Goal: Contribute content: Contribute content

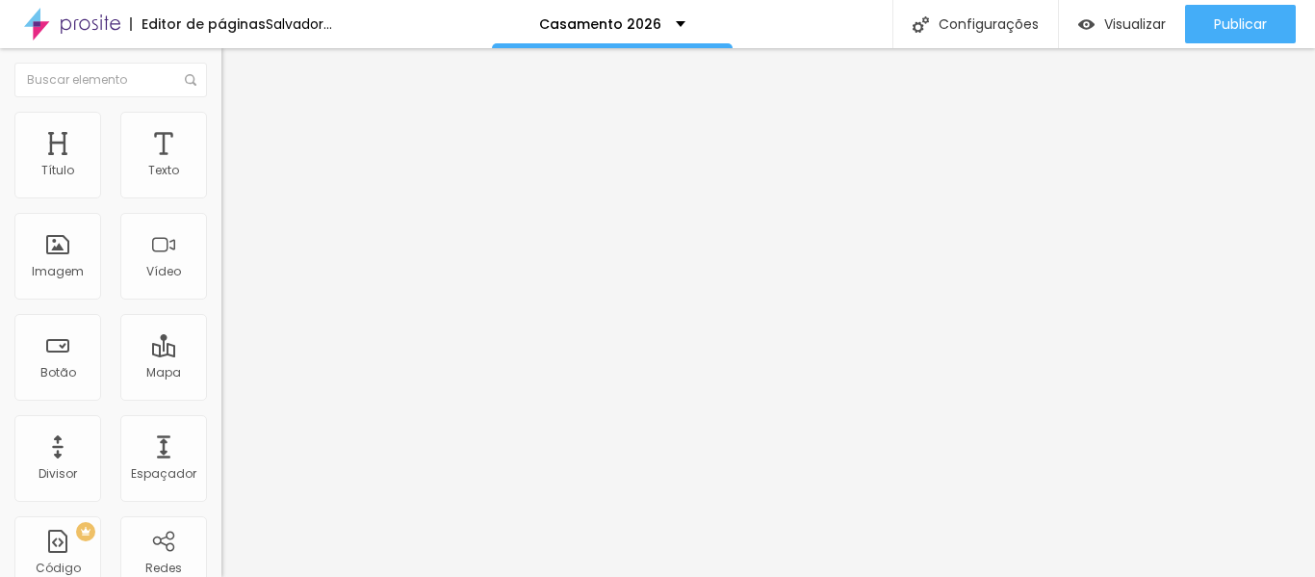
click at [221, 117] on img at bounding box center [229, 120] width 17 height 17
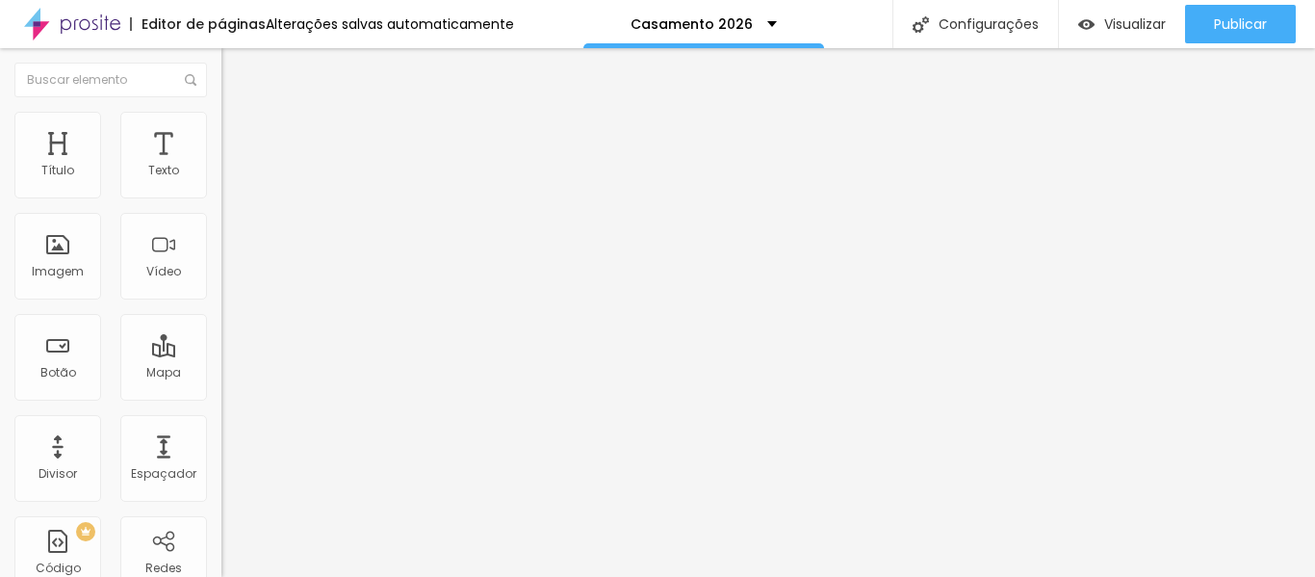
type input "65"
type input "60"
type input "55"
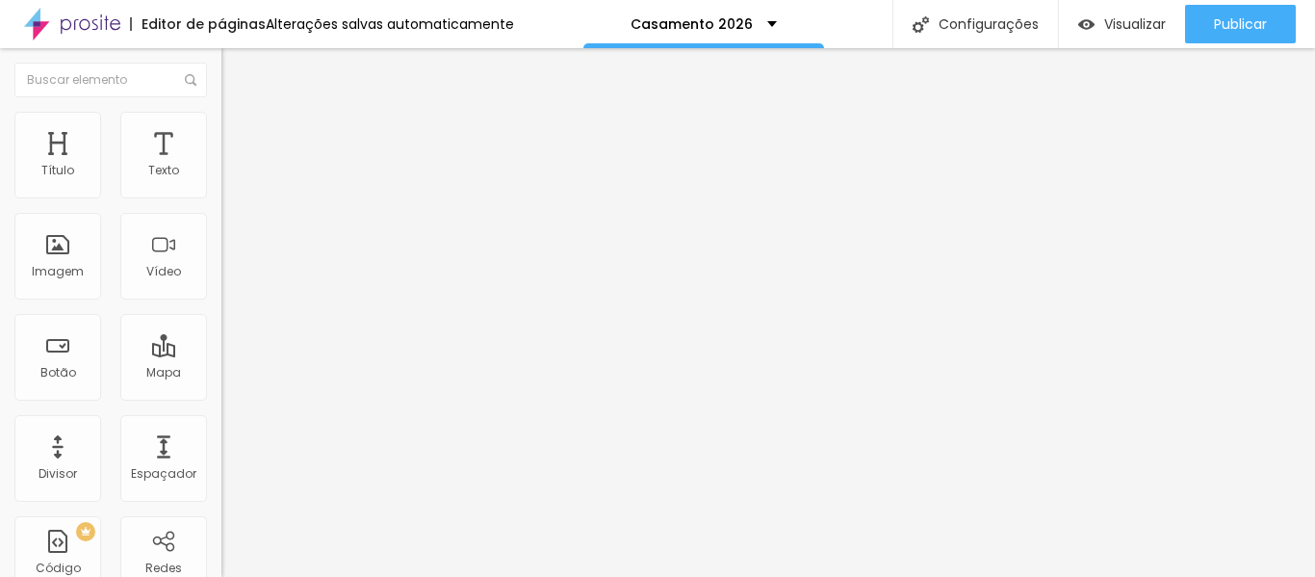
type input "55"
type input "50"
type input "45"
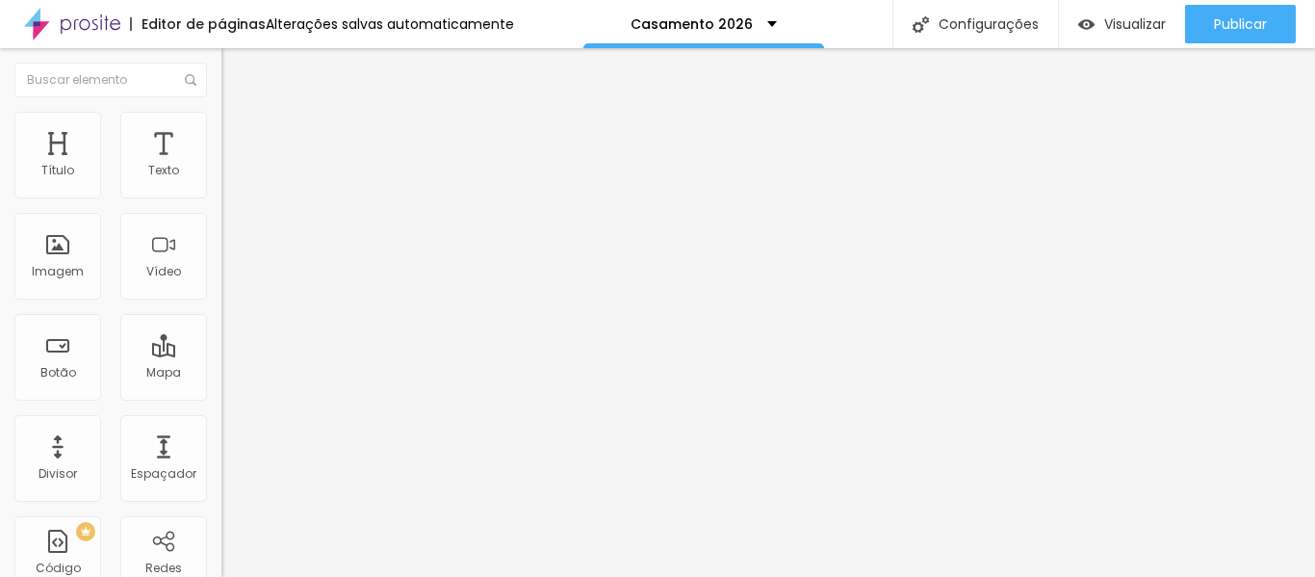
type input "40"
type input "35"
drag, startPoint x: 143, startPoint y: 204, endPoint x: 71, endPoint y: 196, distance: 72.6
type input "35"
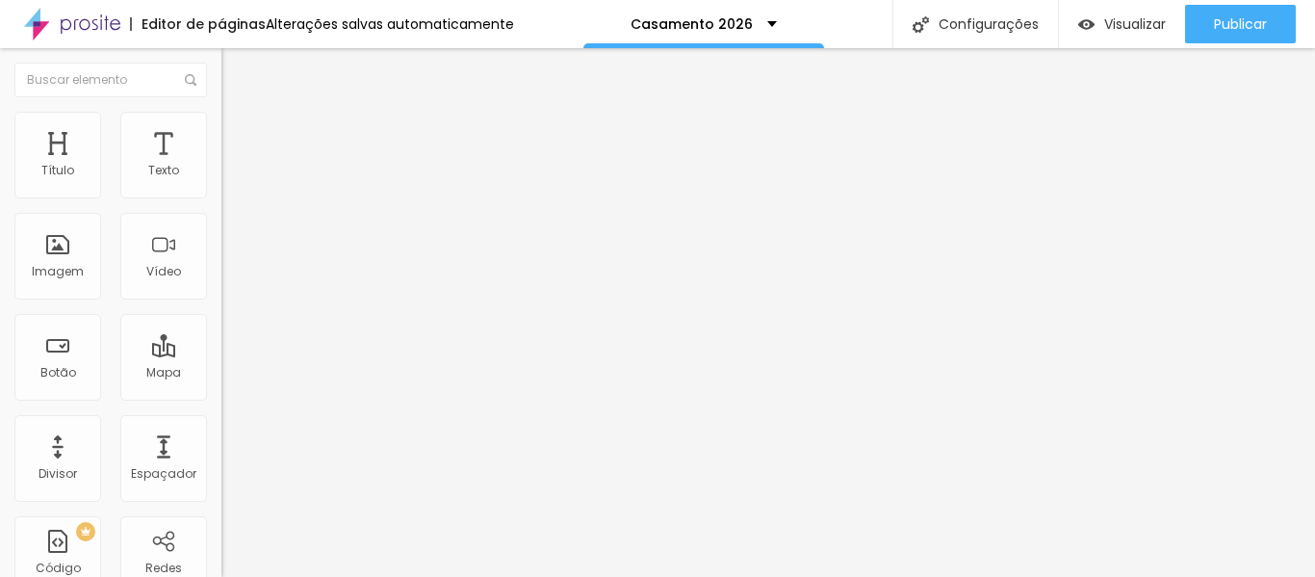
click at [221, 196] on input "range" at bounding box center [283, 189] width 124 height 15
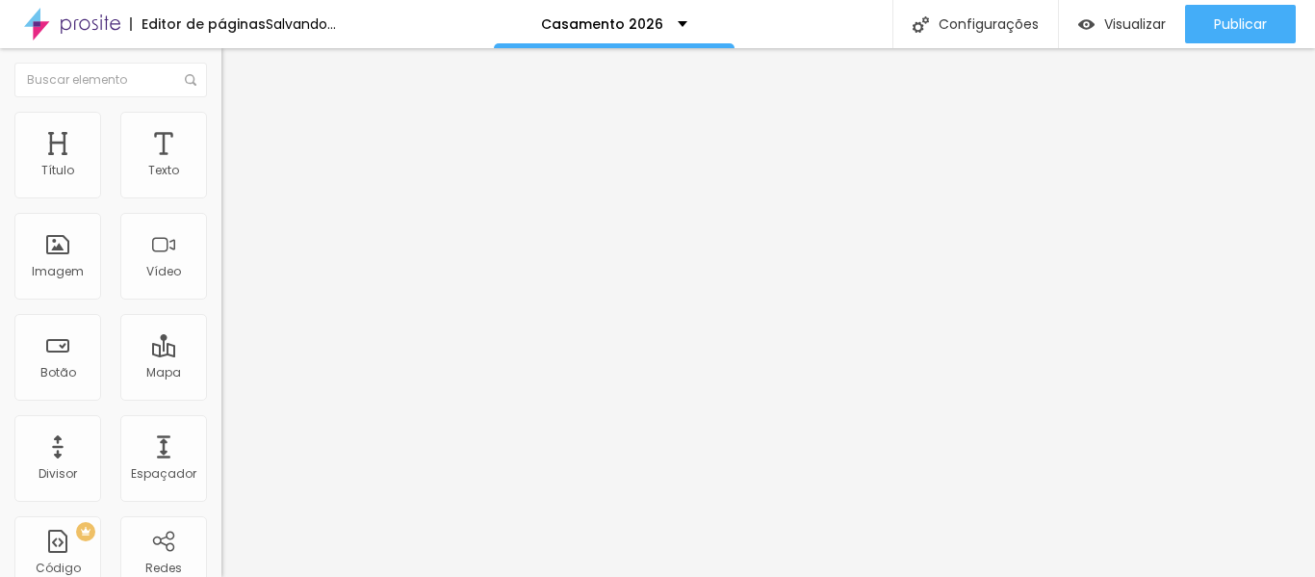
type input "200"
drag, startPoint x: 159, startPoint y: 246, endPoint x: 249, endPoint y: 237, distance: 91.0
type input "200"
click at [249, 423] on input "range" at bounding box center [283, 430] width 124 height 15
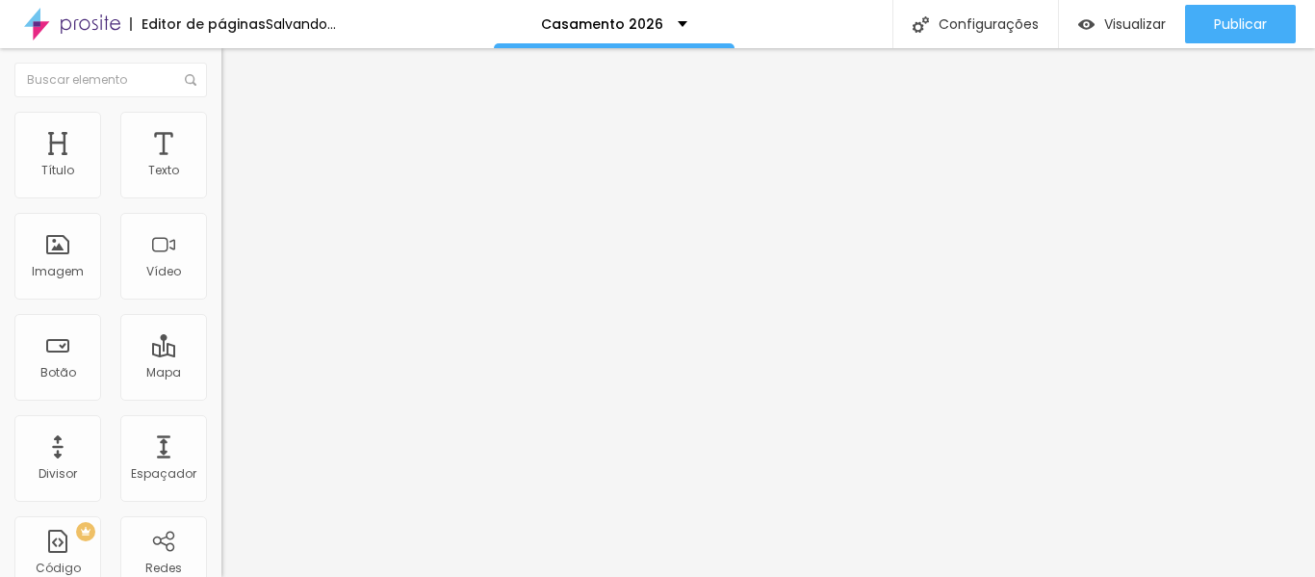
click at [221, 131] on img at bounding box center [229, 139] width 17 height 17
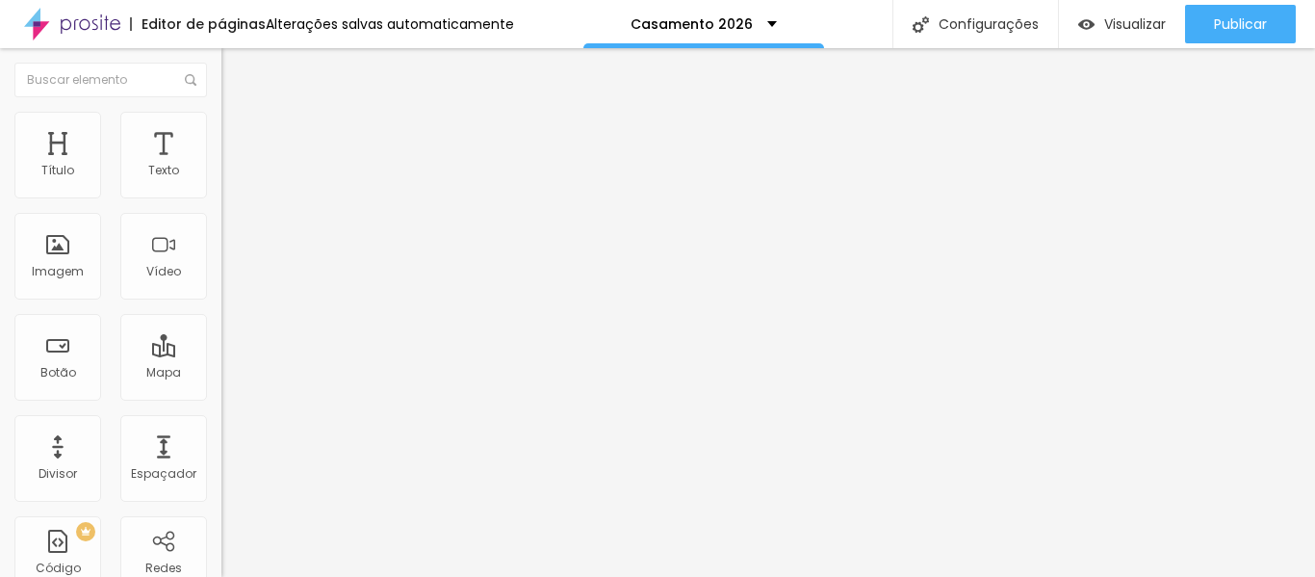
type input "19"
type input "37"
type input "42"
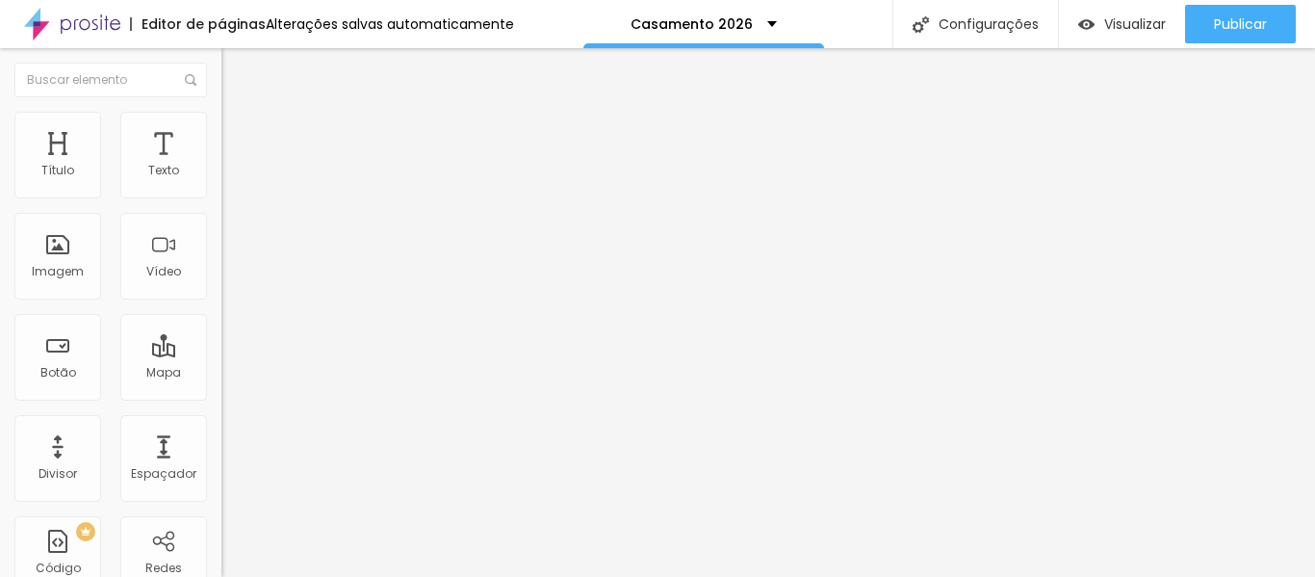
type input "42"
type input "46"
type input "49"
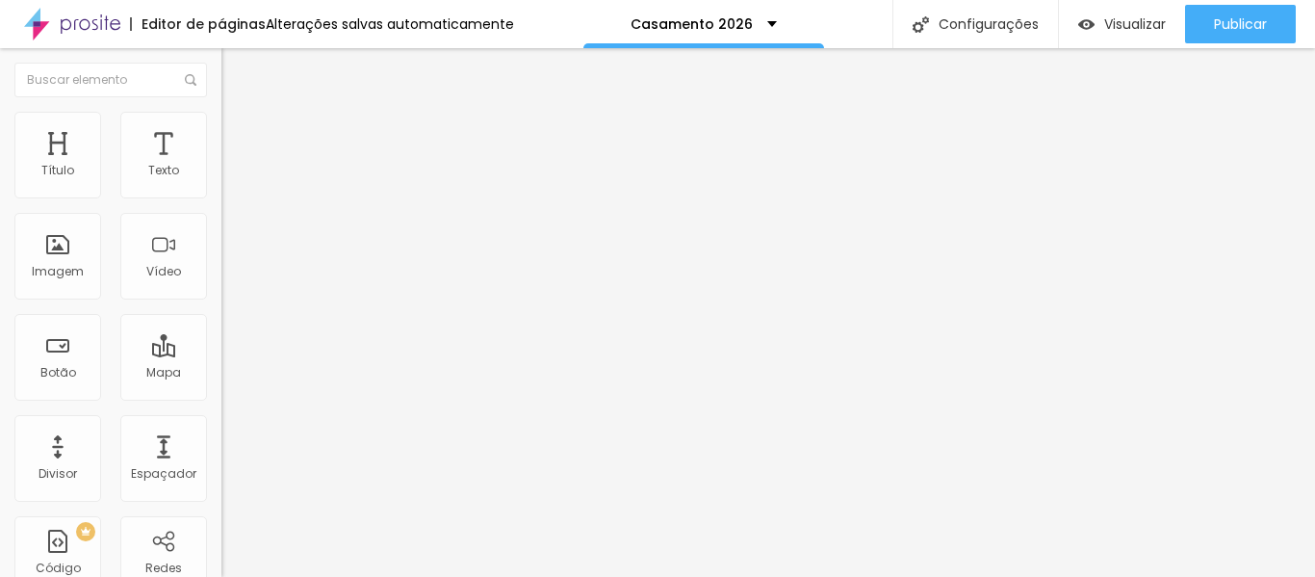
type input "53"
type input "55"
type input "57"
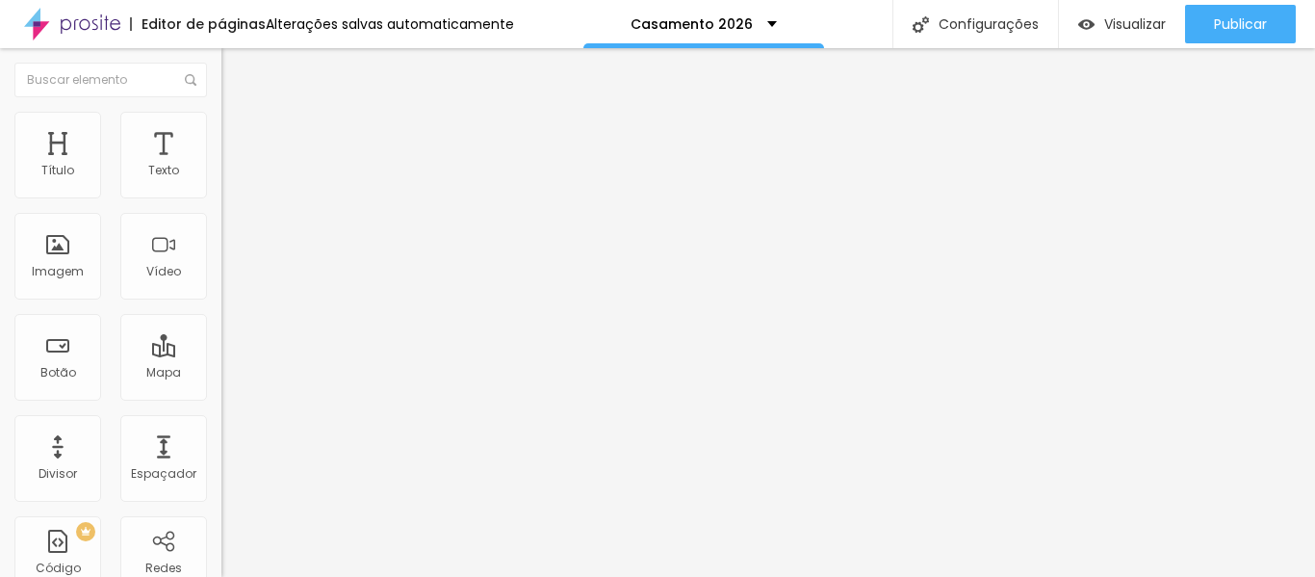
type input "57"
type input "62"
type input "67"
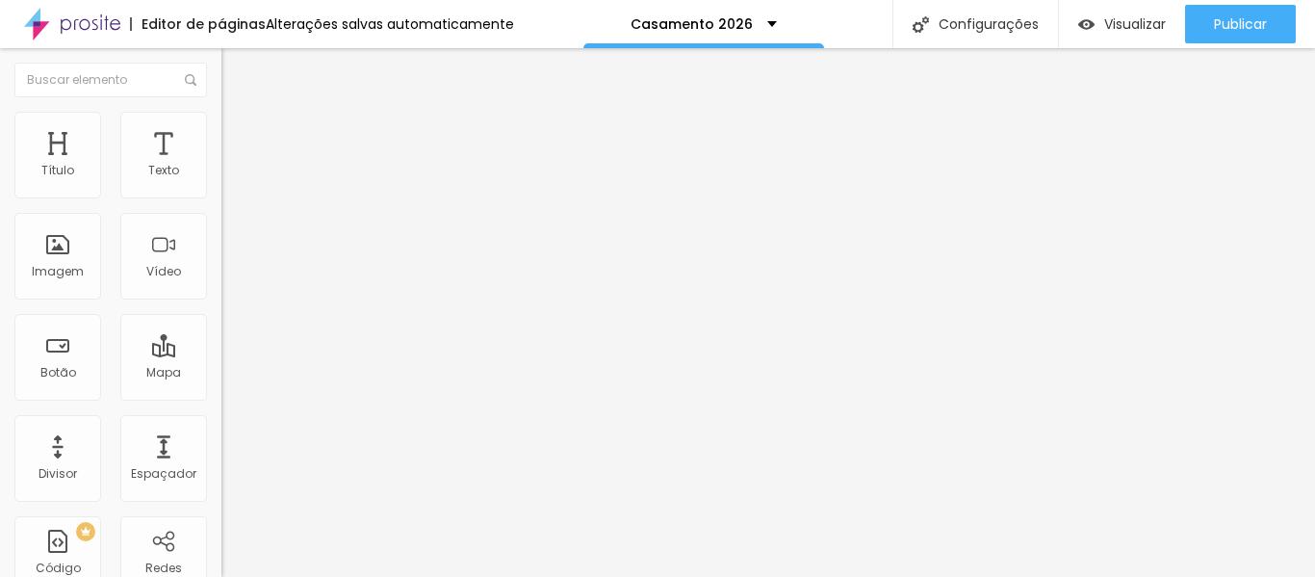
type input "71"
type input "72"
type input "73"
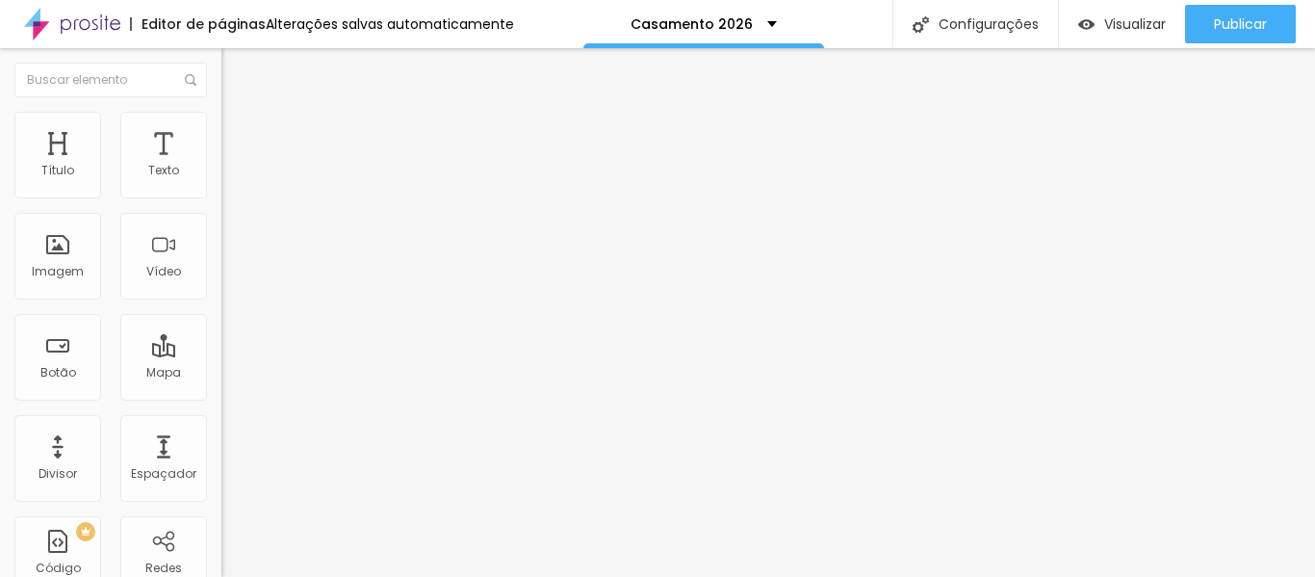
type input "73"
type input "75"
type input "76"
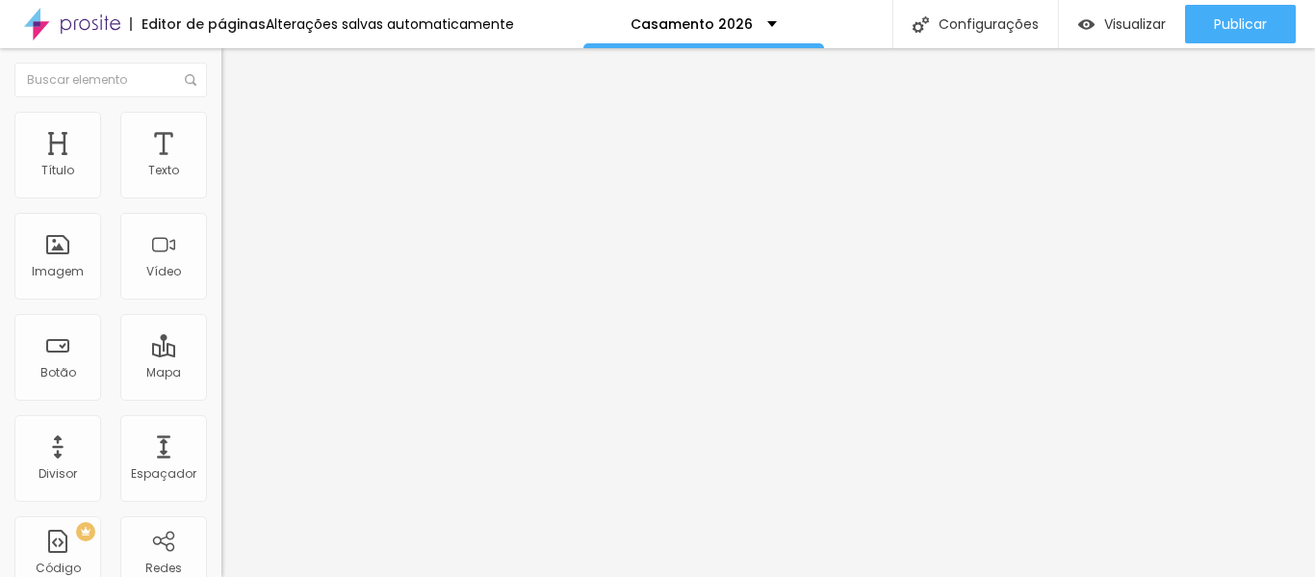
type input "77"
type input "80"
type input "85"
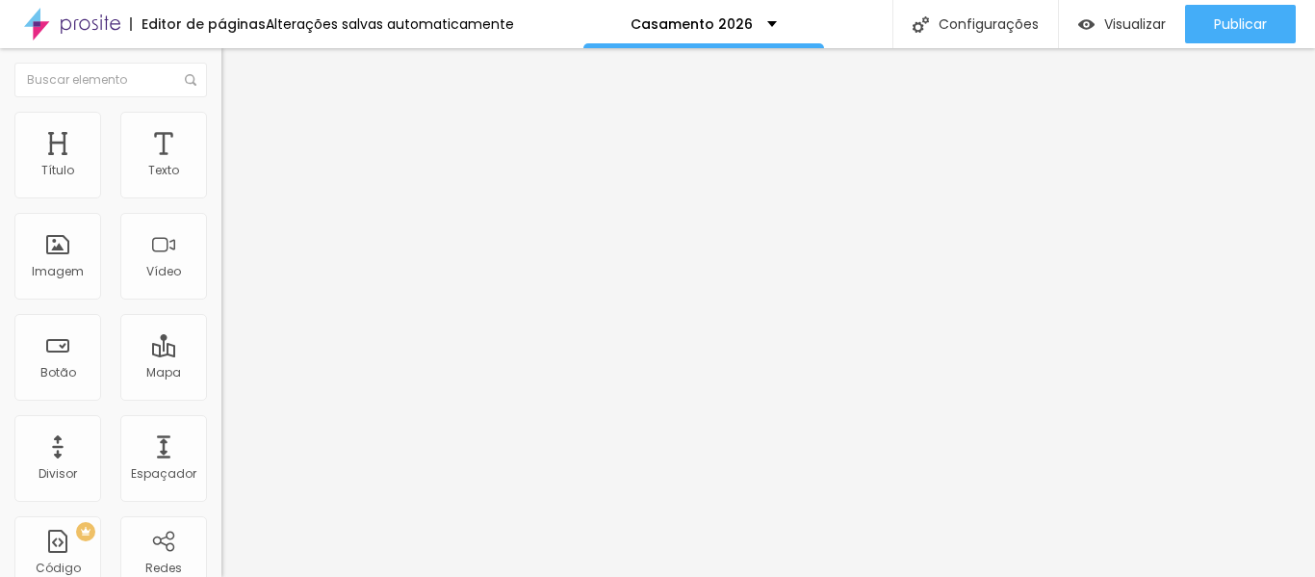
type input "85"
type input "93"
type input "100"
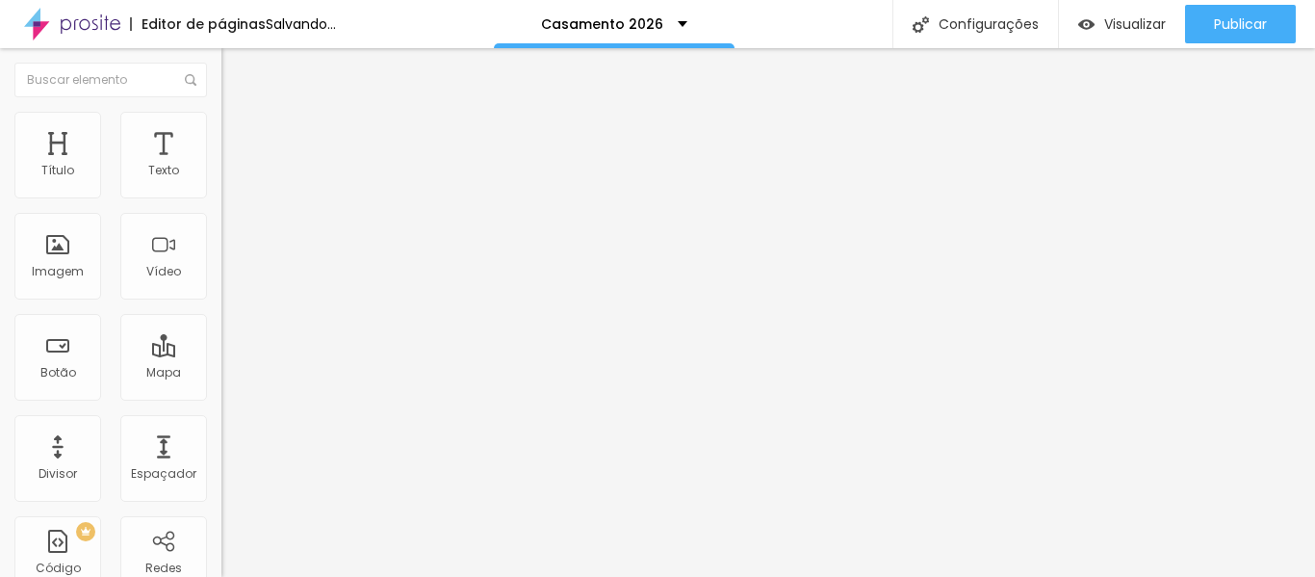
drag, startPoint x: 49, startPoint y: 191, endPoint x: 170, endPoint y: 204, distance: 122.0
type input "100"
click at [221, 373] on input "range" at bounding box center [283, 380] width 124 height 15
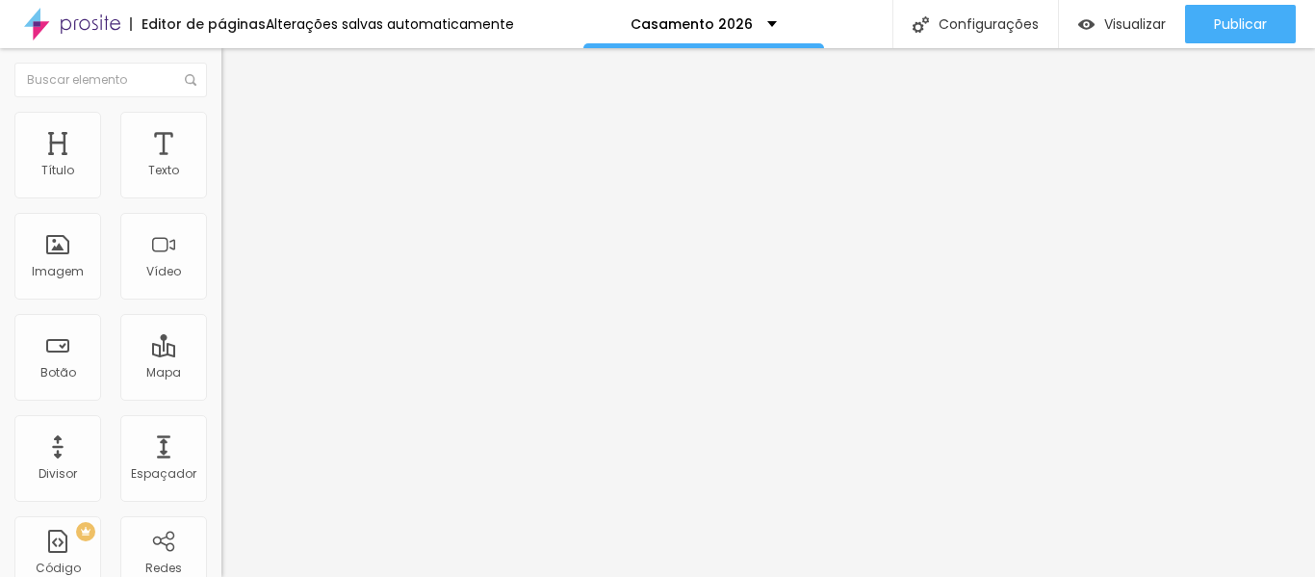
click at [239, 130] on font "Estilo" at bounding box center [254, 124] width 30 height 16
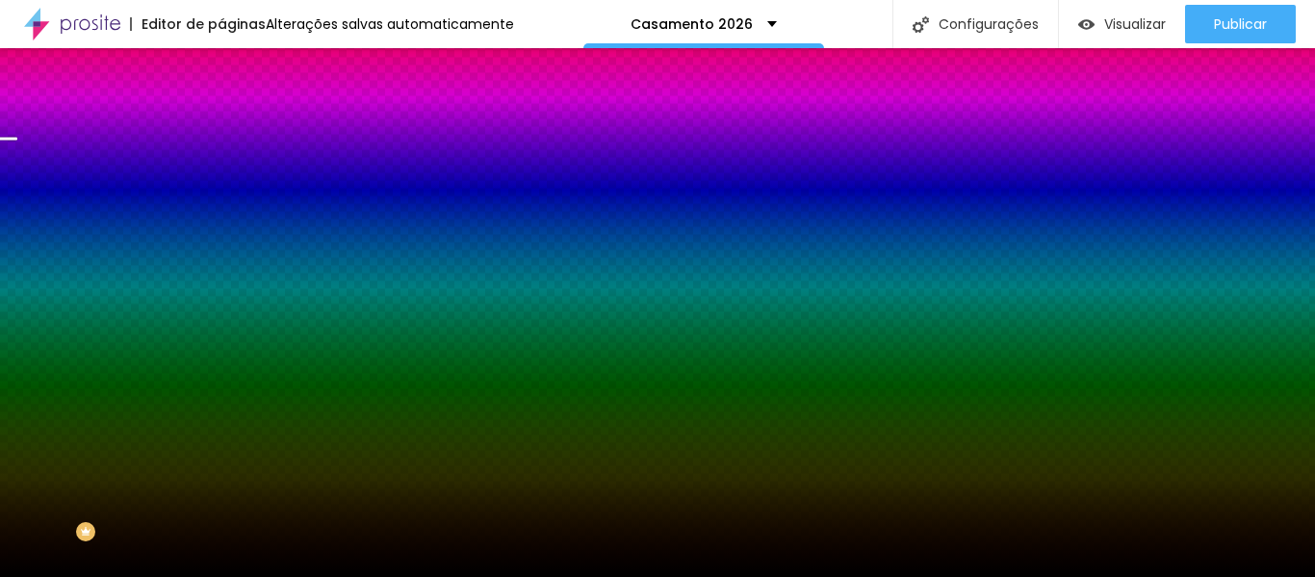
click at [221, 131] on img at bounding box center [229, 139] width 17 height 17
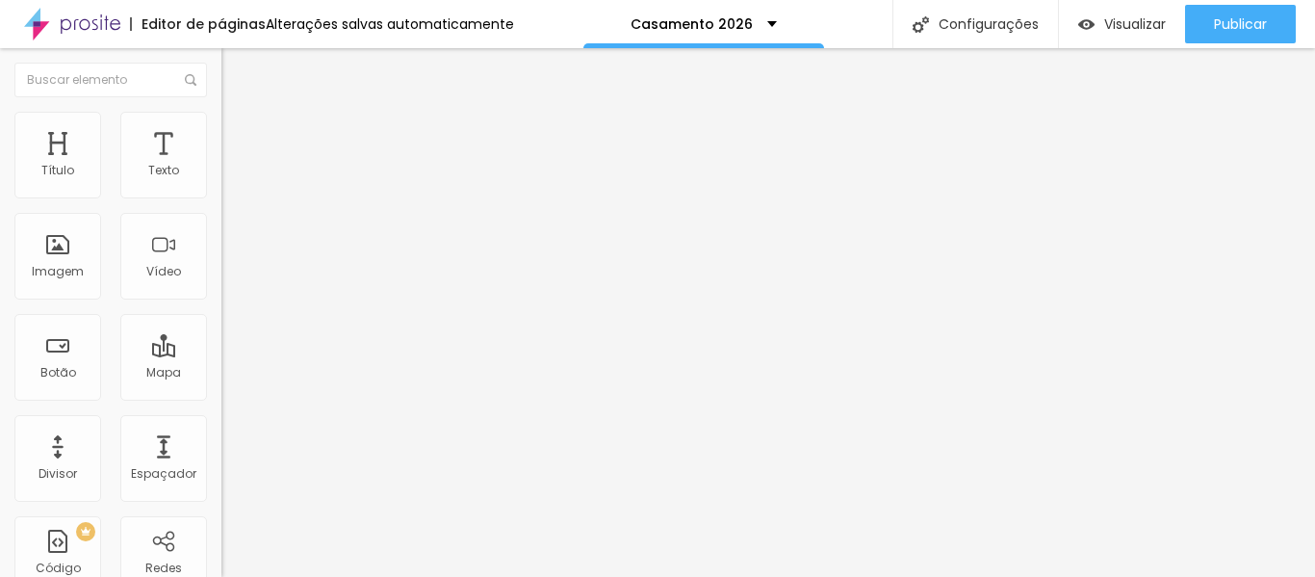
type input "25"
type input "30"
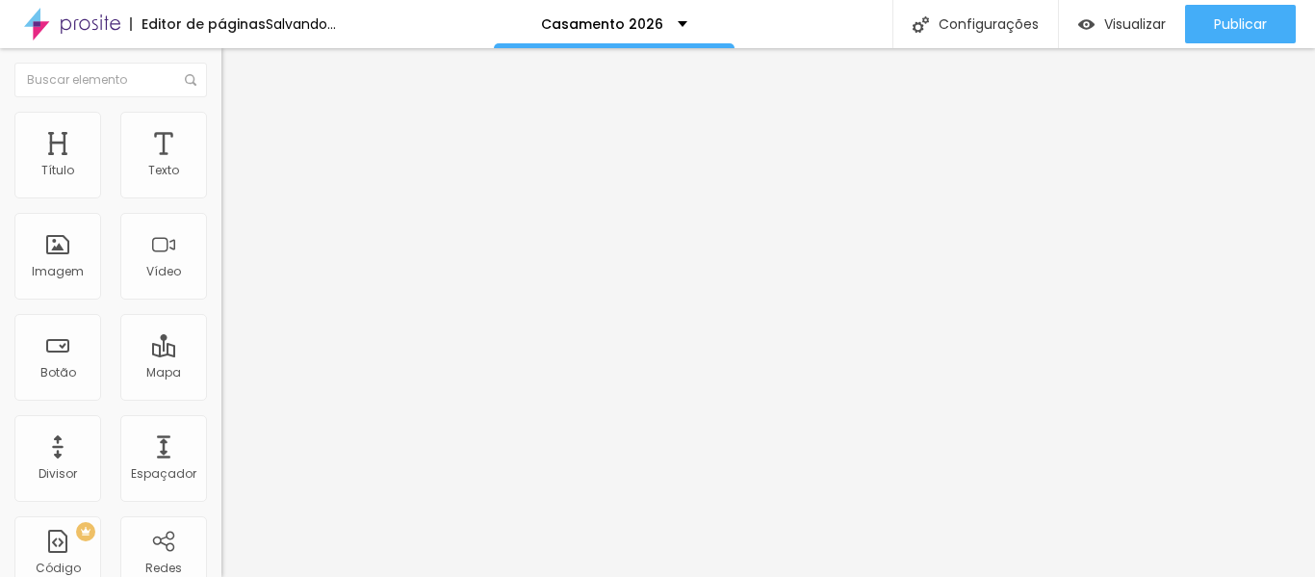
type input "10"
type input "15"
type input "20"
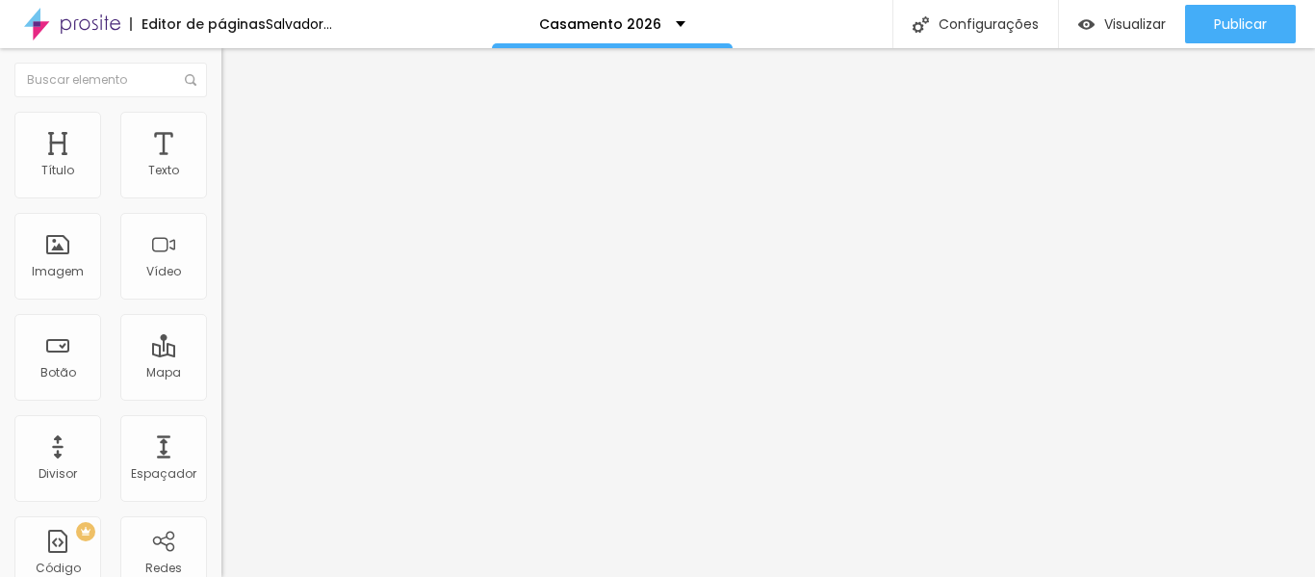
type input "20"
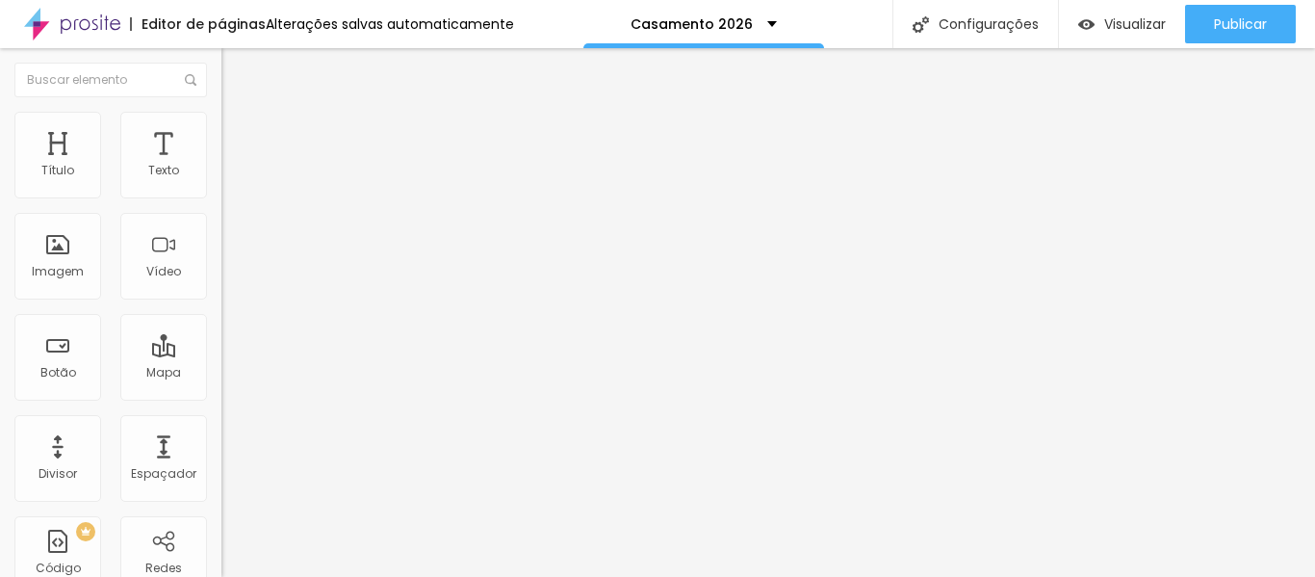
drag, startPoint x: 115, startPoint y: 191, endPoint x: 106, endPoint y: 189, distance: 9.8
click at [221, 373] on input "range" at bounding box center [283, 380] width 124 height 15
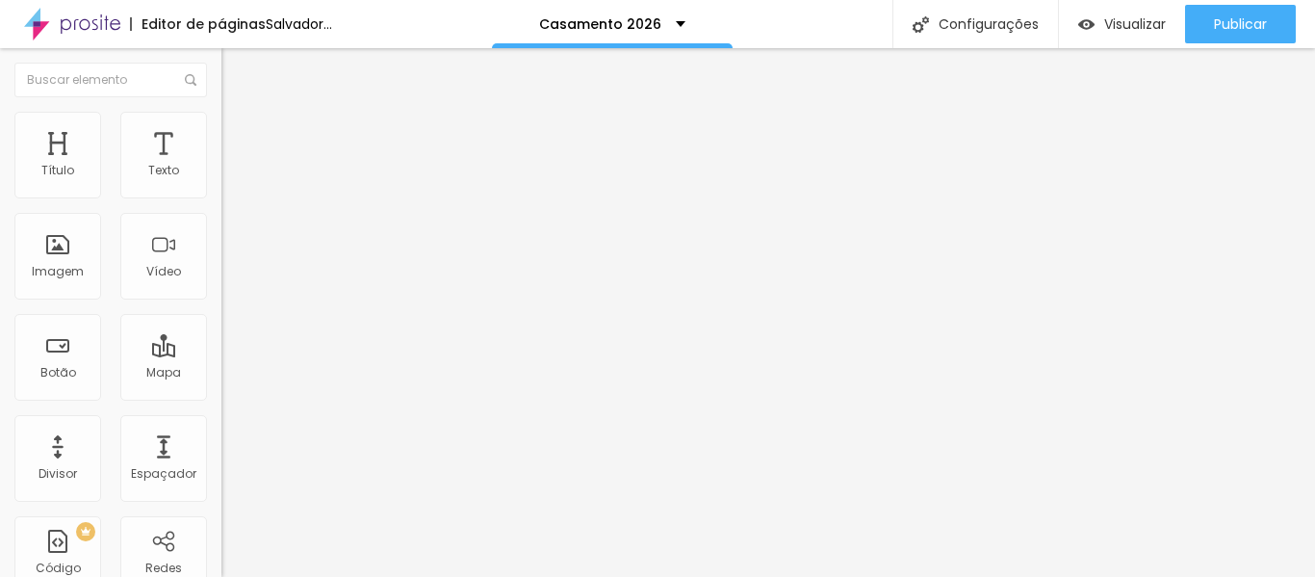
type input "304"
type input "500"
type input "497"
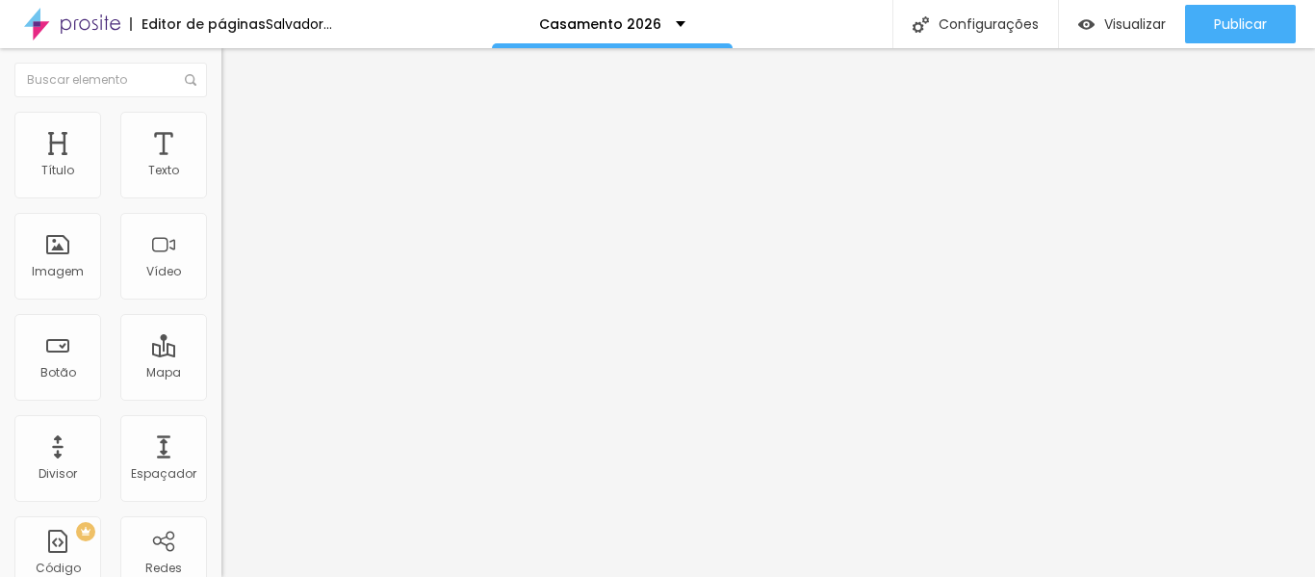
type input "497"
type input "354"
type input "323"
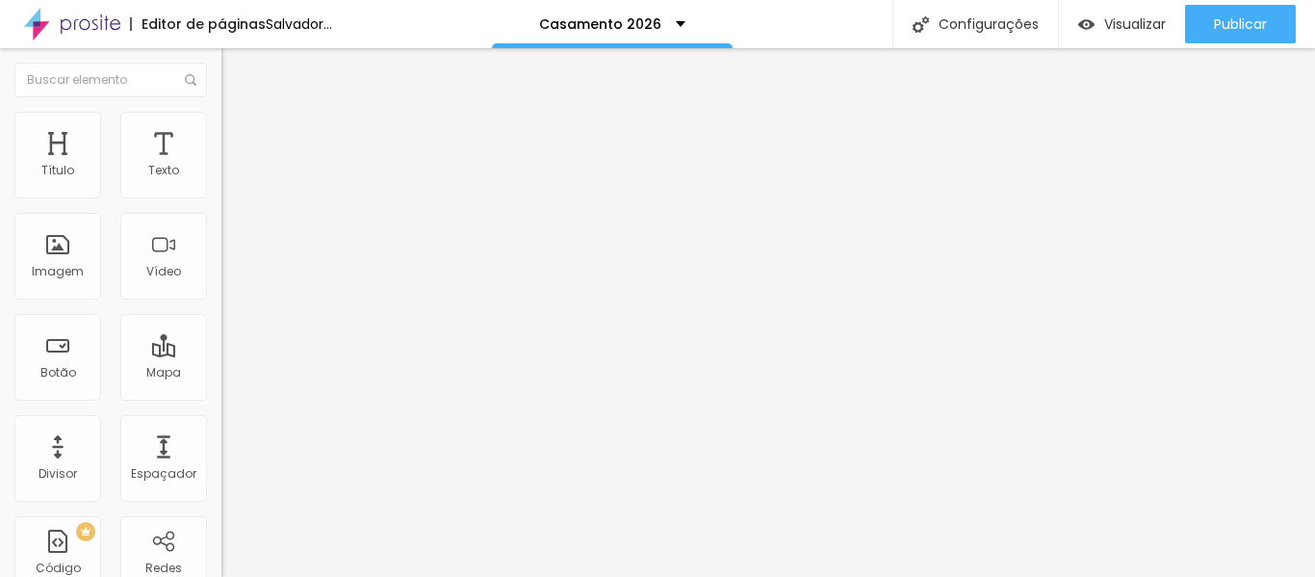
type input "255"
type input "217"
type input "180"
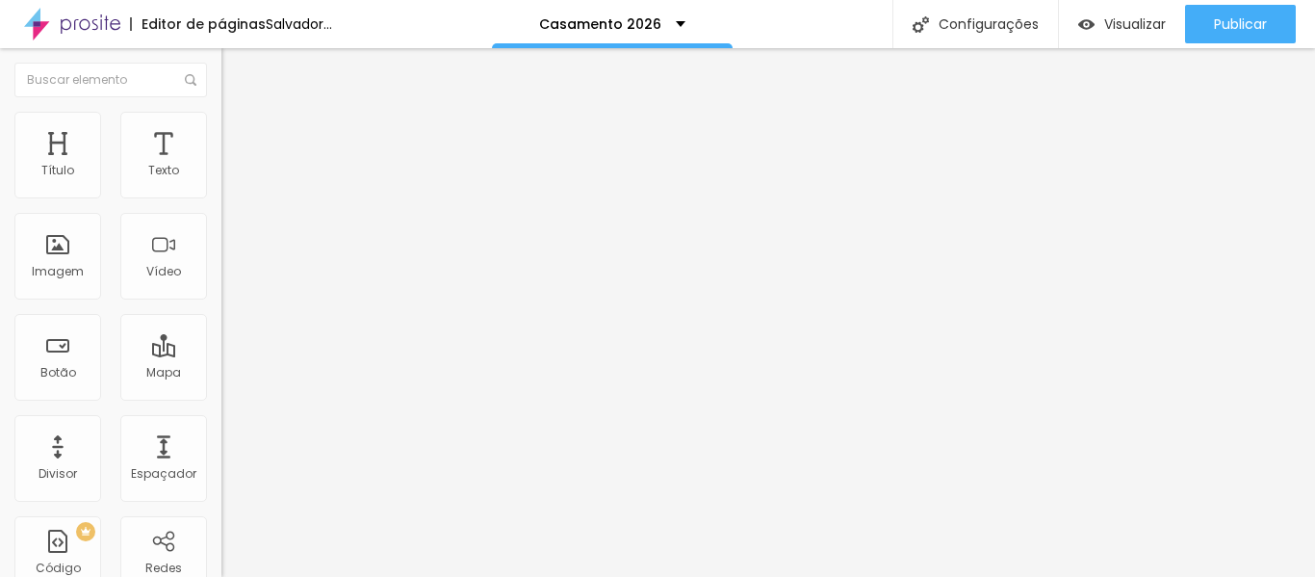
type input "180"
type input "168"
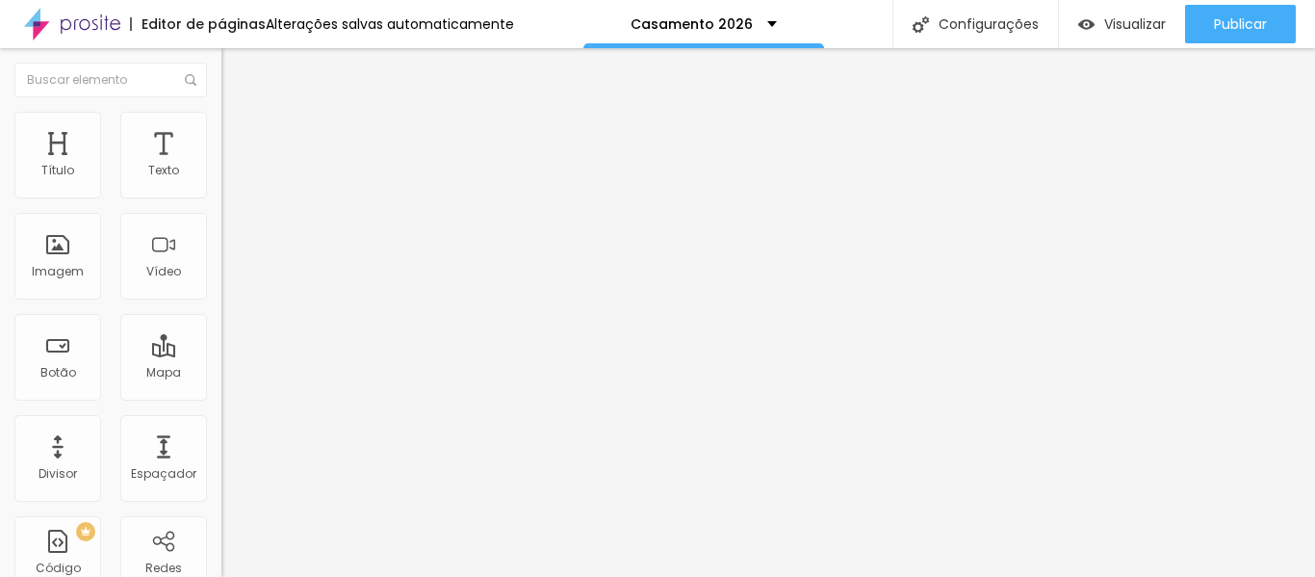
type input "155"
type input "149"
type input "137"
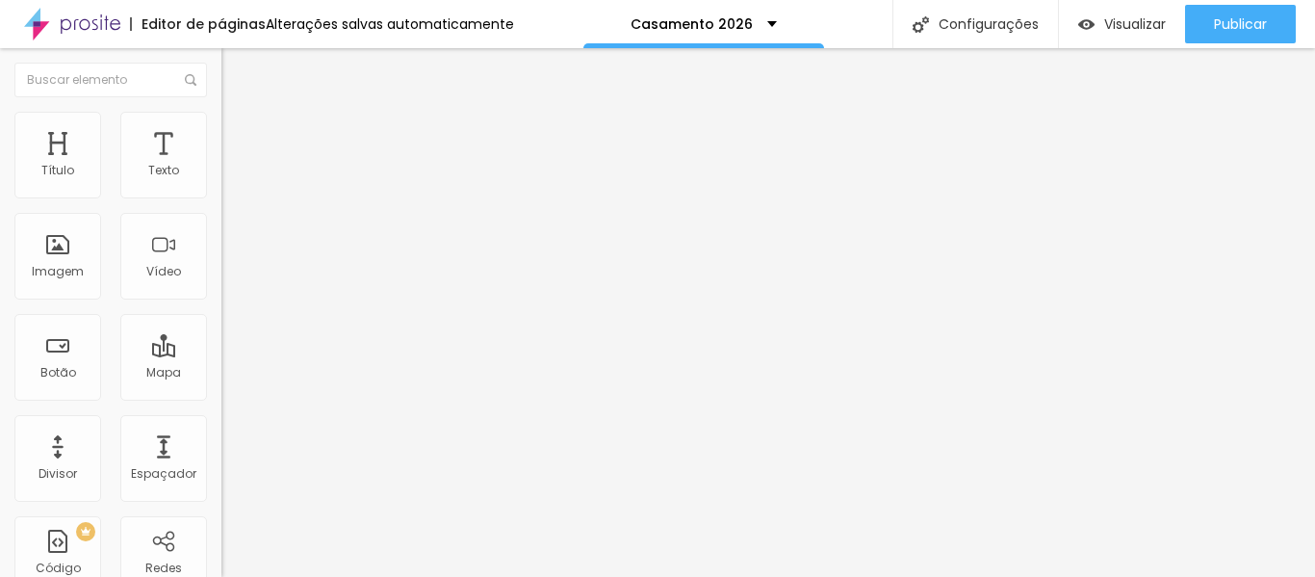
type input "137"
type input "118"
type input "75"
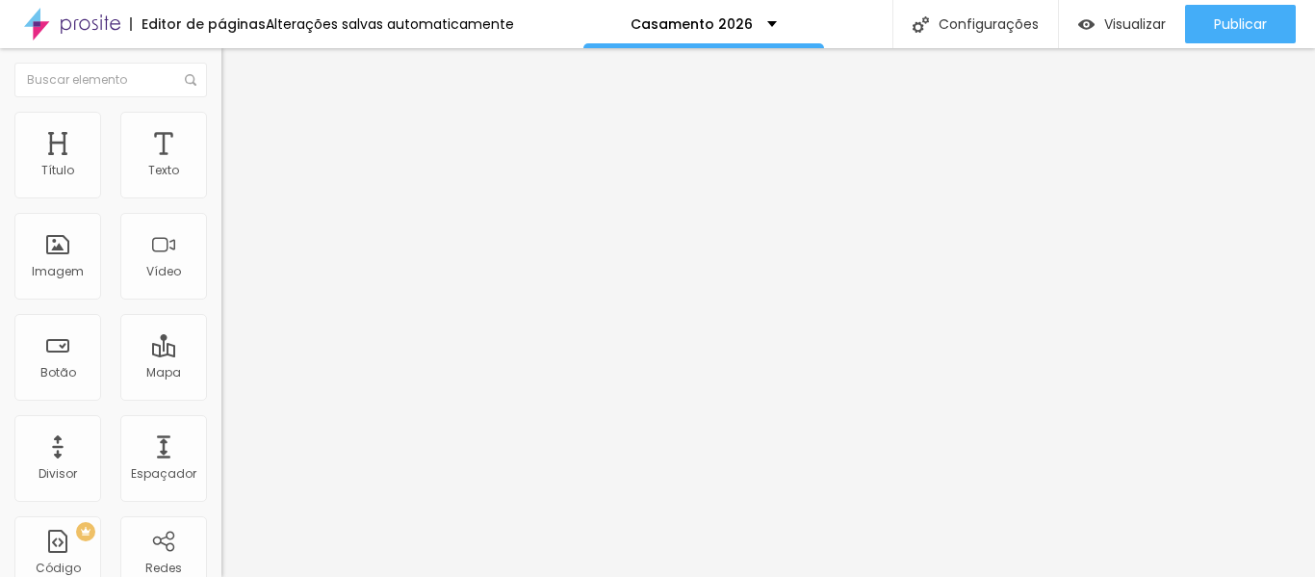
type input "43"
type input "25"
type input "19"
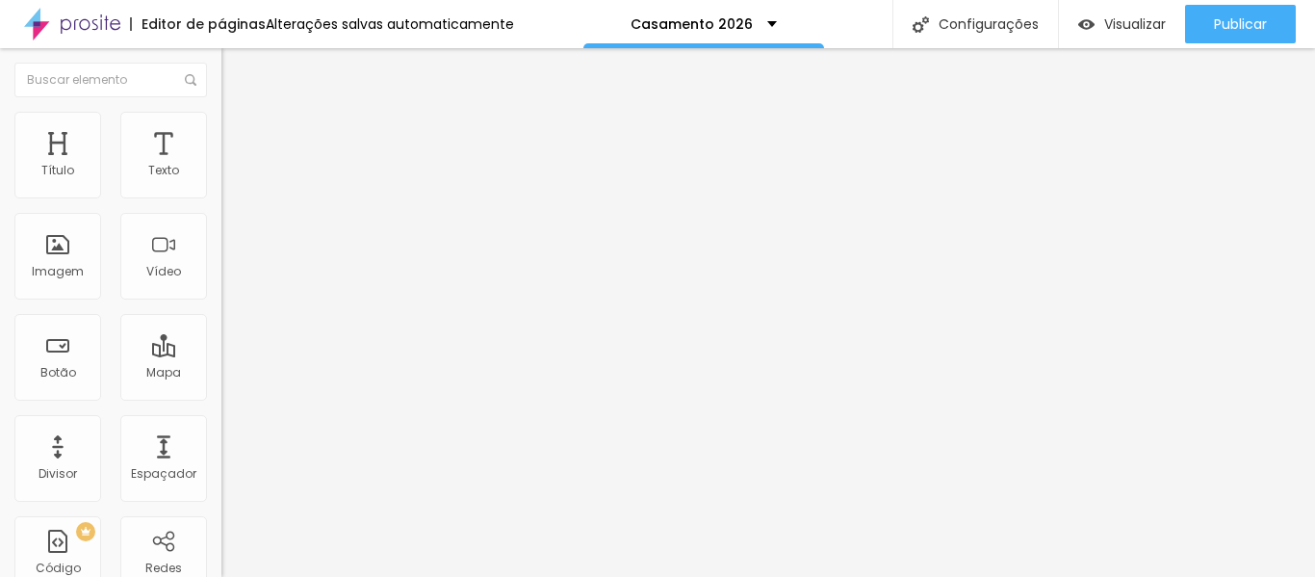
type input "19"
type input "12"
type input "19"
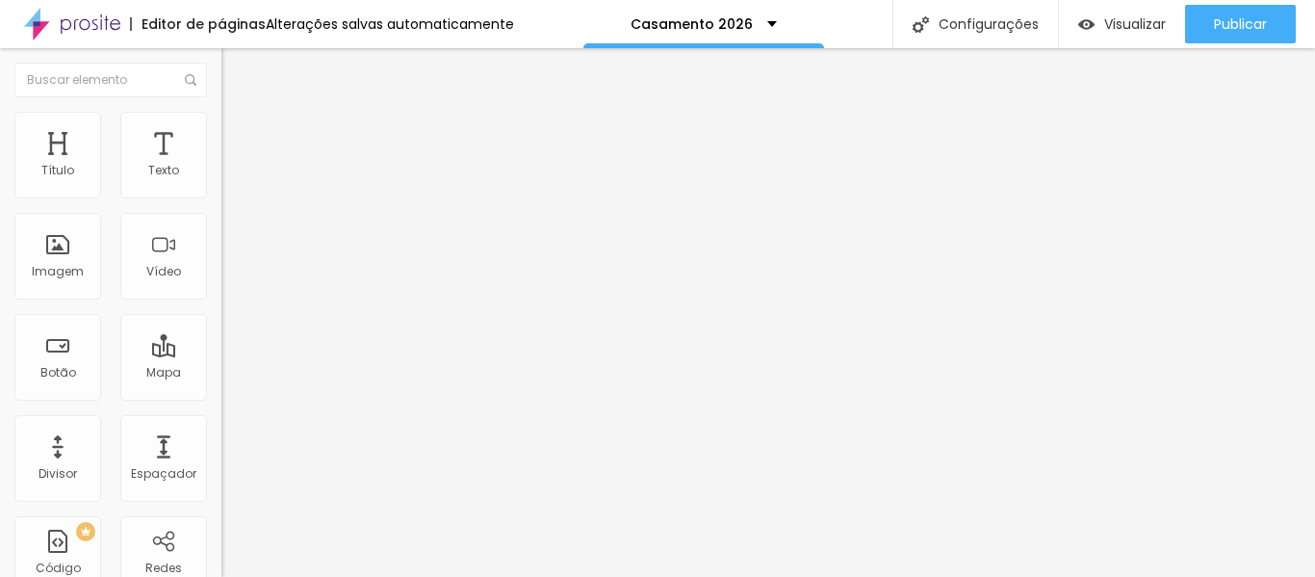
type input "31"
type input "50"
type input "81"
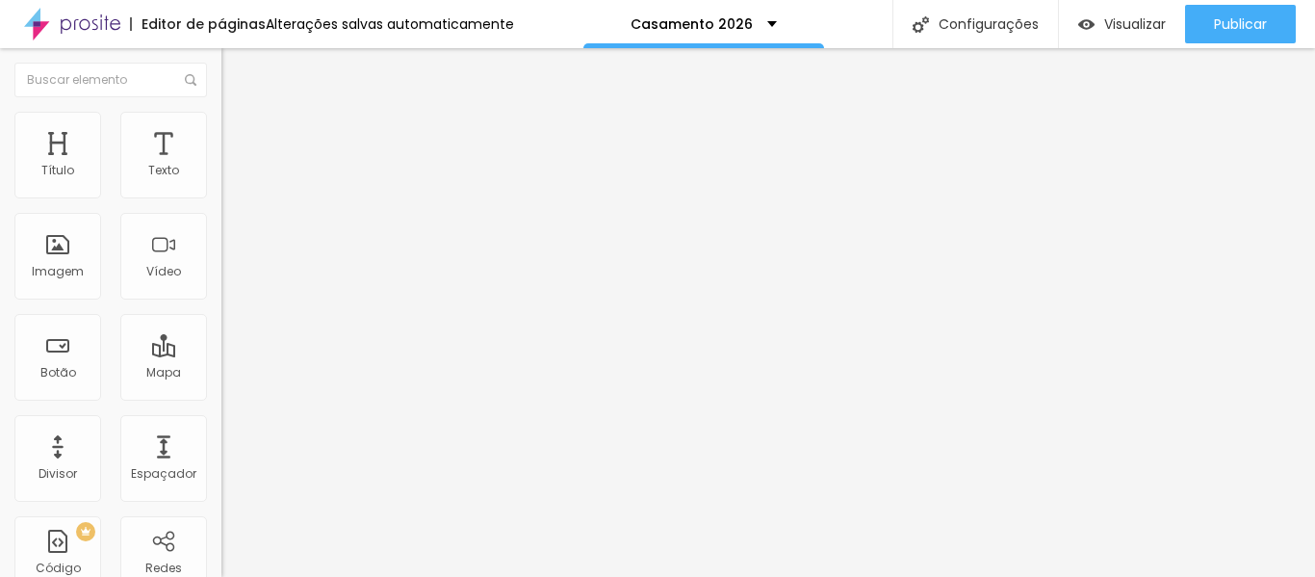
type input "81"
type input "99"
type input "112"
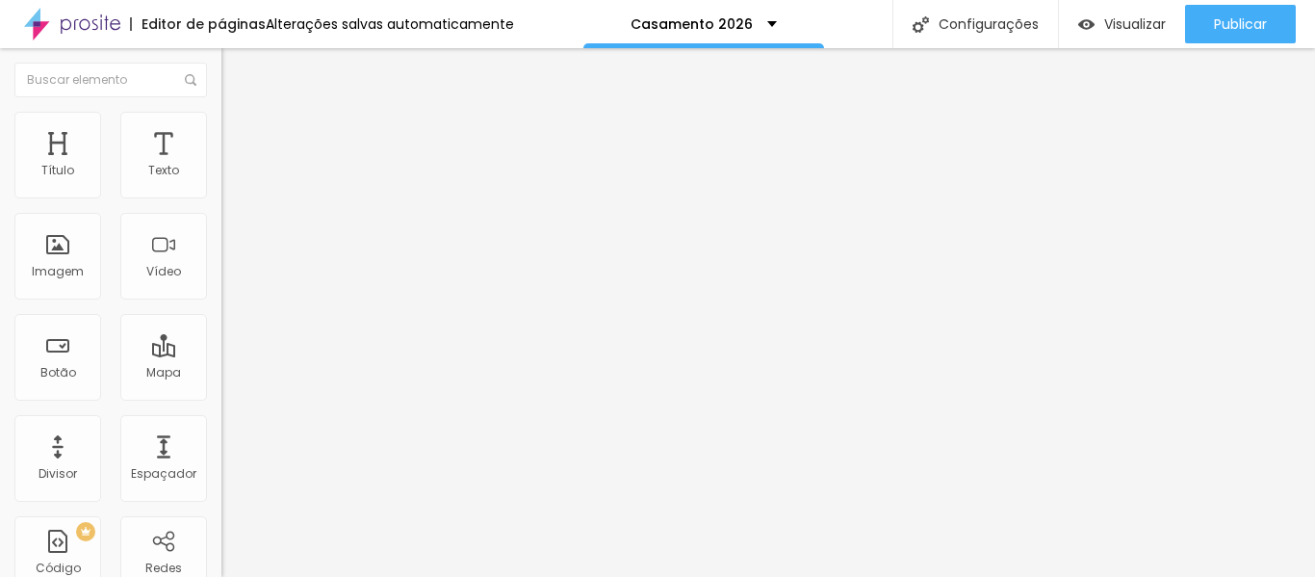
type input "124"
type input "130"
type input "137"
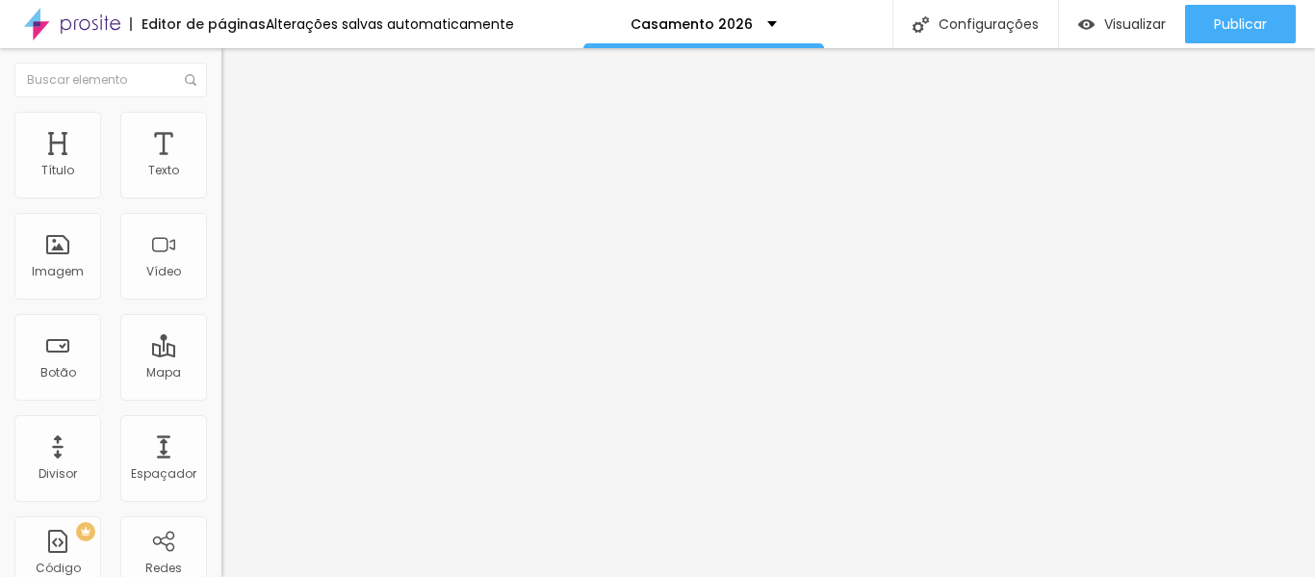
type input "137"
type input "143"
type input "130"
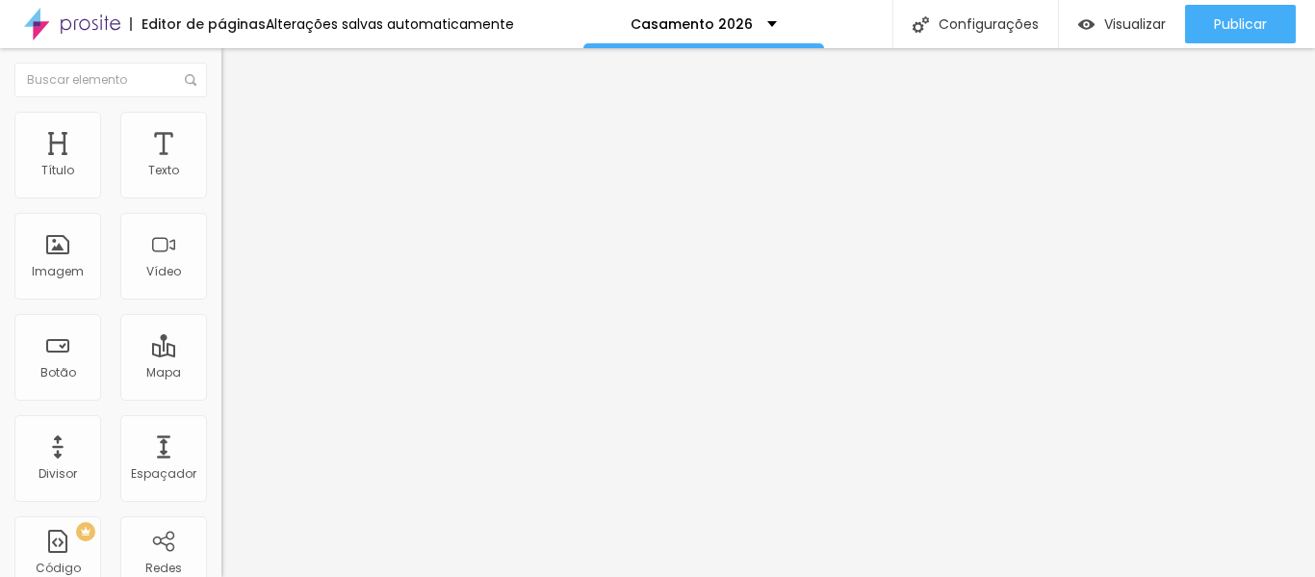
type input "124"
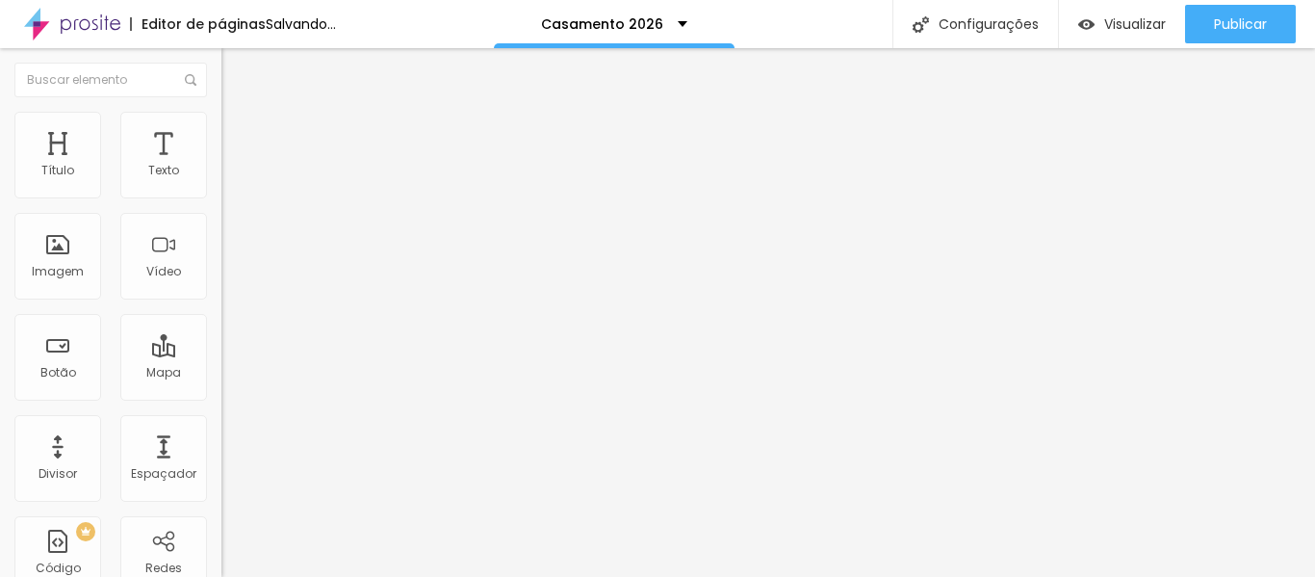
drag, startPoint x: 44, startPoint y: 225, endPoint x: 62, endPoint y: 226, distance: 17.4
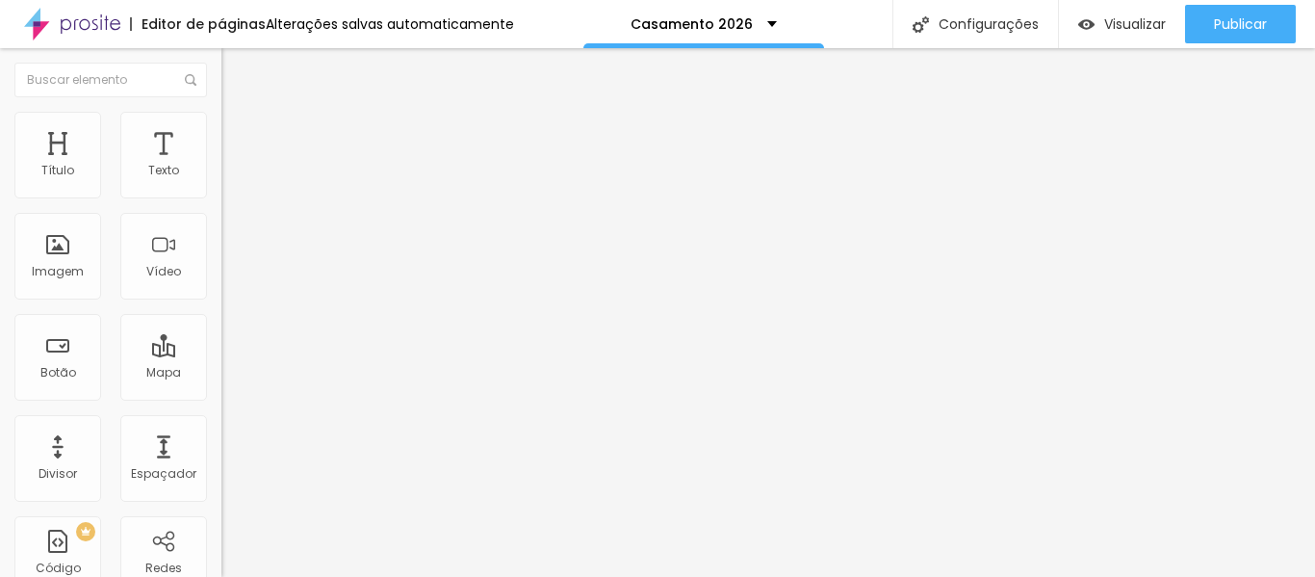
type input "162"
type input "174"
type input "180"
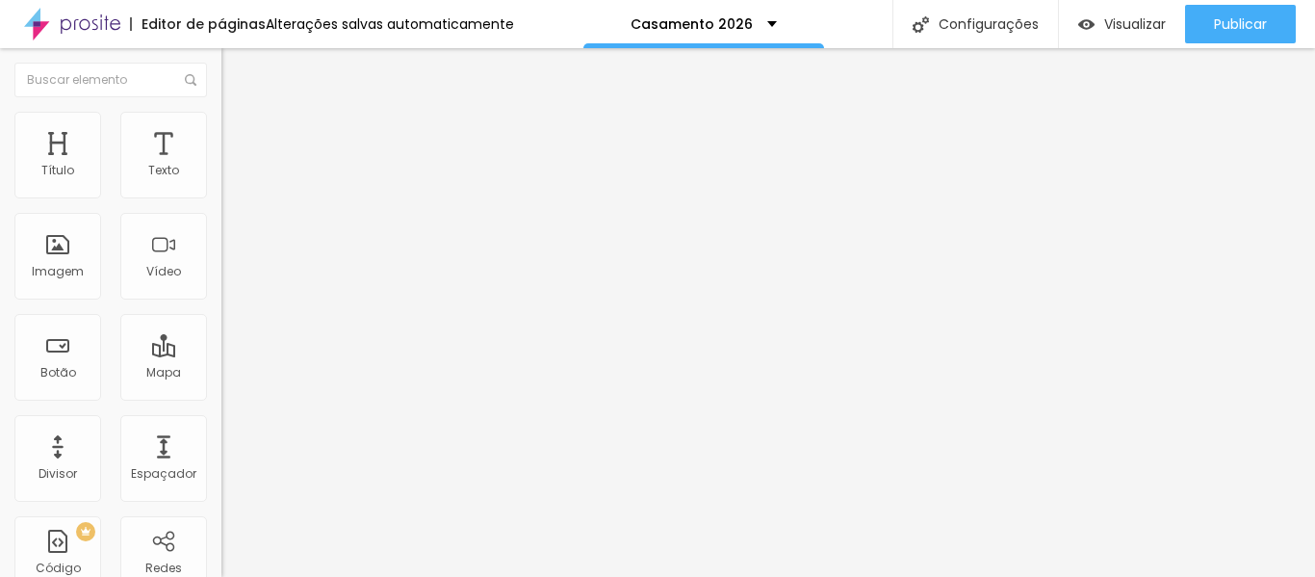
type input "180"
click at [221, 117] on img at bounding box center [229, 120] width 17 height 17
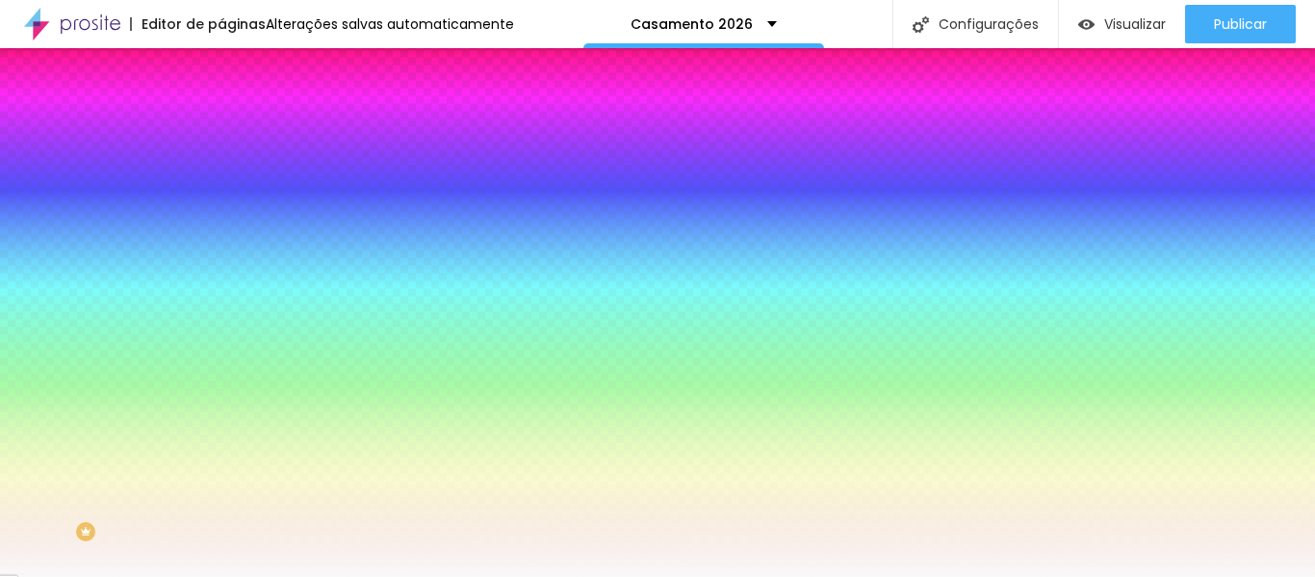
click at [221, 131] on img at bounding box center [229, 139] width 17 height 17
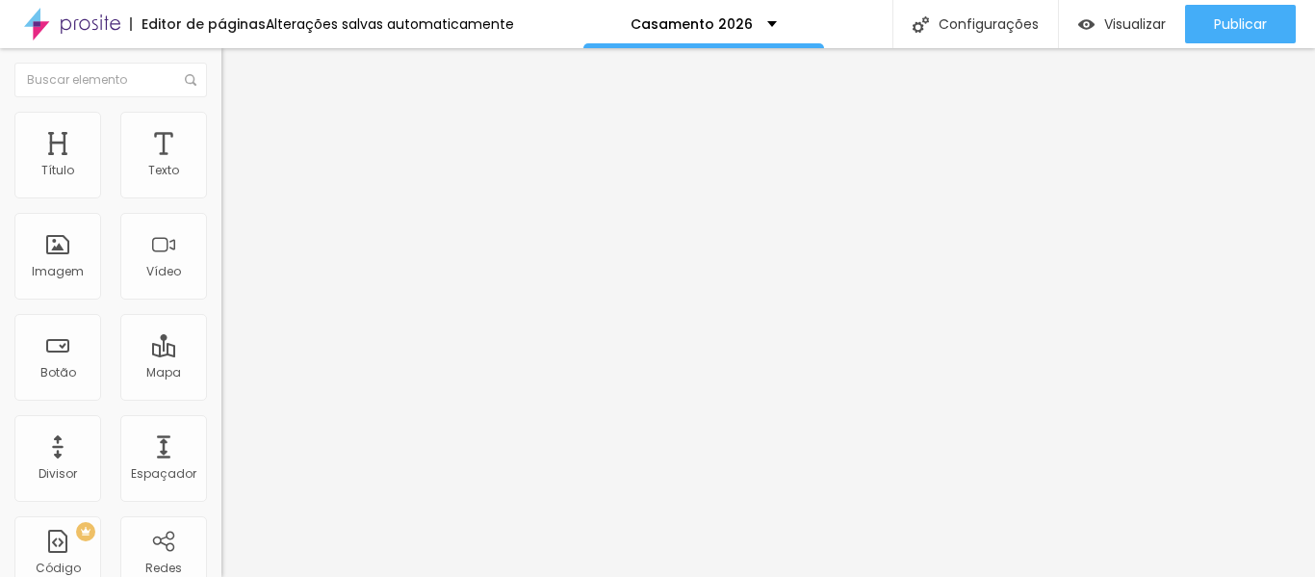
click at [221, 555] on div at bounding box center [331, 555] width 221 height 0
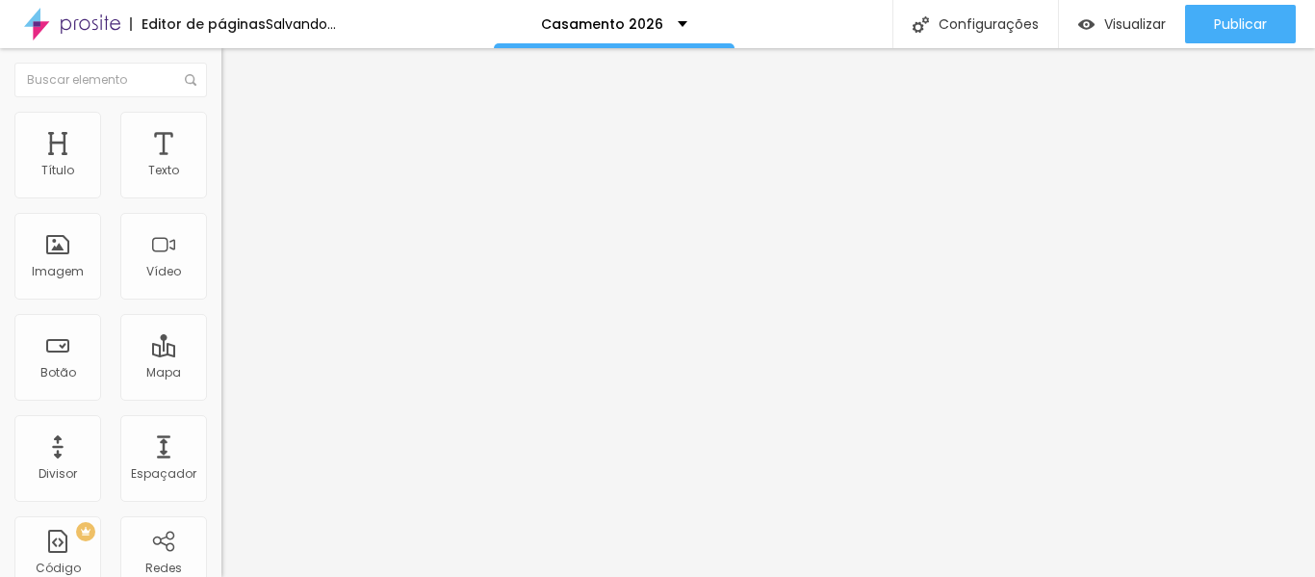
click at [221, 567] on div at bounding box center [331, 567] width 221 height 0
click at [221, 576] on div at bounding box center [331, 578] width 221 height 0
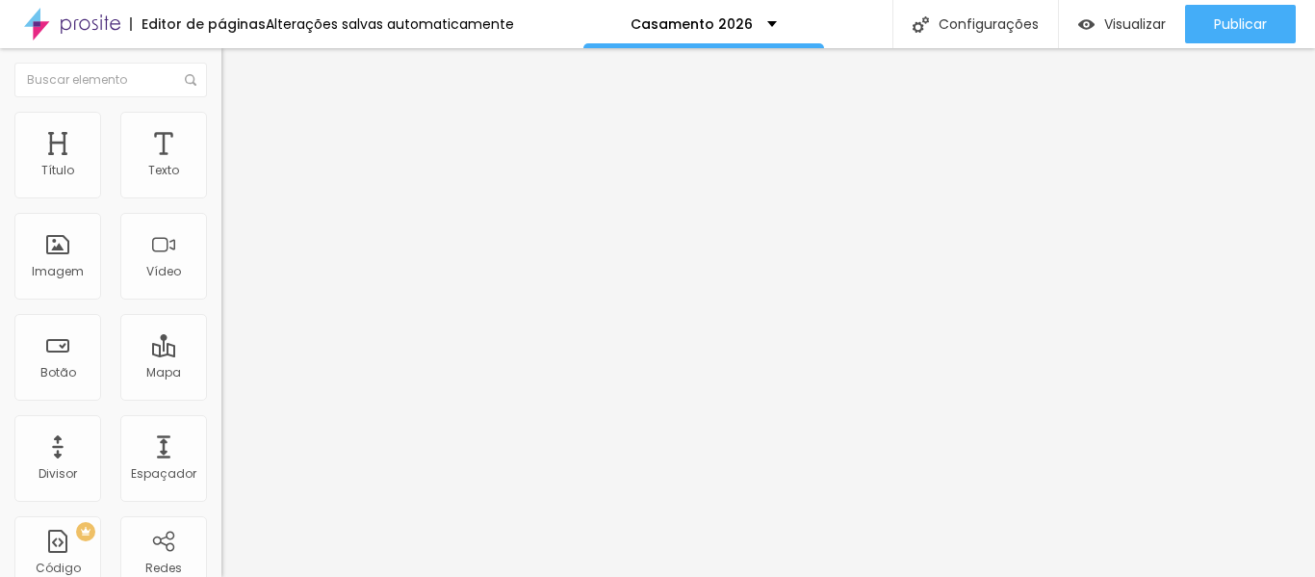
type input "45"
type input "30"
type input "25"
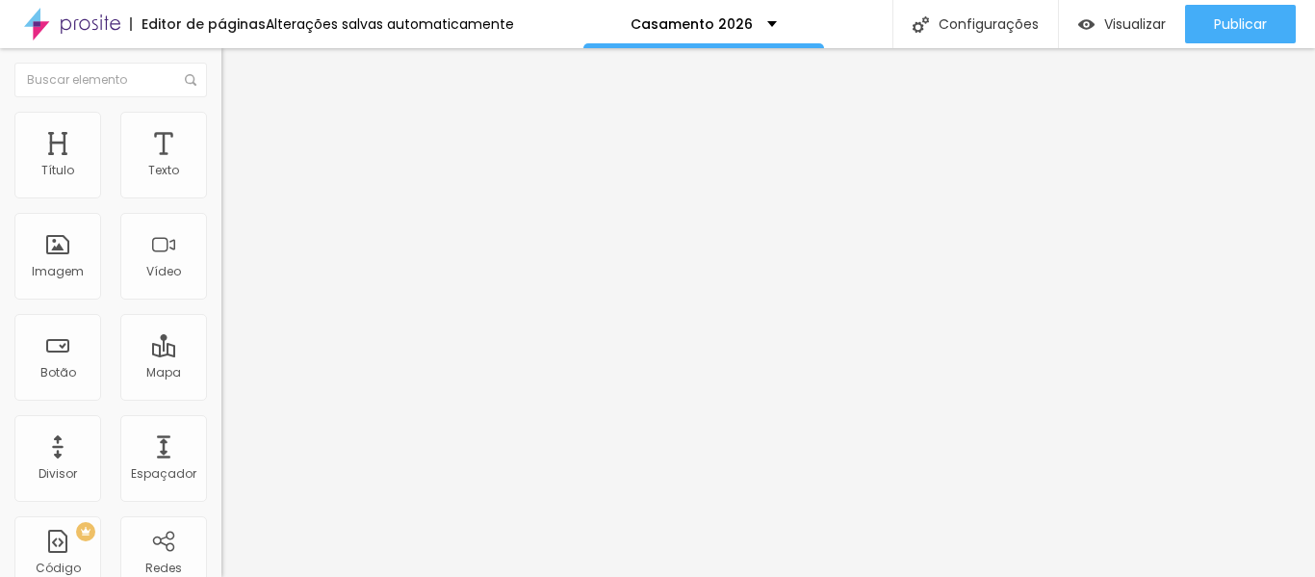
type input "25"
type input "20"
type input "15"
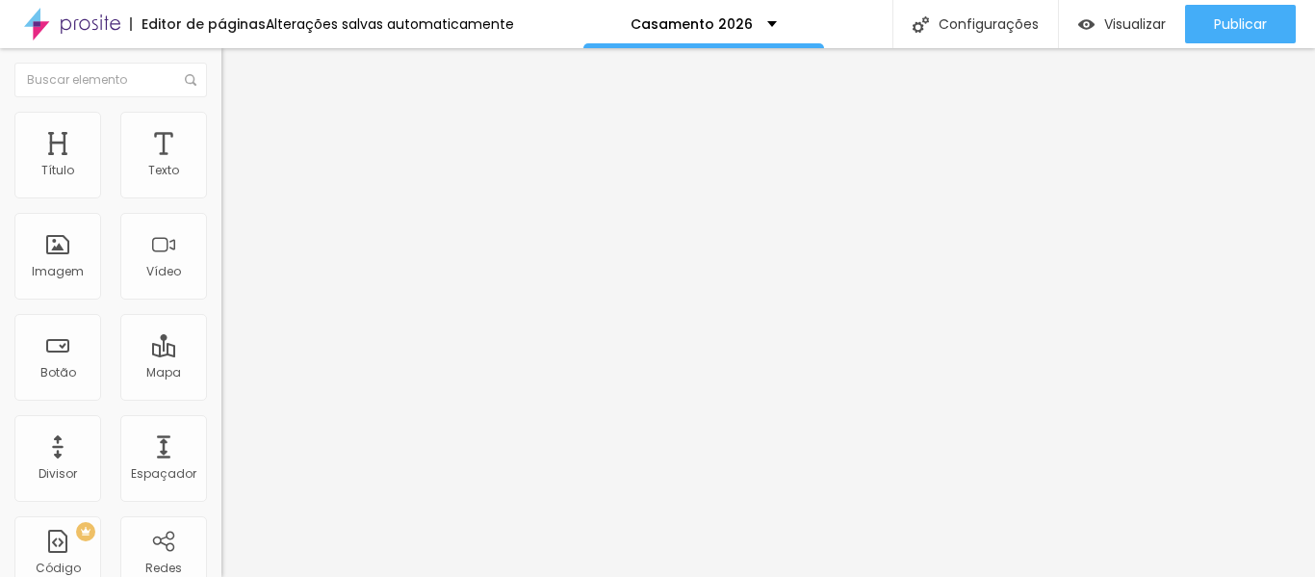
type input "10"
type input "15"
type input "25"
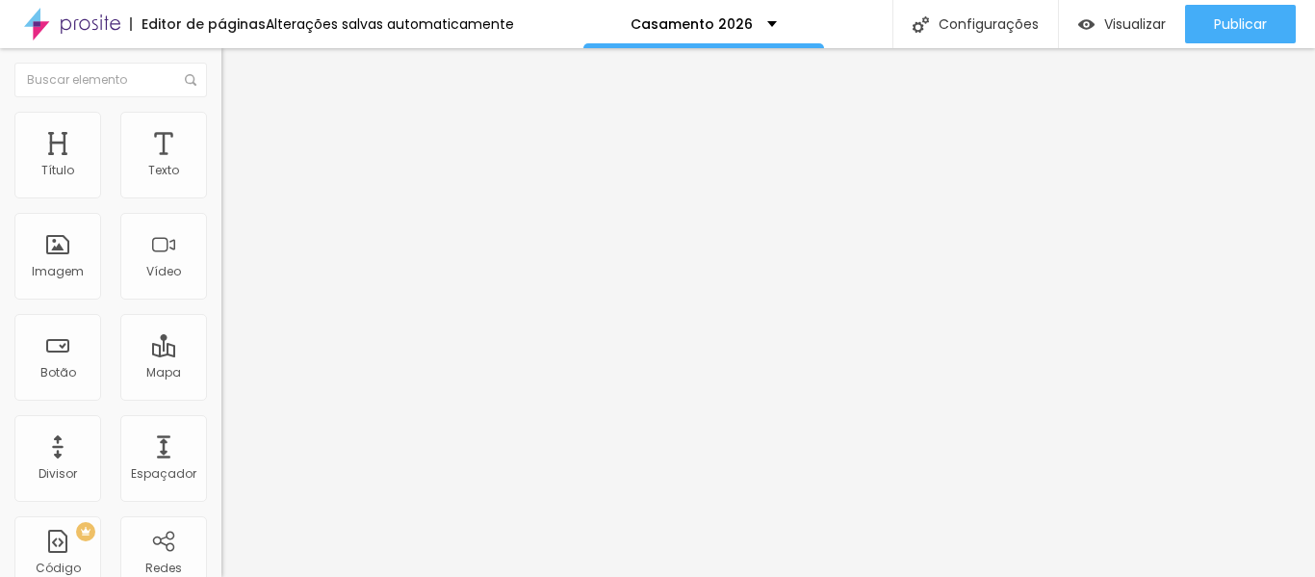
type input "25"
type input "40"
type input "45"
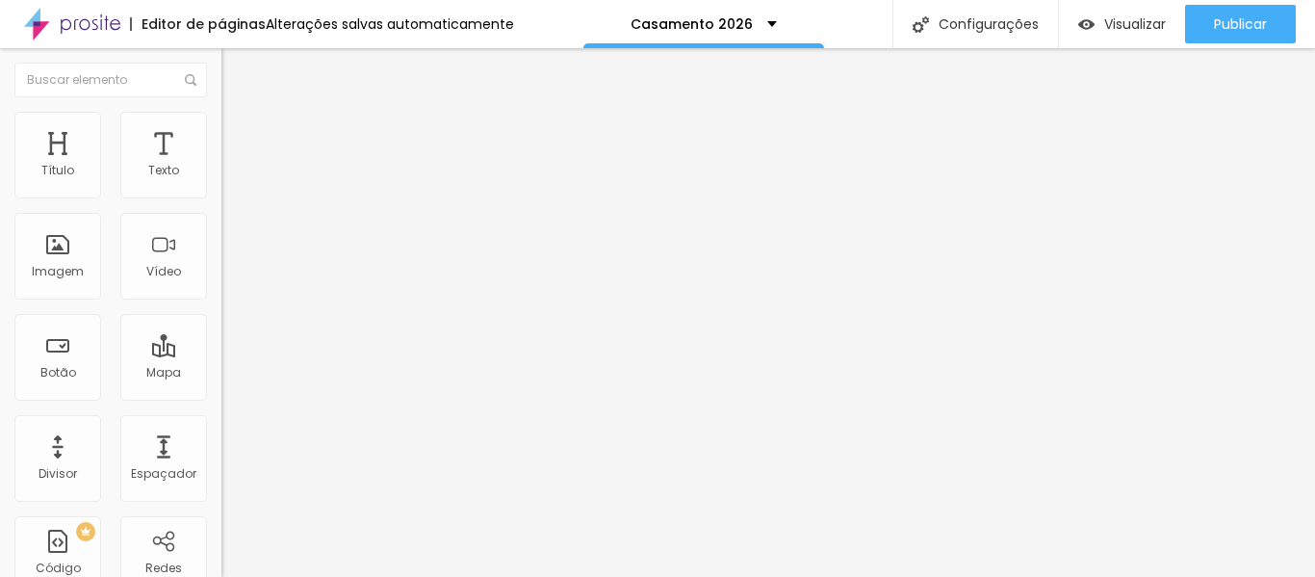
type input "50"
click at [221, 373] on input "range" at bounding box center [283, 380] width 124 height 15
click at [239, 132] on font "Estilo" at bounding box center [254, 124] width 30 height 16
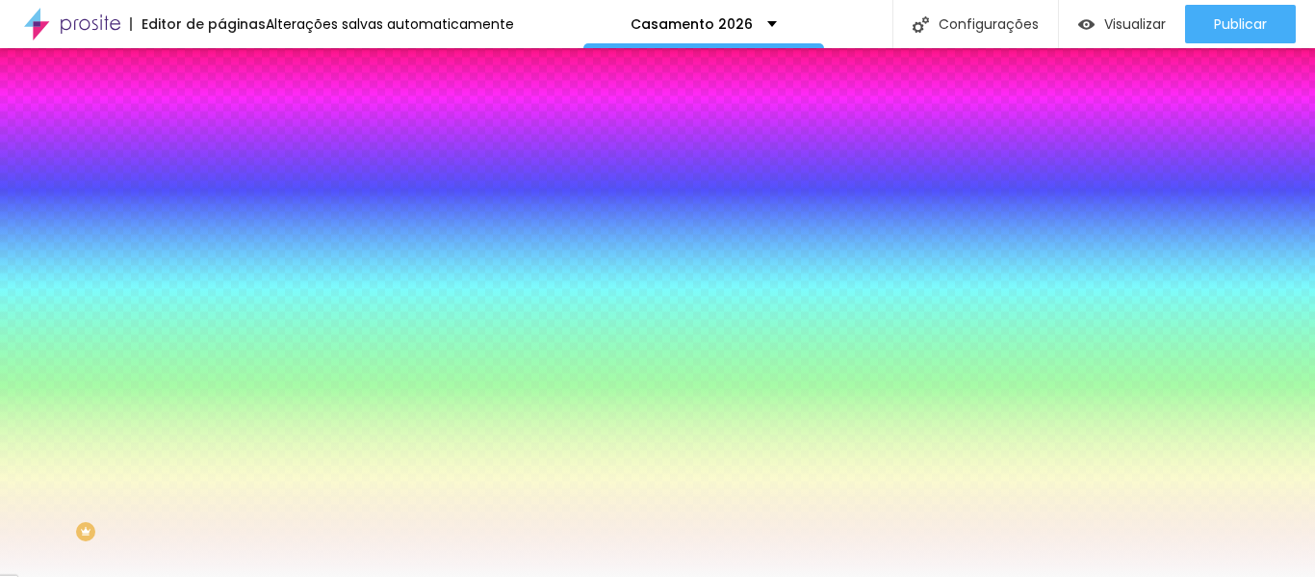
type input "35"
type input "200"
type input "66"
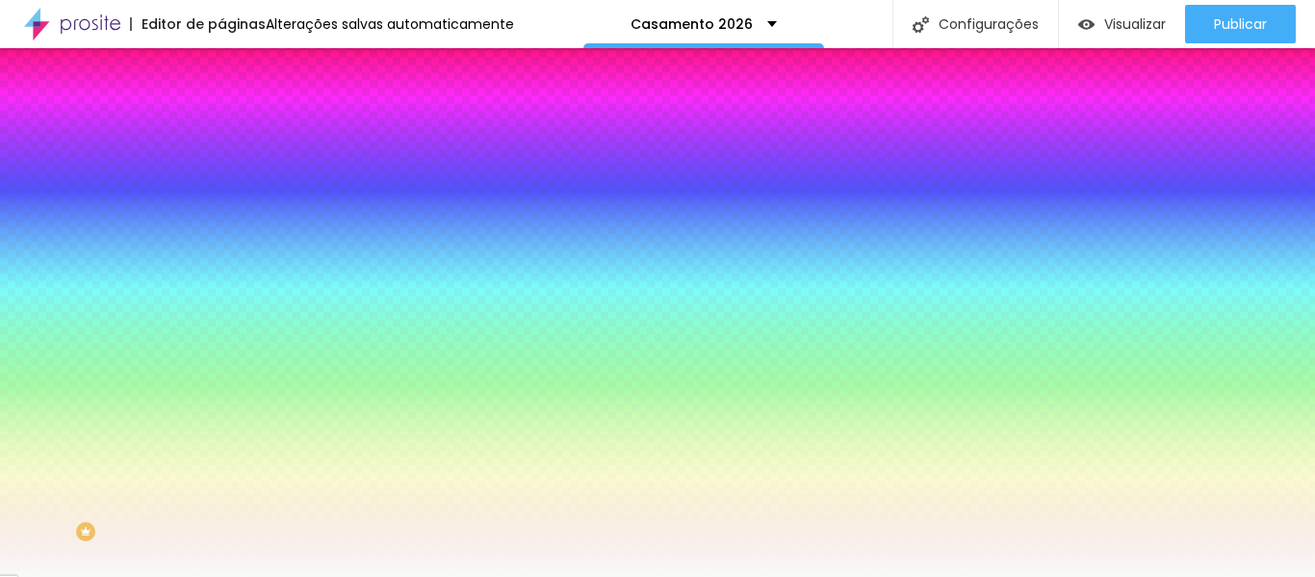
type input "66"
type input "16"
type input "5"
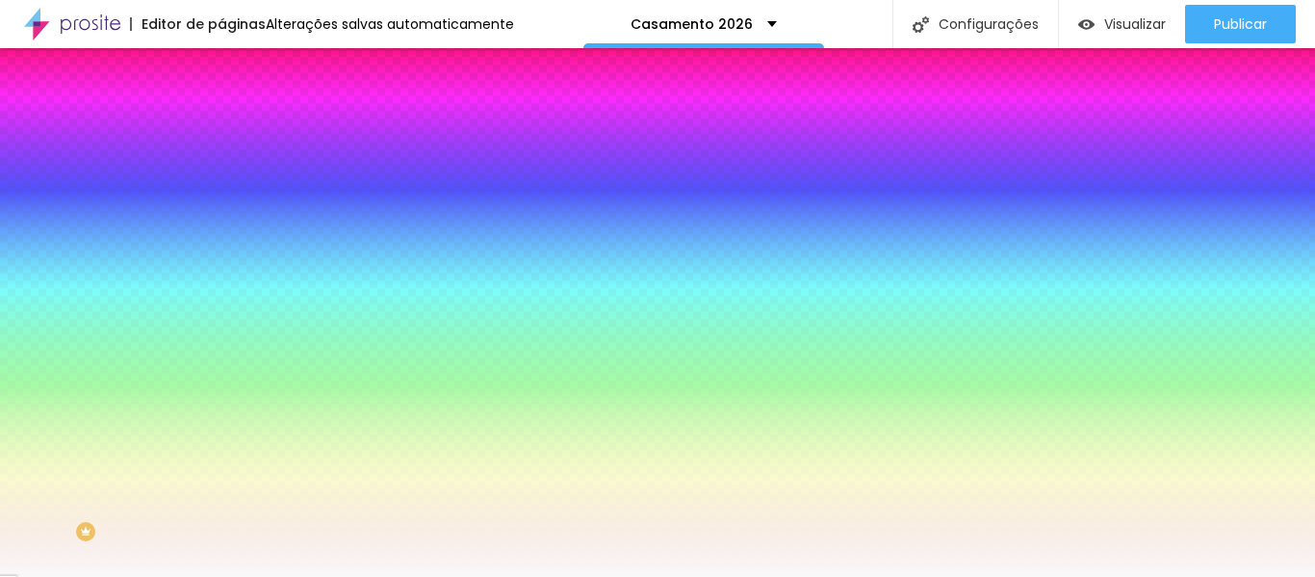
type input "0"
drag, startPoint x: 45, startPoint y: 236, endPoint x: 38, endPoint y: 228, distance: 10.9
click at [221, 426] on input "range" at bounding box center [283, 433] width 124 height 15
click at [221, 110] on img at bounding box center [229, 100] width 17 height 17
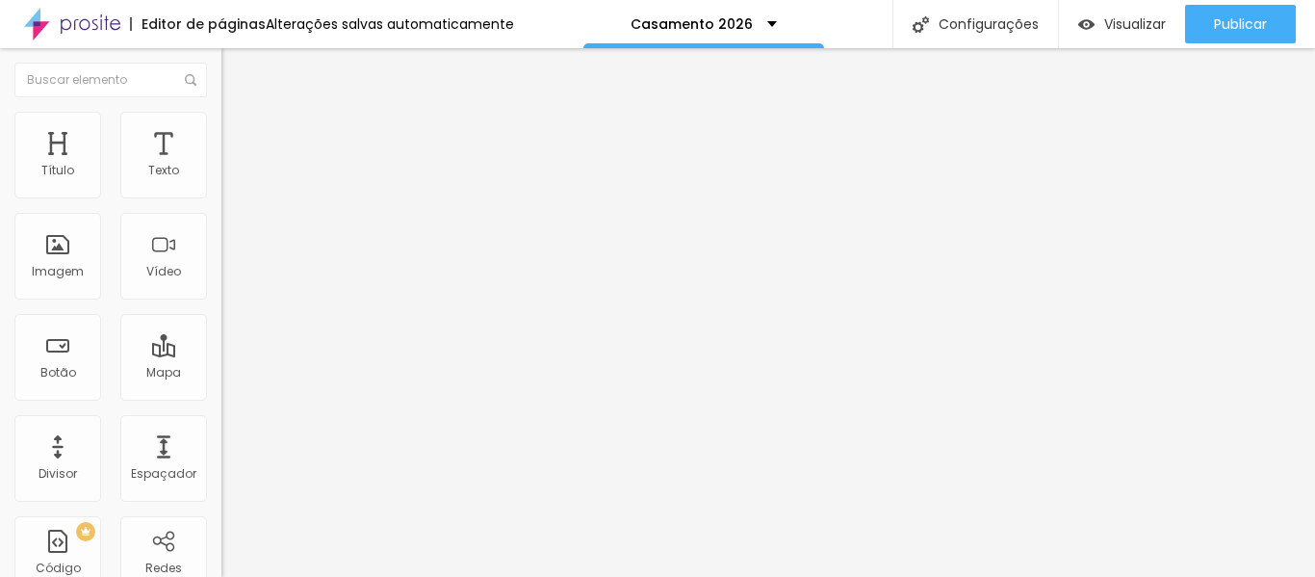
click at [221, 190] on img at bounding box center [227, 183] width 13 height 13
click at [221, 122] on img at bounding box center [229, 120] width 17 height 17
type input "95"
type input "90"
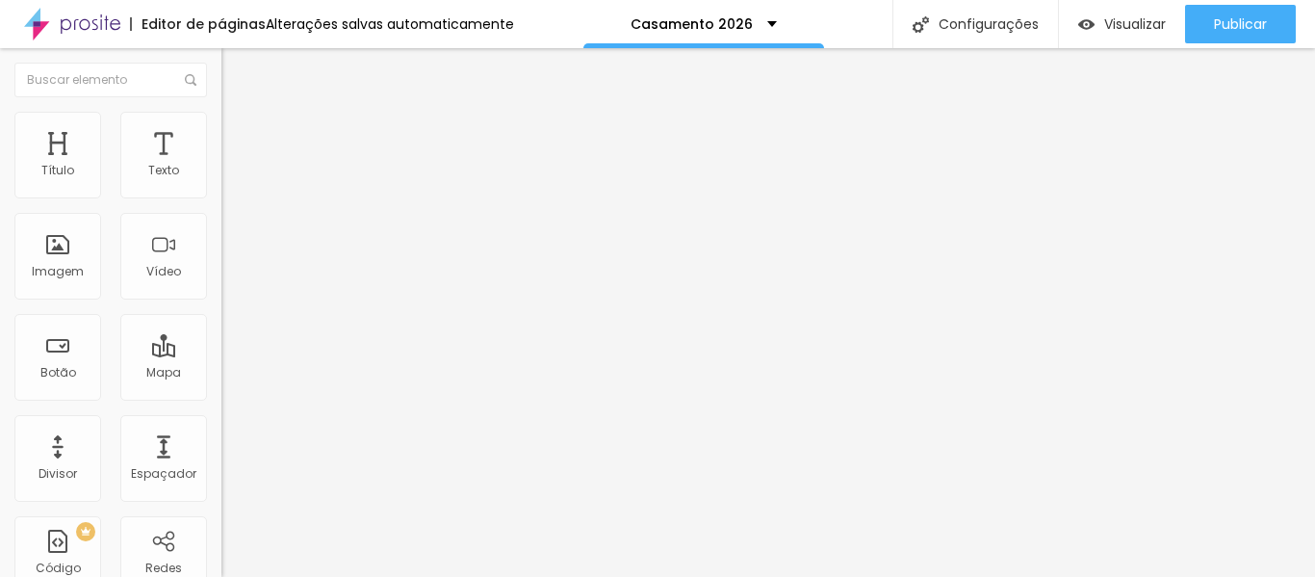
drag, startPoint x: 200, startPoint y: 206, endPoint x: 175, endPoint y: 206, distance: 25.0
type input "90"
click at [221, 197] on input "range" at bounding box center [283, 189] width 124 height 15
click at [221, 131] on img at bounding box center [229, 139] width 17 height 17
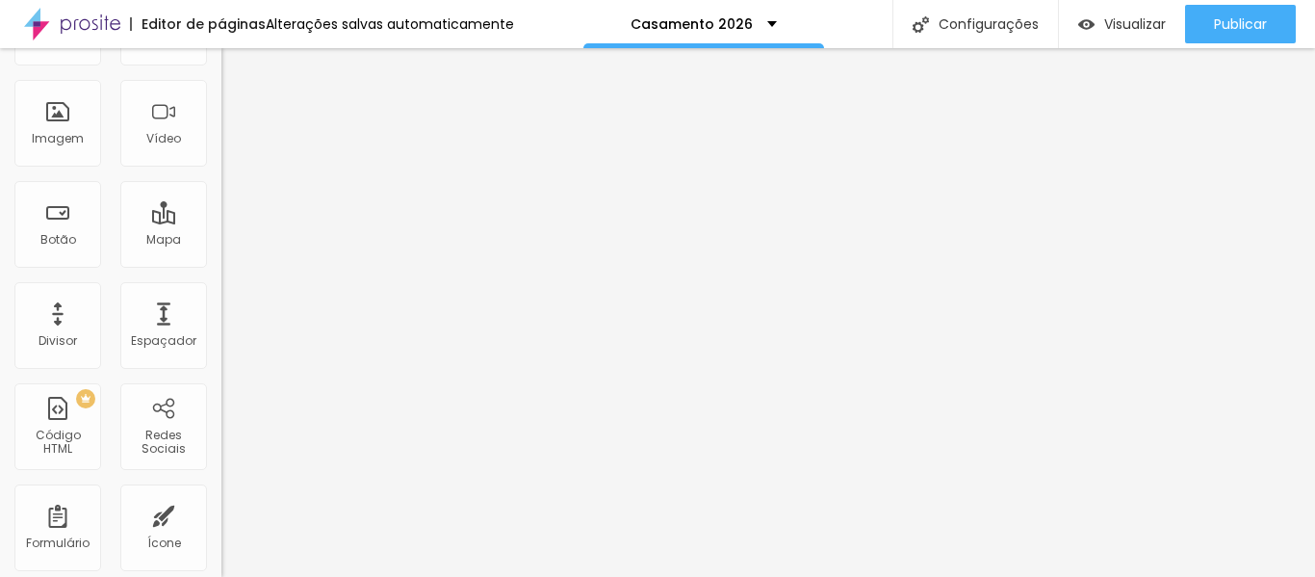
scroll to position [150, 0]
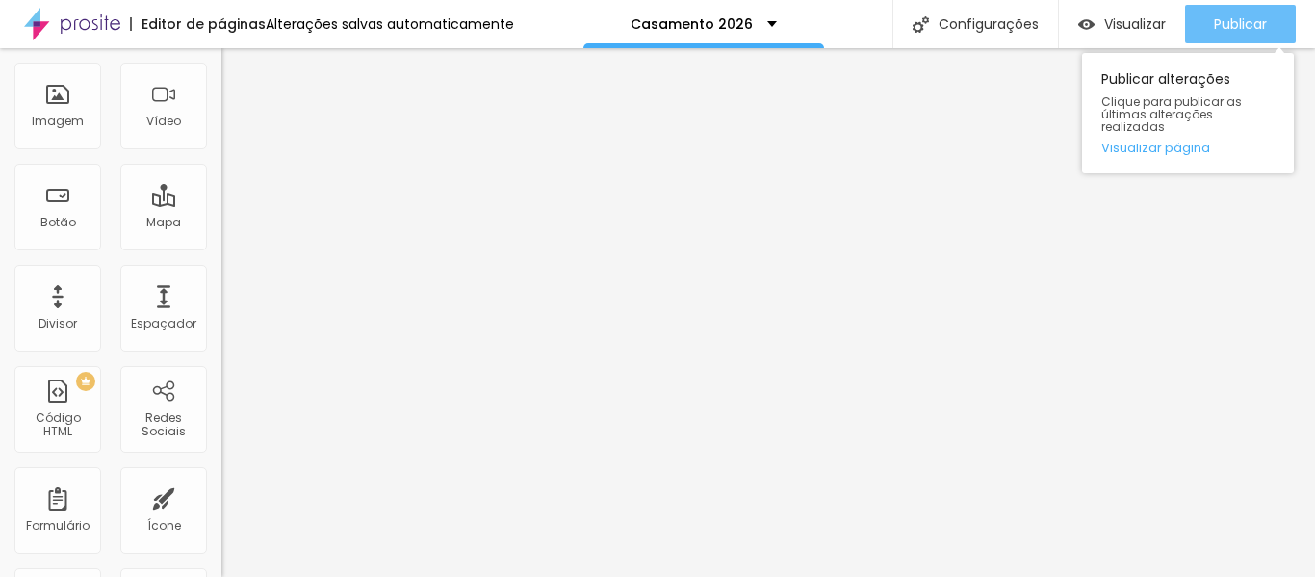
click at [1234, 16] on font "Publicar" at bounding box center [1240, 23] width 53 height 19
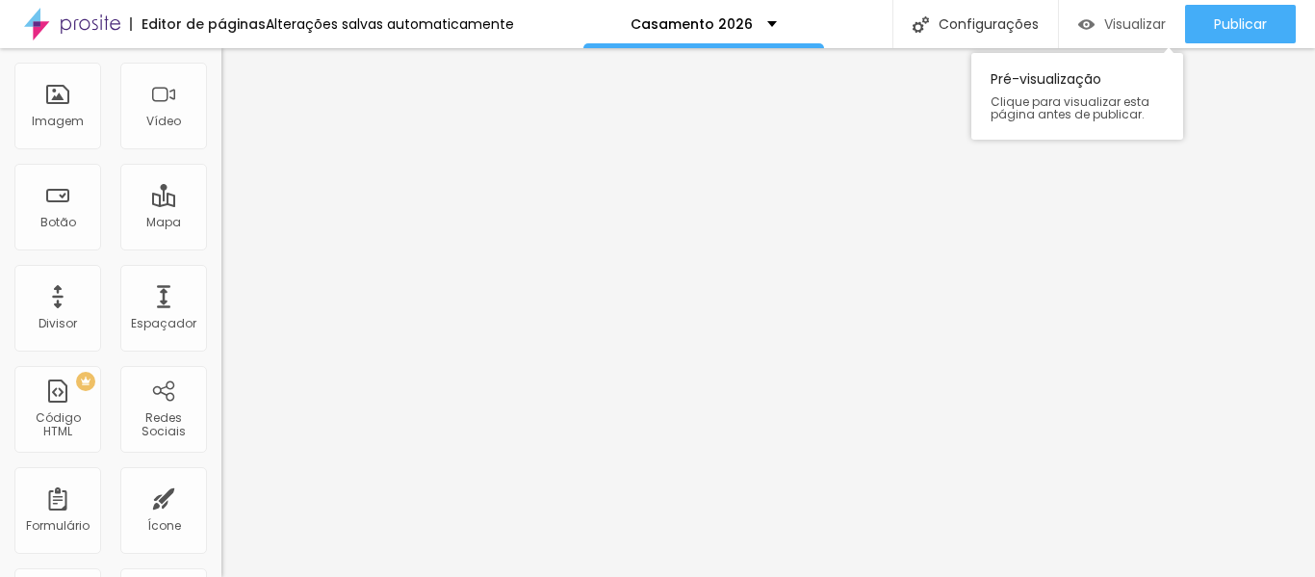
click at [1140, 21] on font "Visualizar" at bounding box center [1135, 23] width 62 height 19
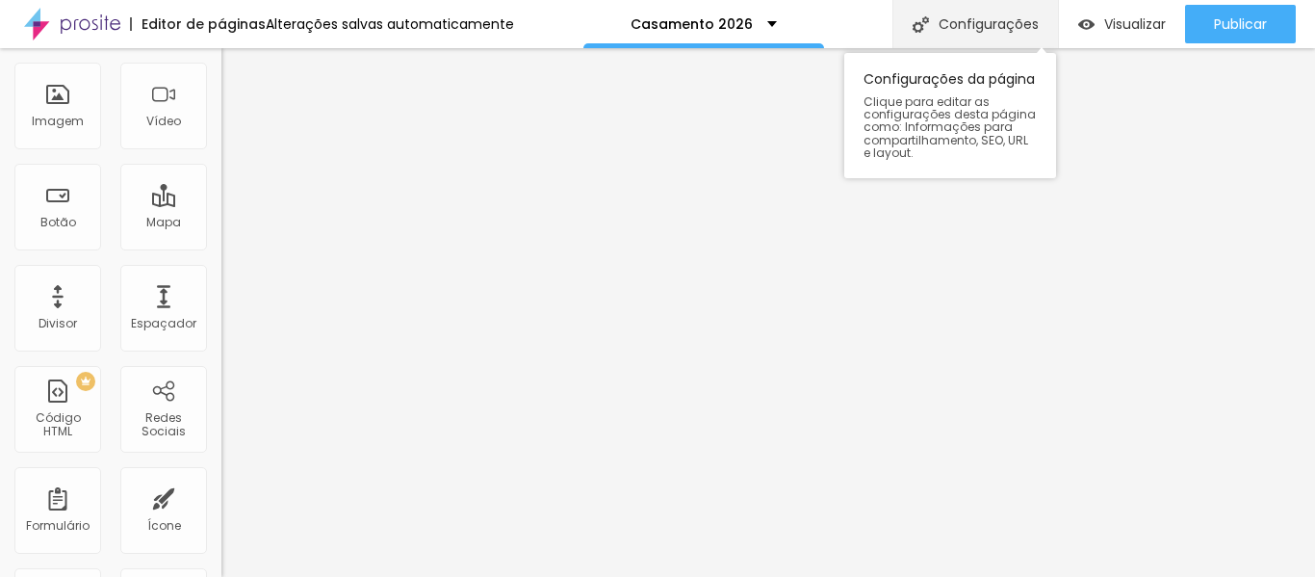
click at [987, 20] on font "Configurações" at bounding box center [988, 23] width 100 height 19
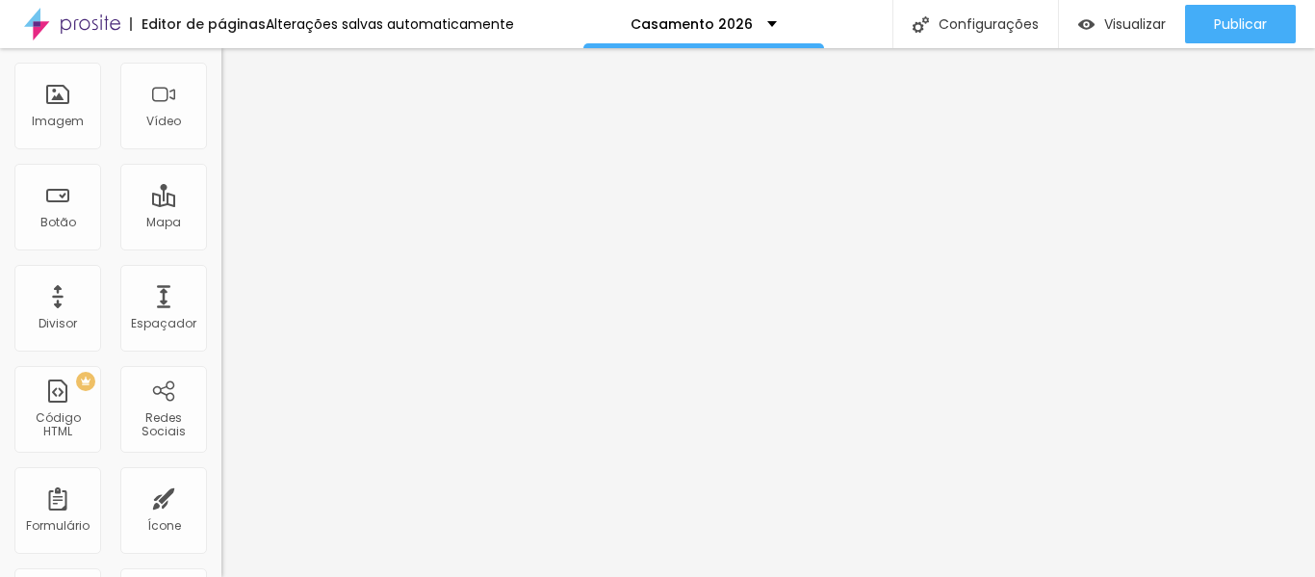
scroll to position [0, 0]
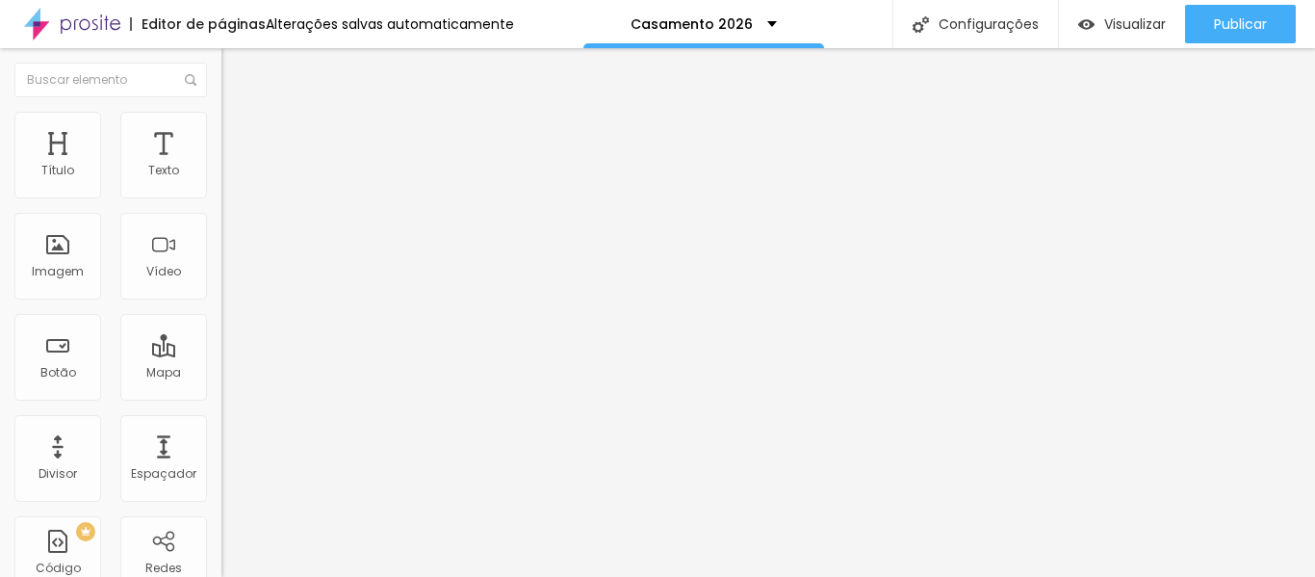
click at [236, 66] on img "button" at bounding box center [243, 70] width 15 height 15
click at [221, 123] on img at bounding box center [229, 120] width 17 height 17
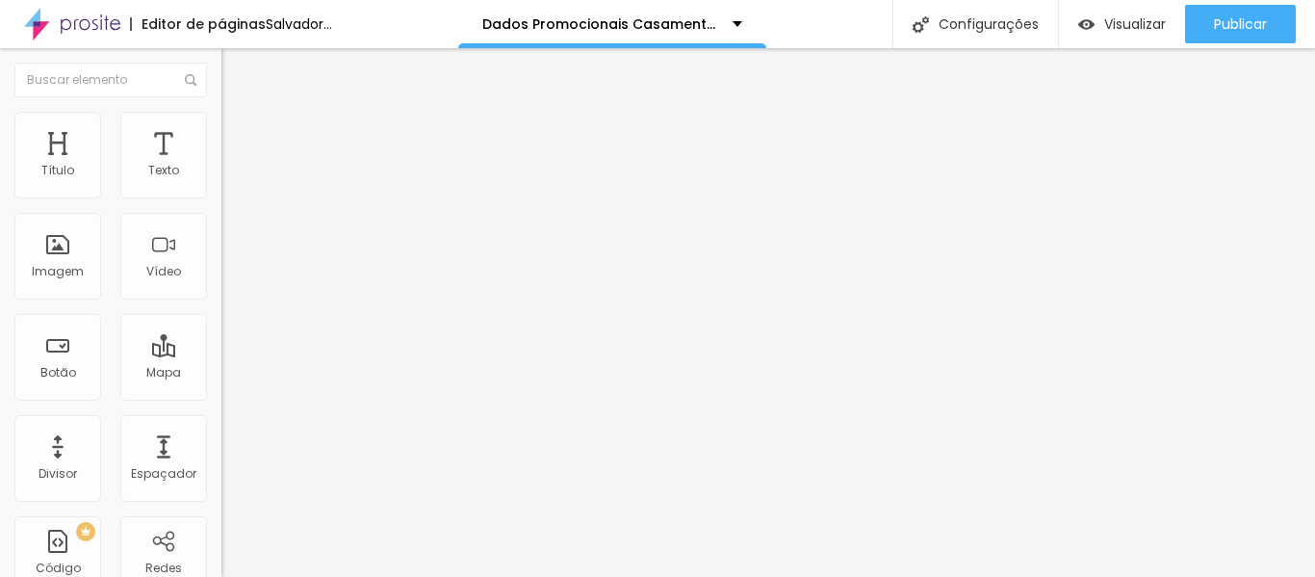
type input "65"
type input "55"
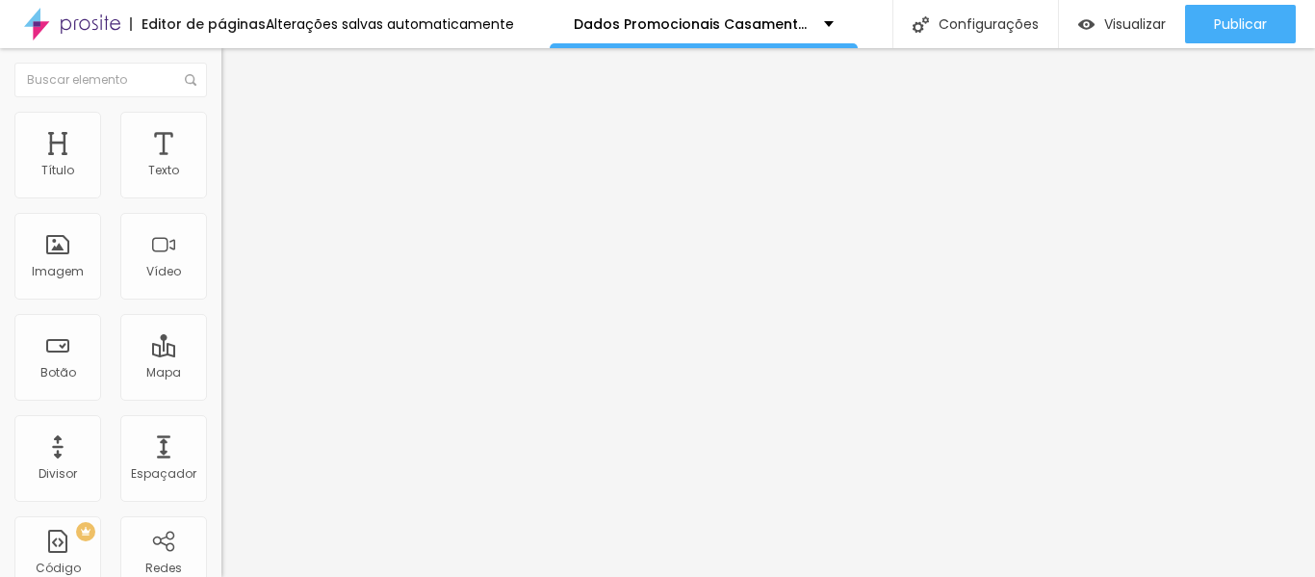
type input "50"
type input "45"
type input "40"
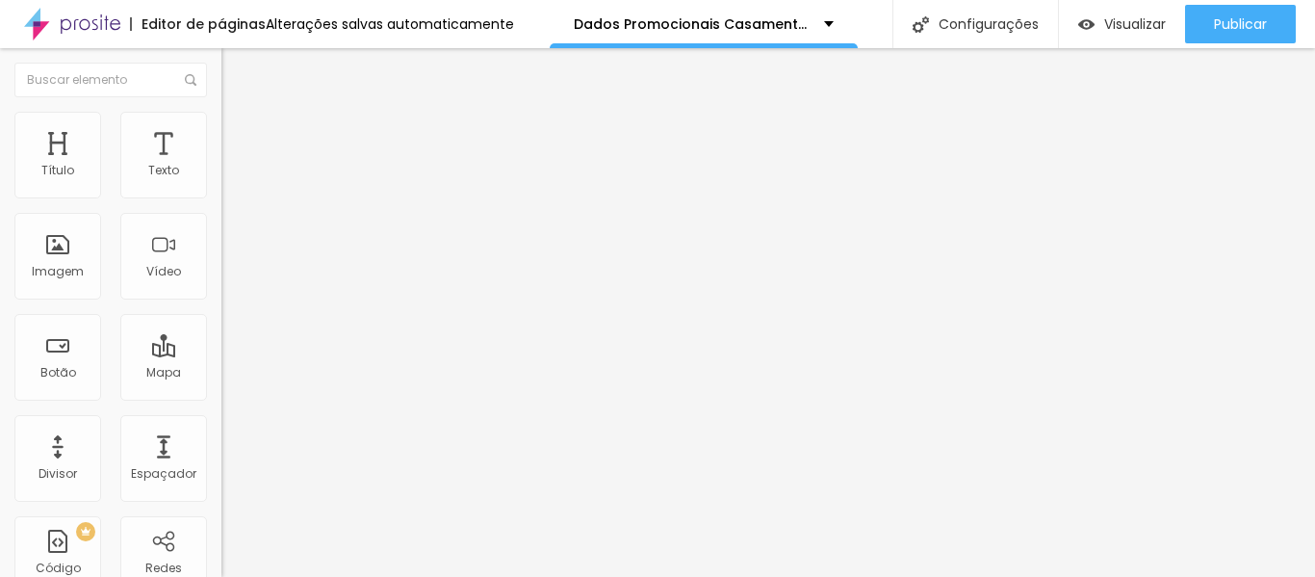
type input "40"
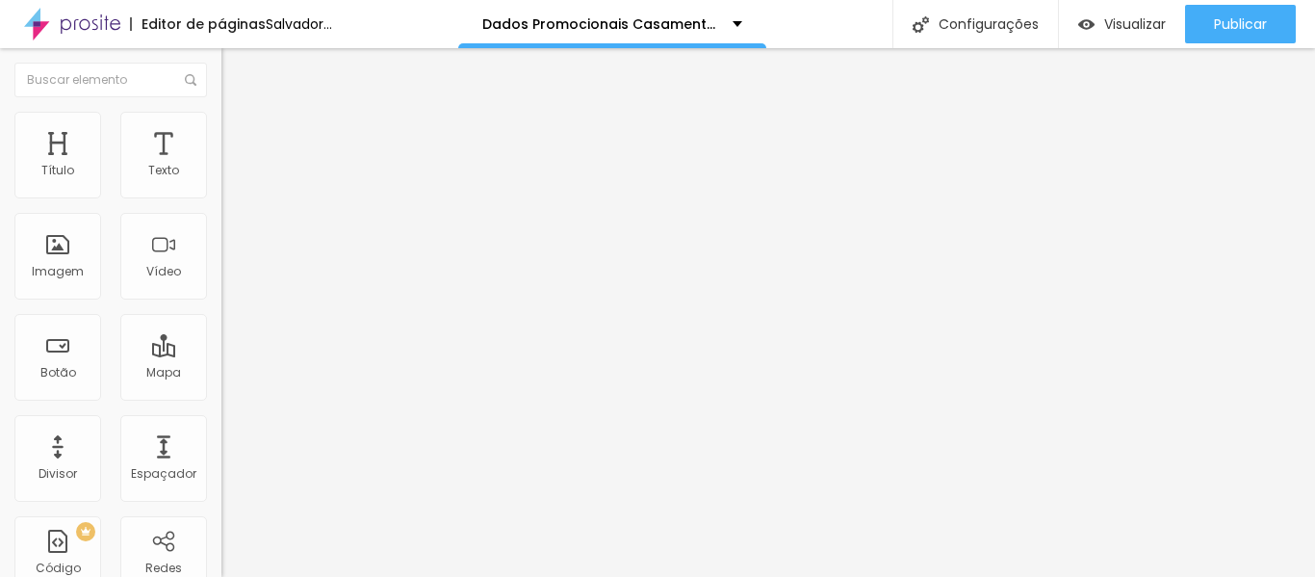
type input "35"
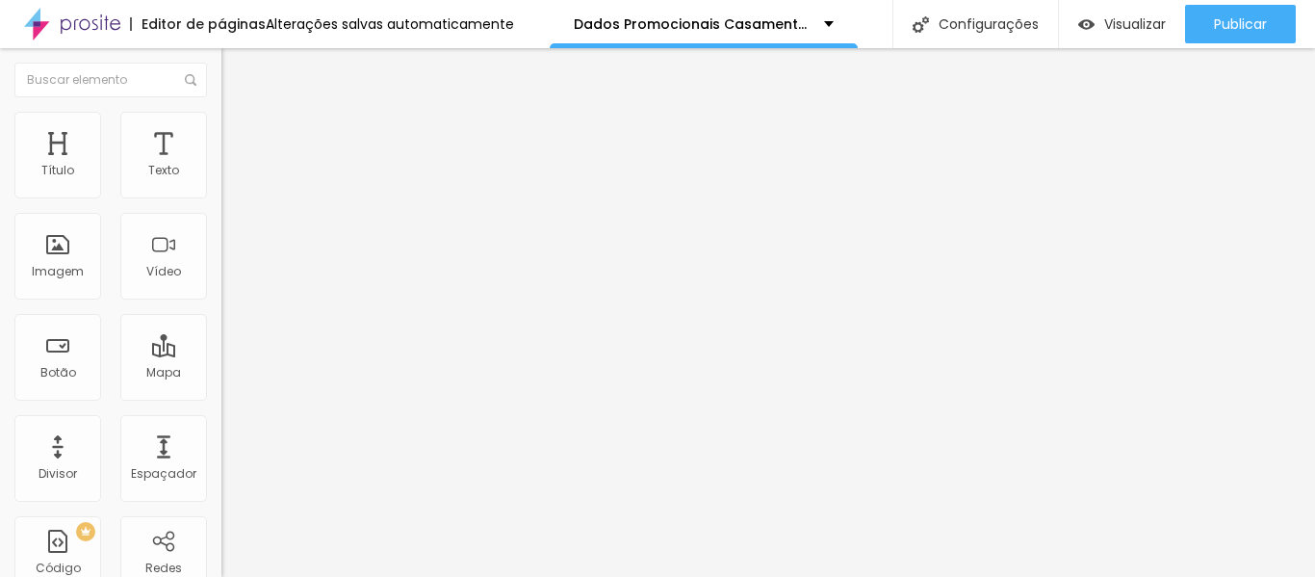
drag, startPoint x: 139, startPoint y: 210, endPoint x: 74, endPoint y: 199, distance: 65.4
type input "35"
click at [221, 197] on input "range" at bounding box center [283, 189] width 124 height 15
click at [221, 131] on img at bounding box center [229, 139] width 17 height 17
type input "14"
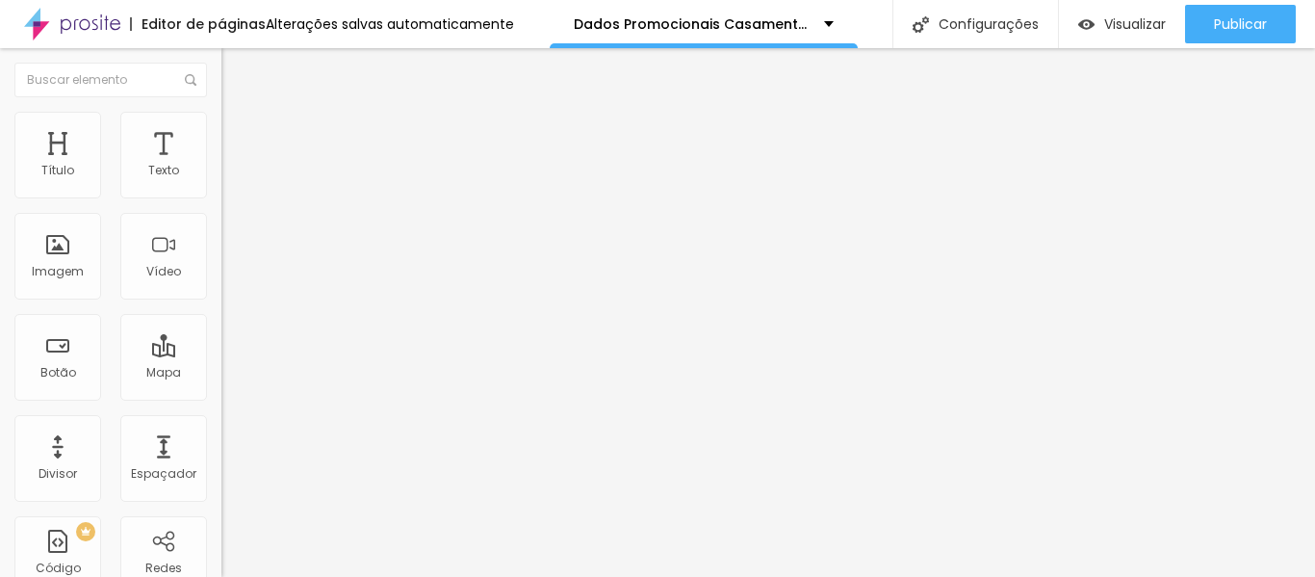
type input "14"
type input "26"
type input "27"
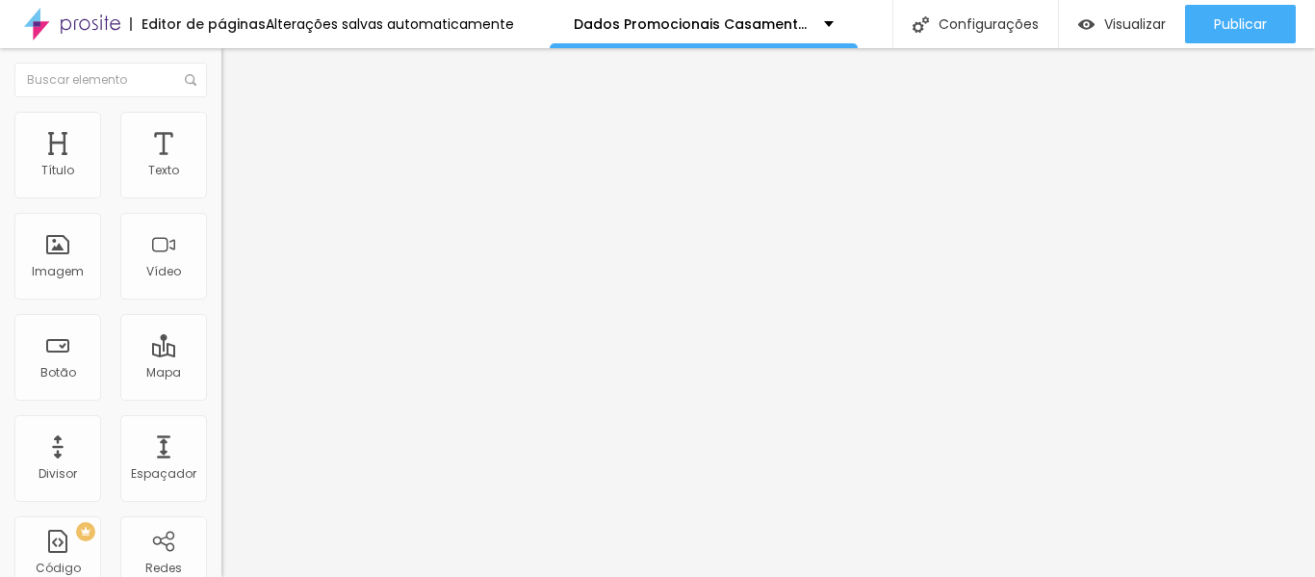
type input "29"
type input "30"
type input "31"
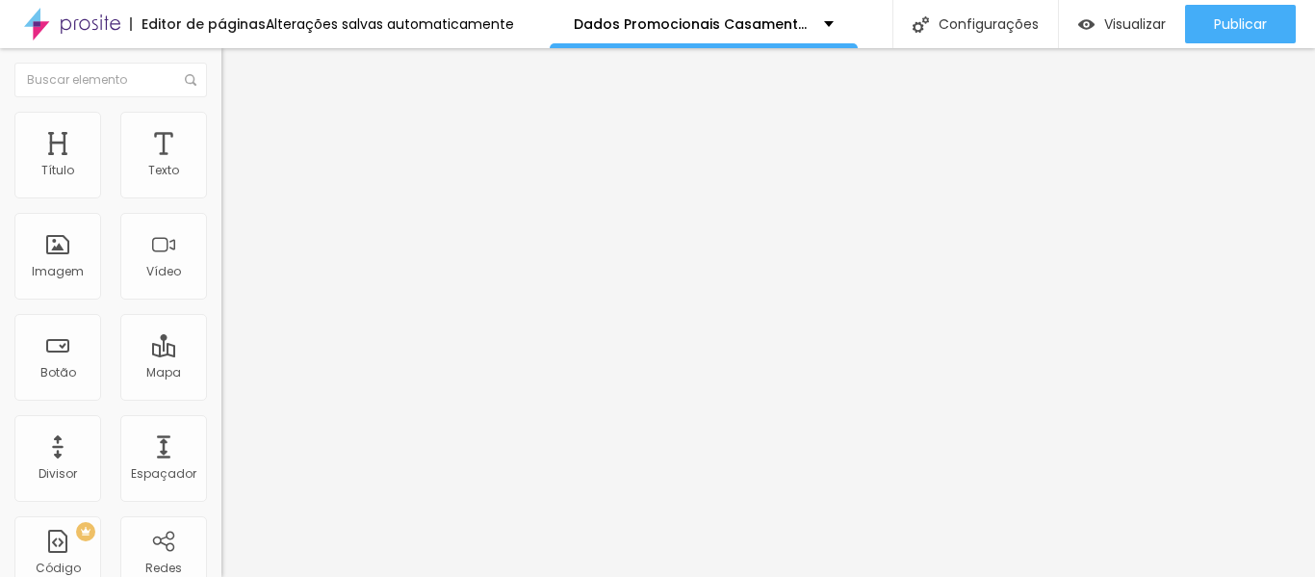
type input "31"
type input "32"
type input "33"
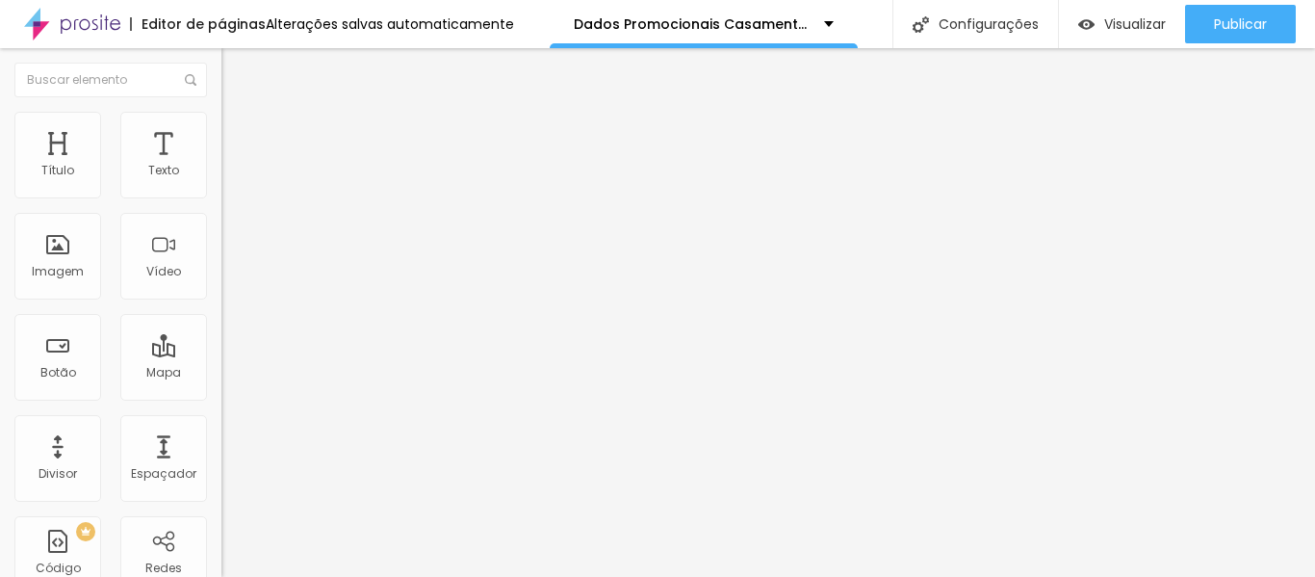
type input "34"
type input "37"
type input "40"
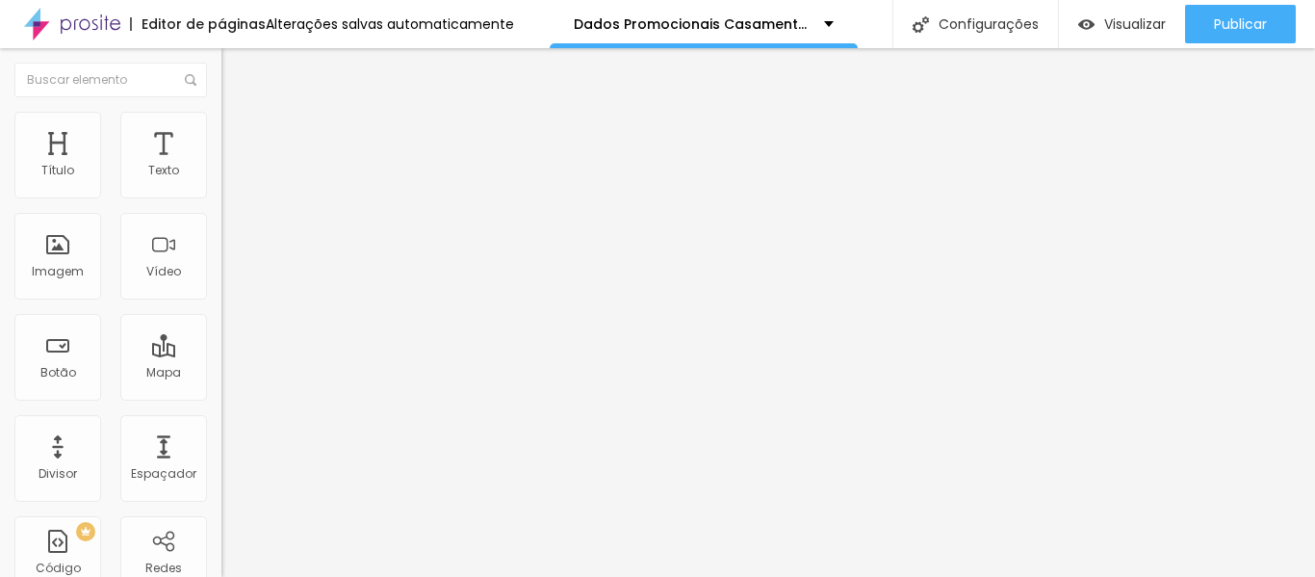
type input "40"
type input "42"
type input "43"
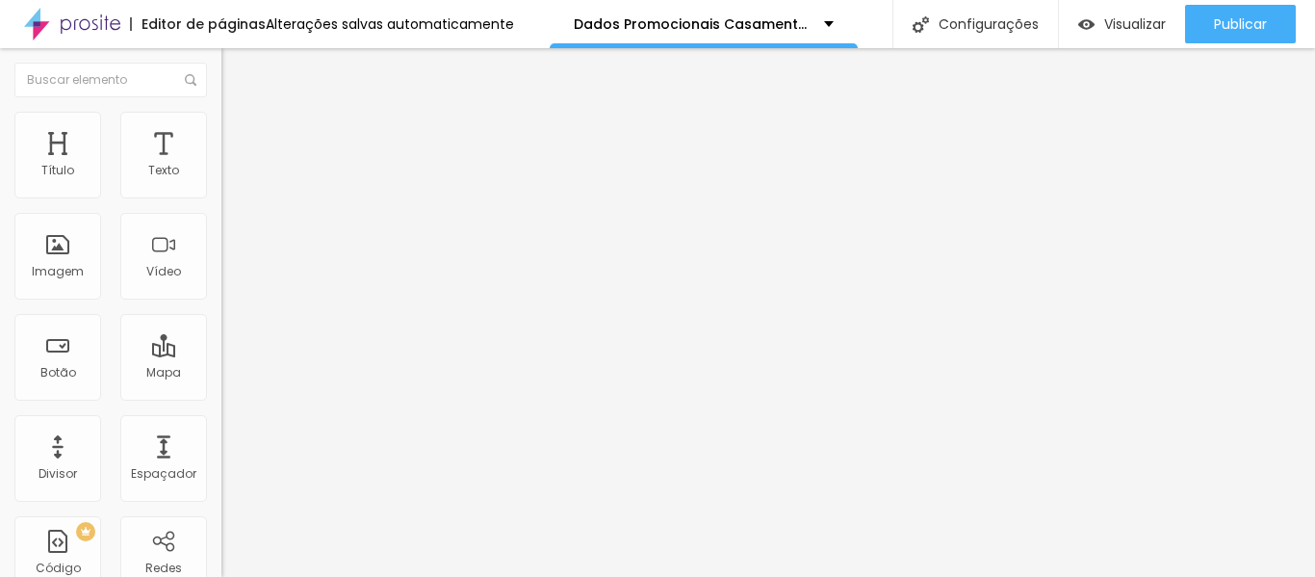
type input "44"
type input "46"
type input "49"
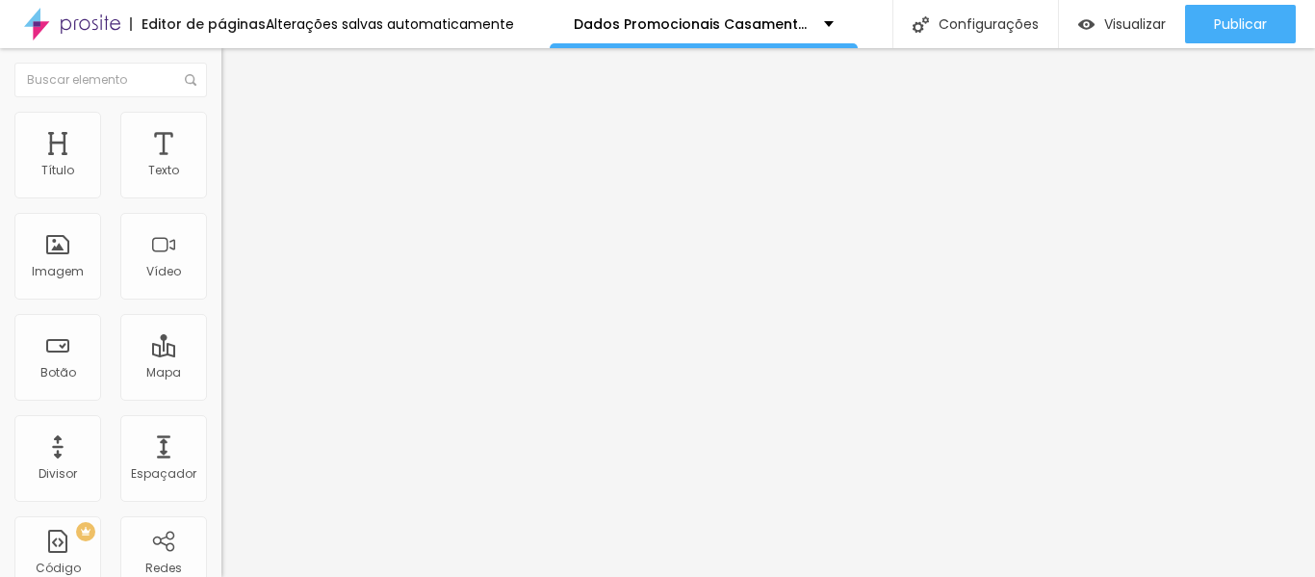
type input "49"
type input "52"
type input "58"
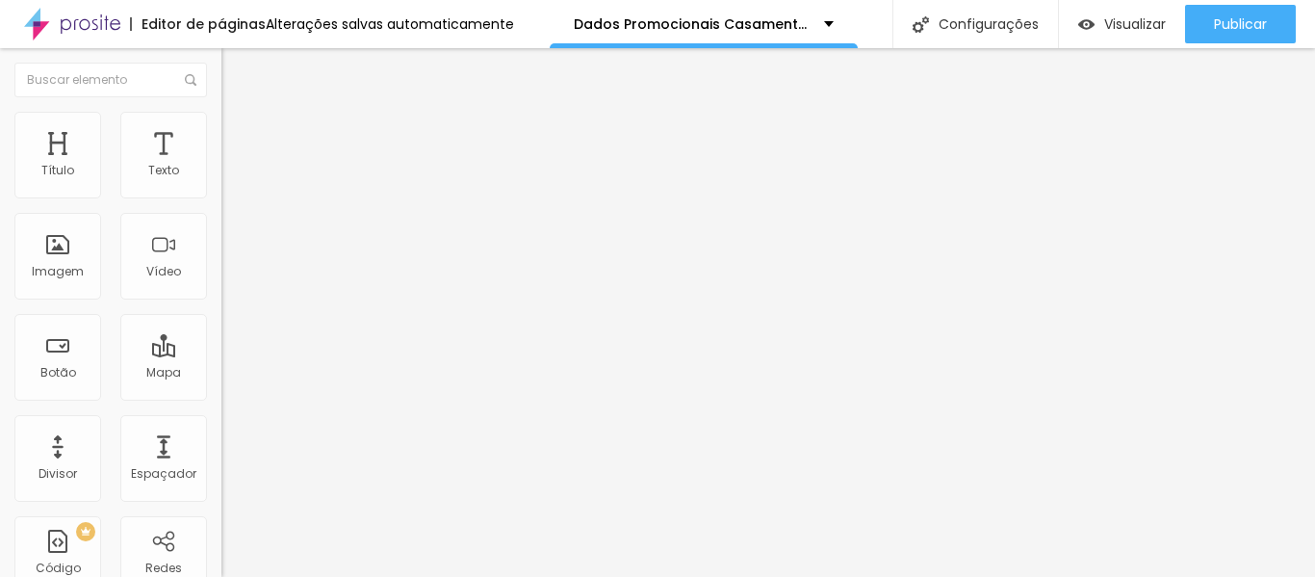
type input "63"
type input "68"
type input "72"
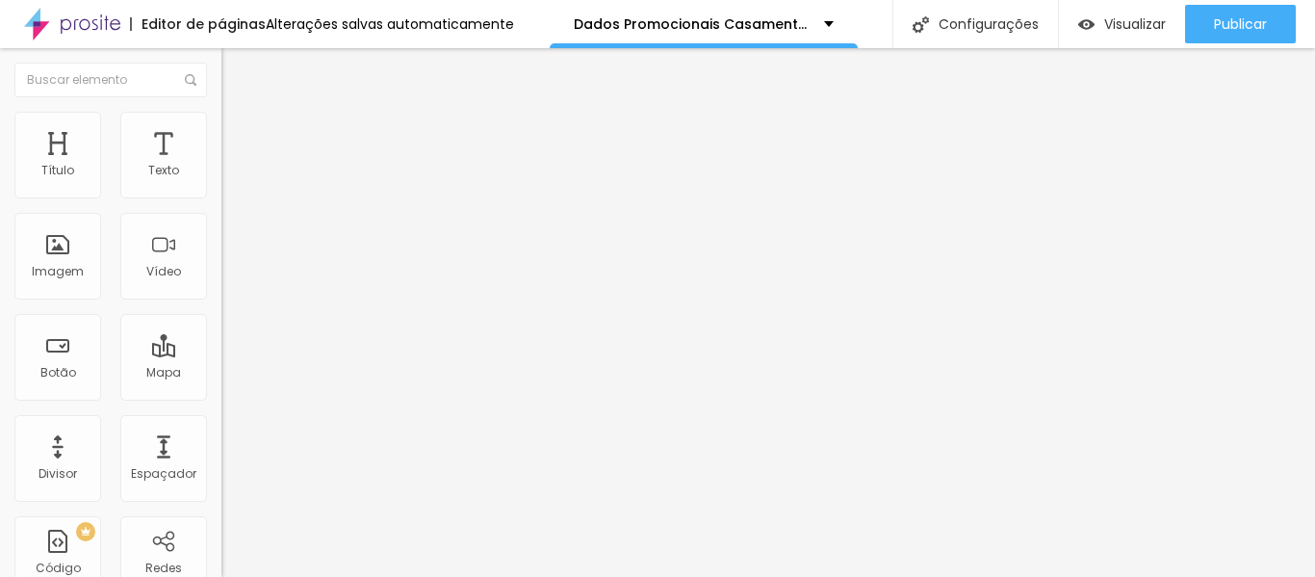
type input "72"
type input "79"
type input "84"
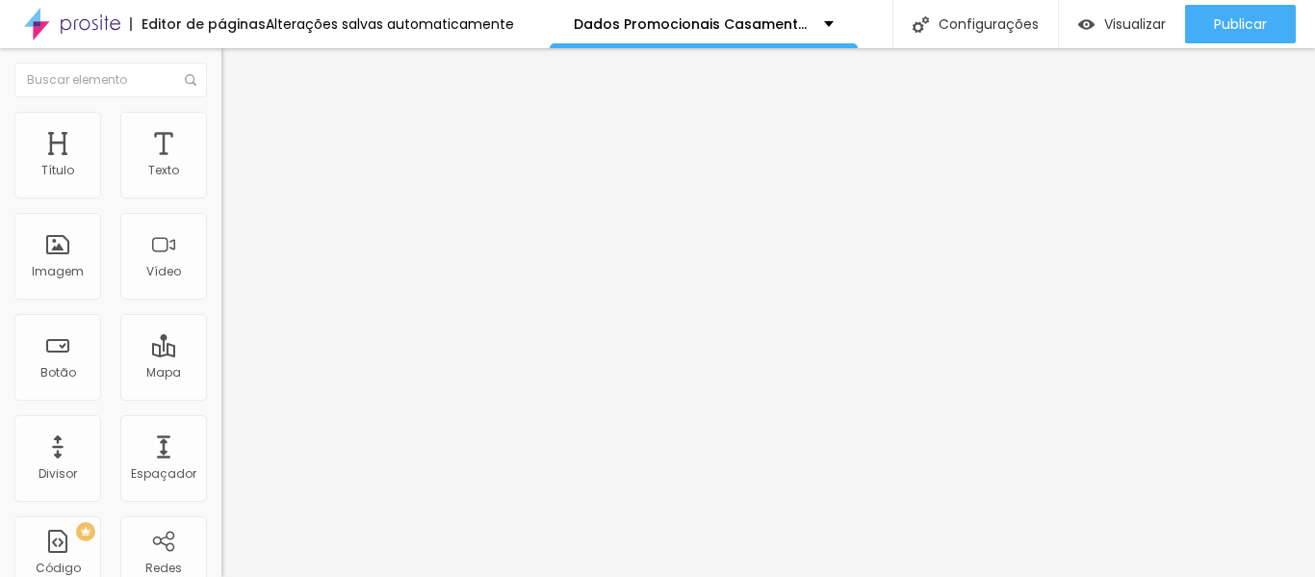
type input "87"
type input "90"
type input "93"
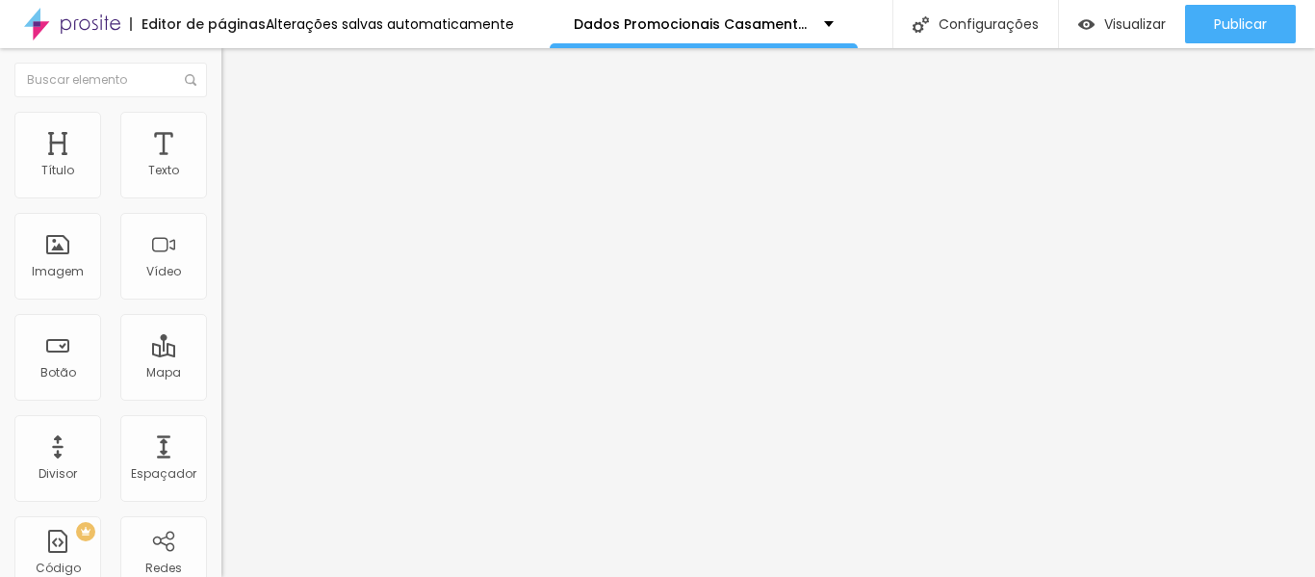
type input "93"
type input "94"
type input "95"
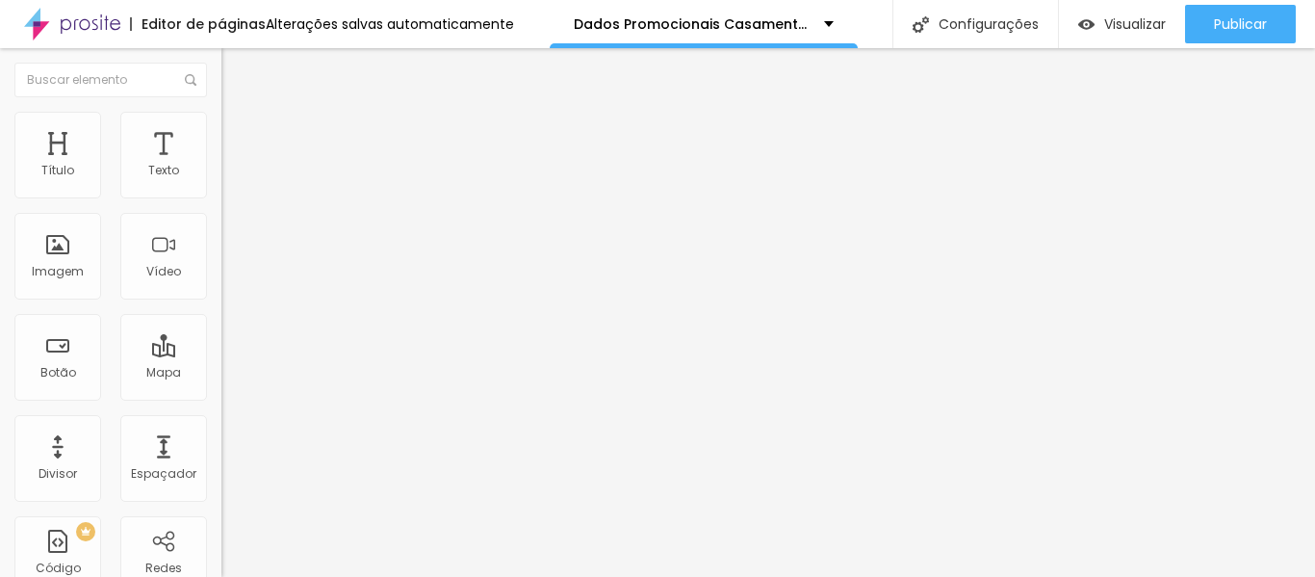
type input "97"
type input "98"
type input "99"
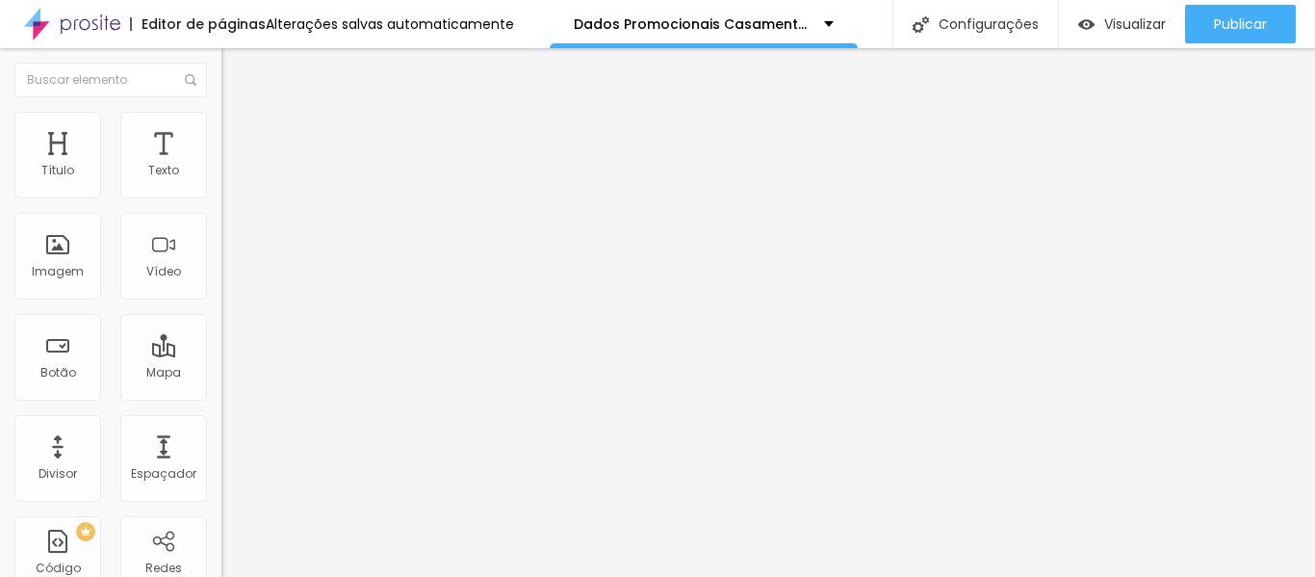
type input "99"
type input "100"
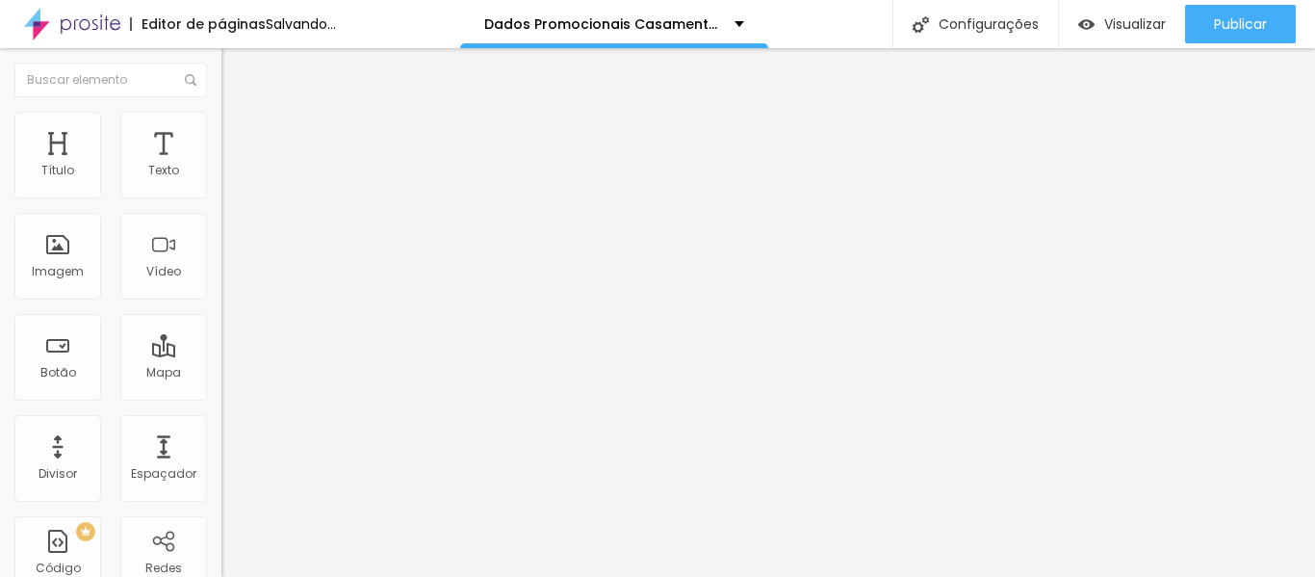
drag, startPoint x: 53, startPoint y: 188, endPoint x: 147, endPoint y: 212, distance: 97.3
type input "100"
click at [221, 373] on input "range" at bounding box center [283, 380] width 124 height 15
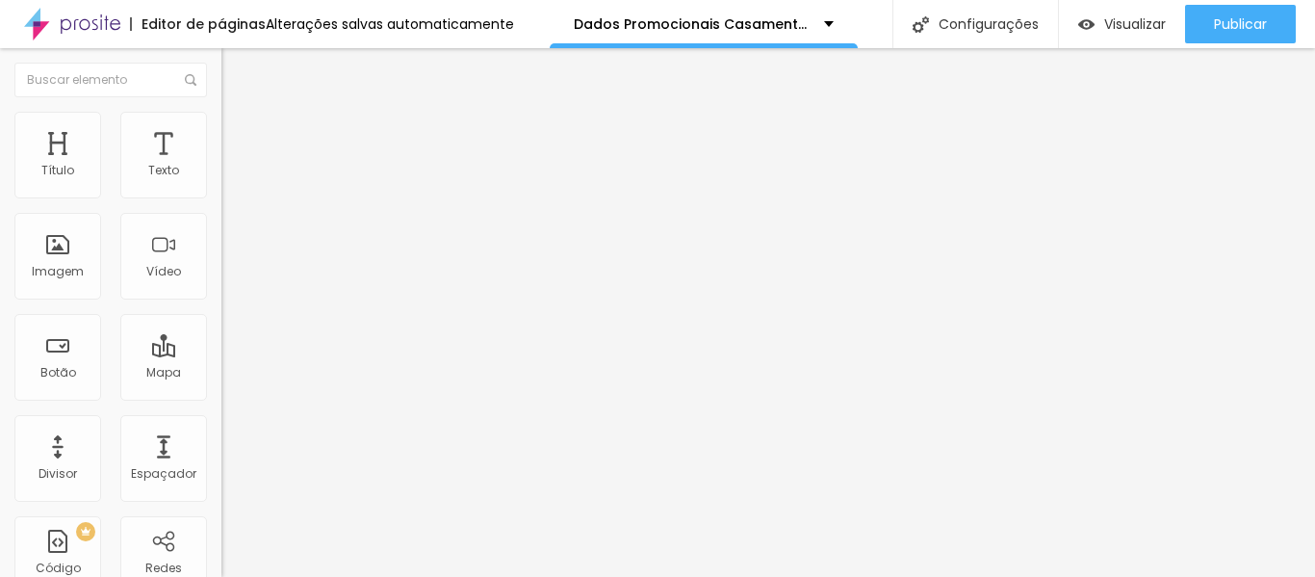
click at [221, 121] on img at bounding box center [229, 120] width 17 height 17
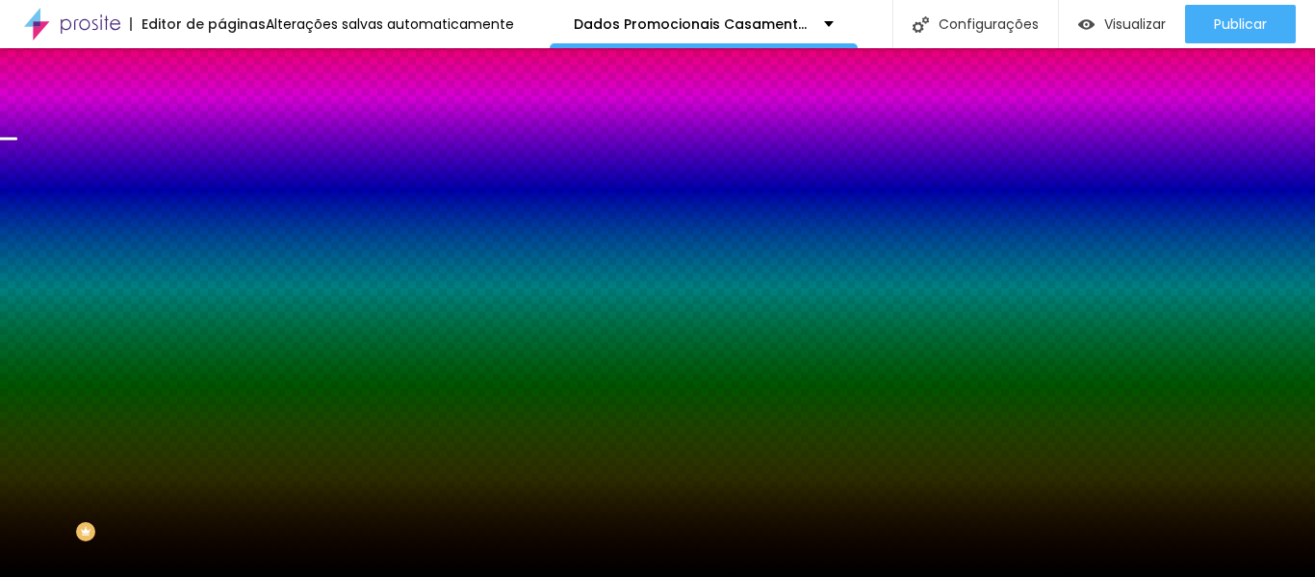
click at [221, 131] on img at bounding box center [229, 139] width 17 height 17
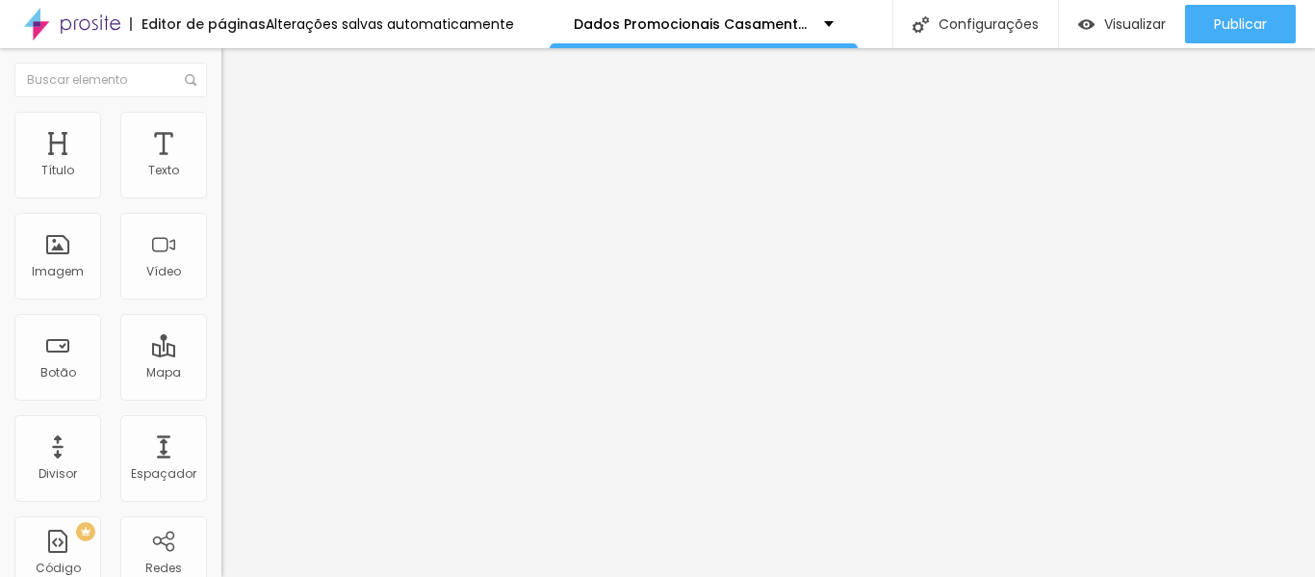
type input "25"
click at [221, 373] on input "range" at bounding box center [283, 380] width 124 height 15
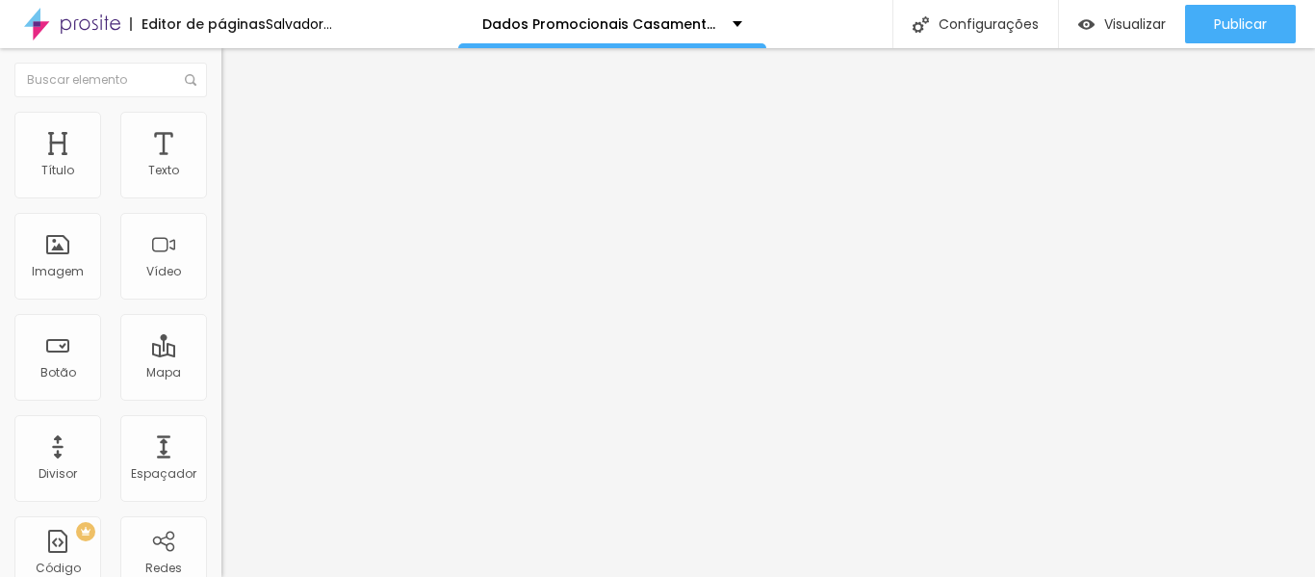
type input "25"
type input "329"
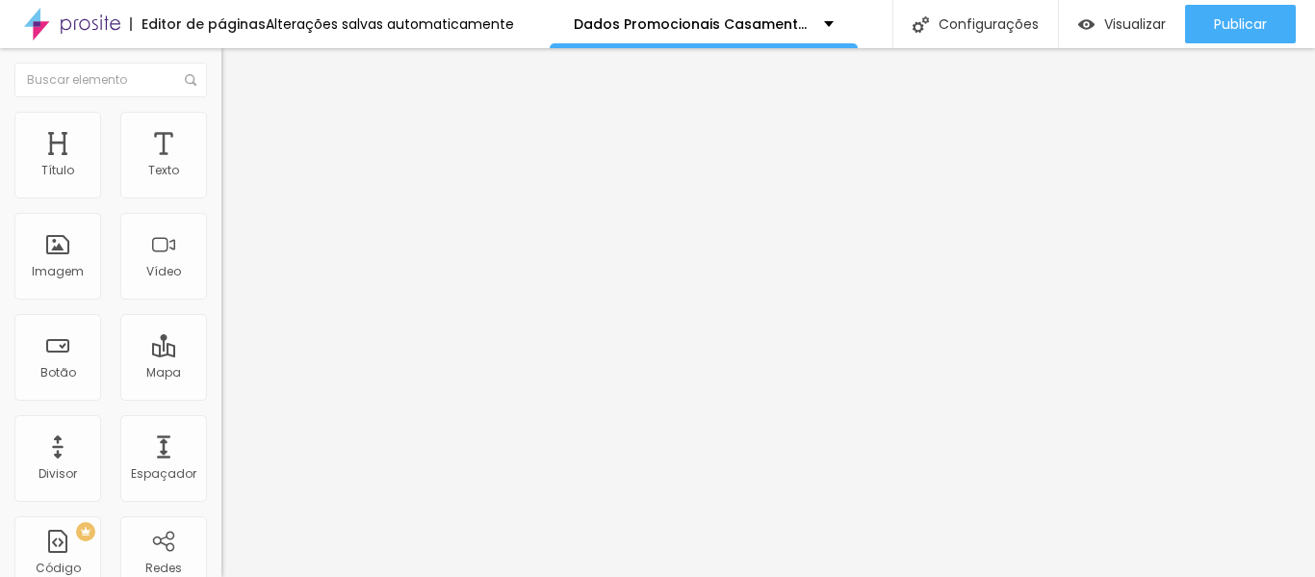
type input "348"
type input "354"
type input "367"
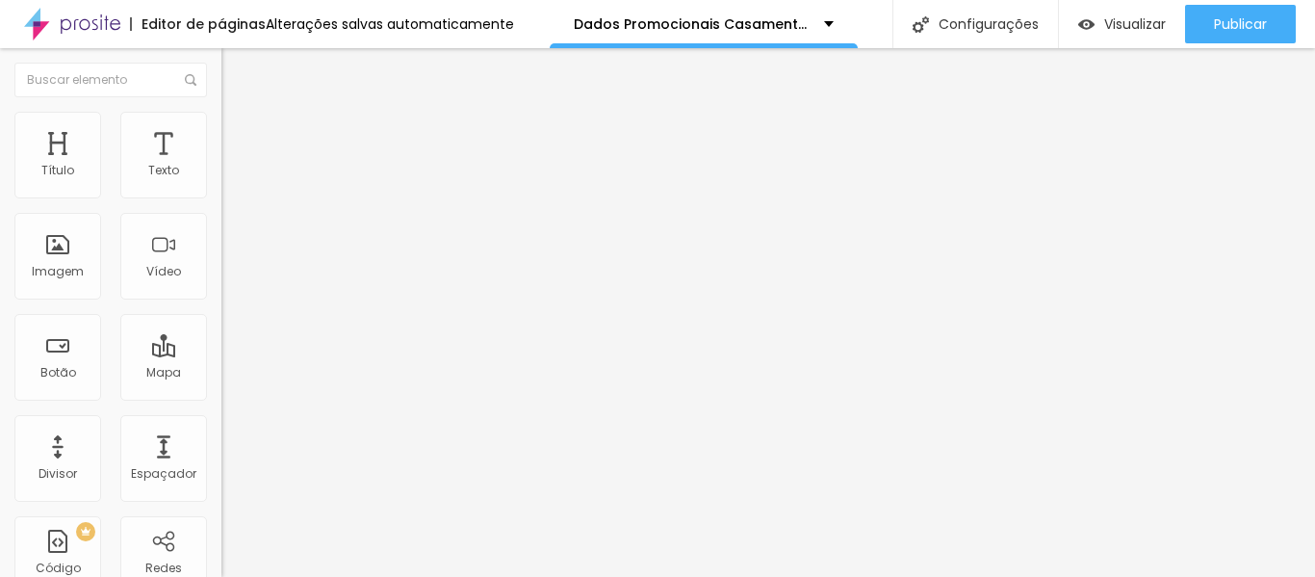
type input "367"
type input "373"
type input "342"
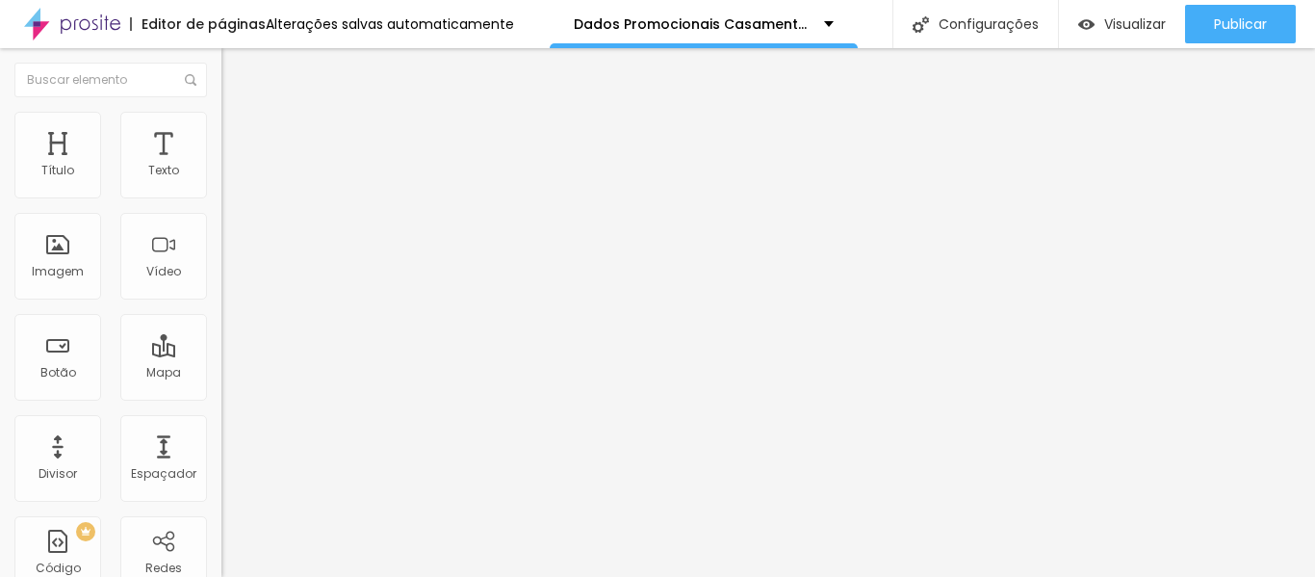
type input "273"
type input "267"
type input "255"
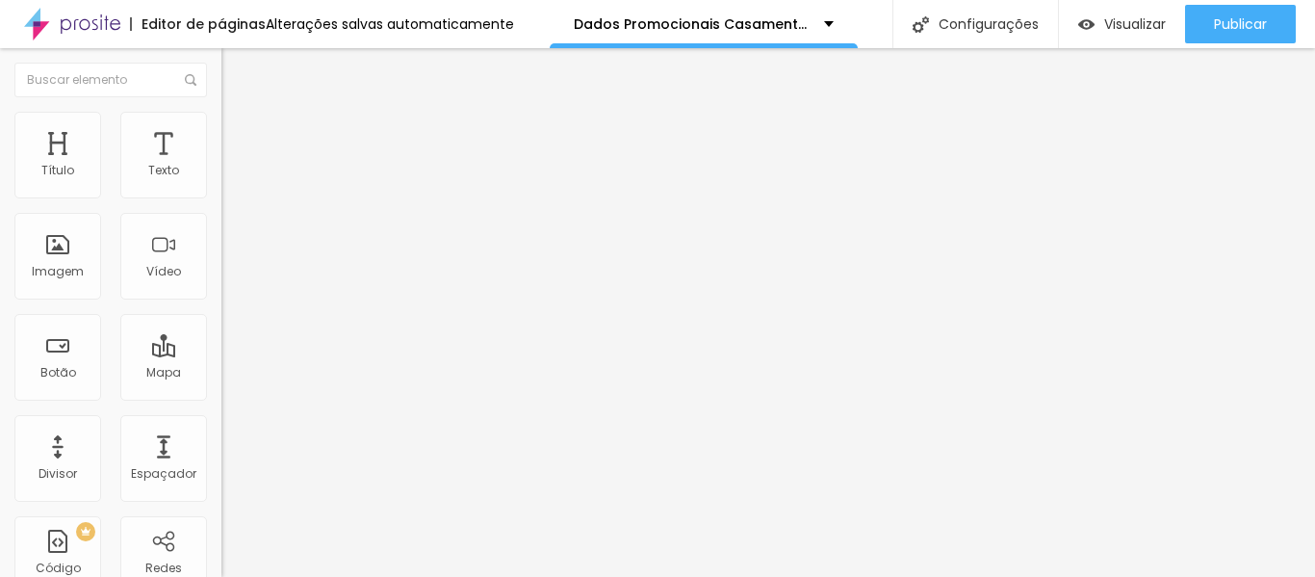
type input "255"
type input "242"
type input "236"
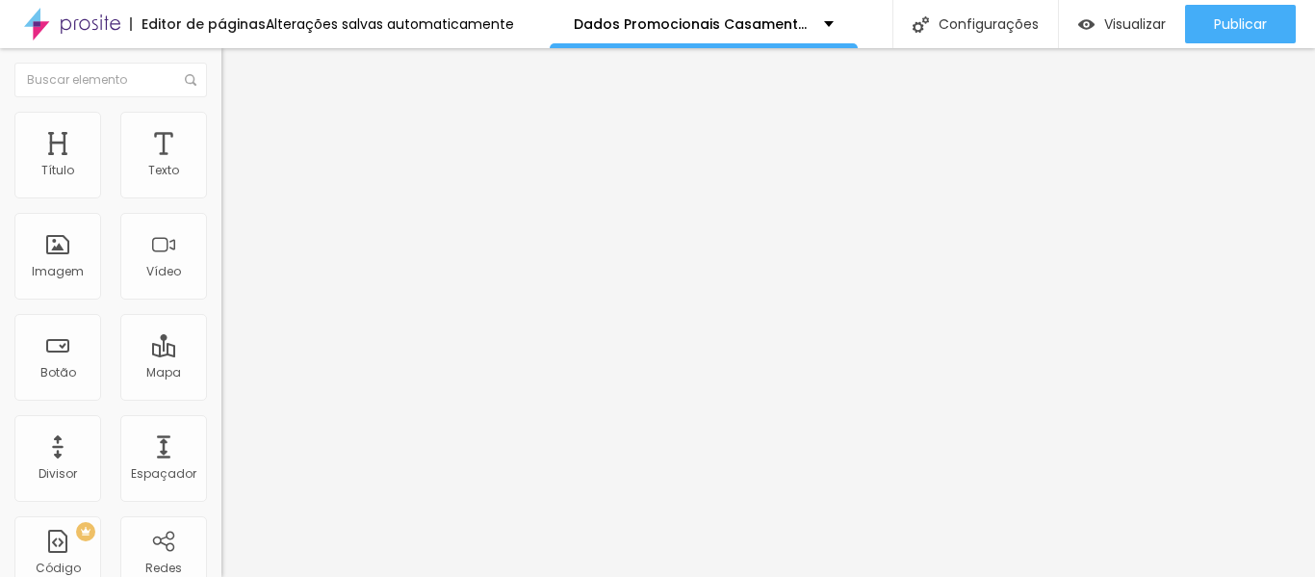
type input "211"
type input "205"
type input "186"
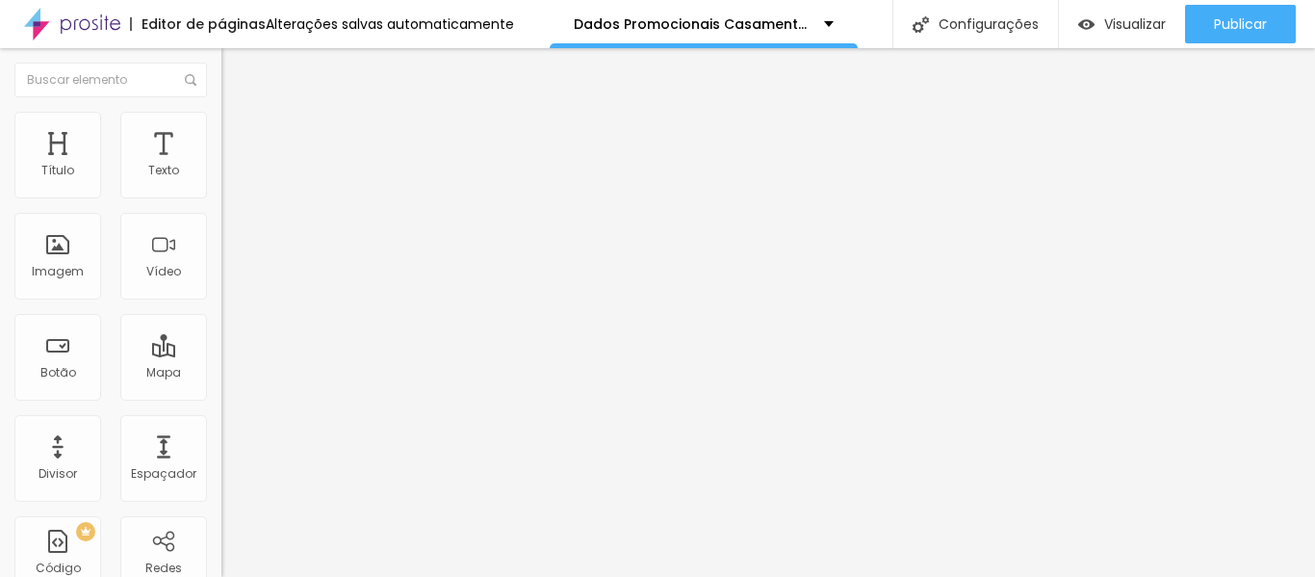
type input "186"
type input "174"
type input "168"
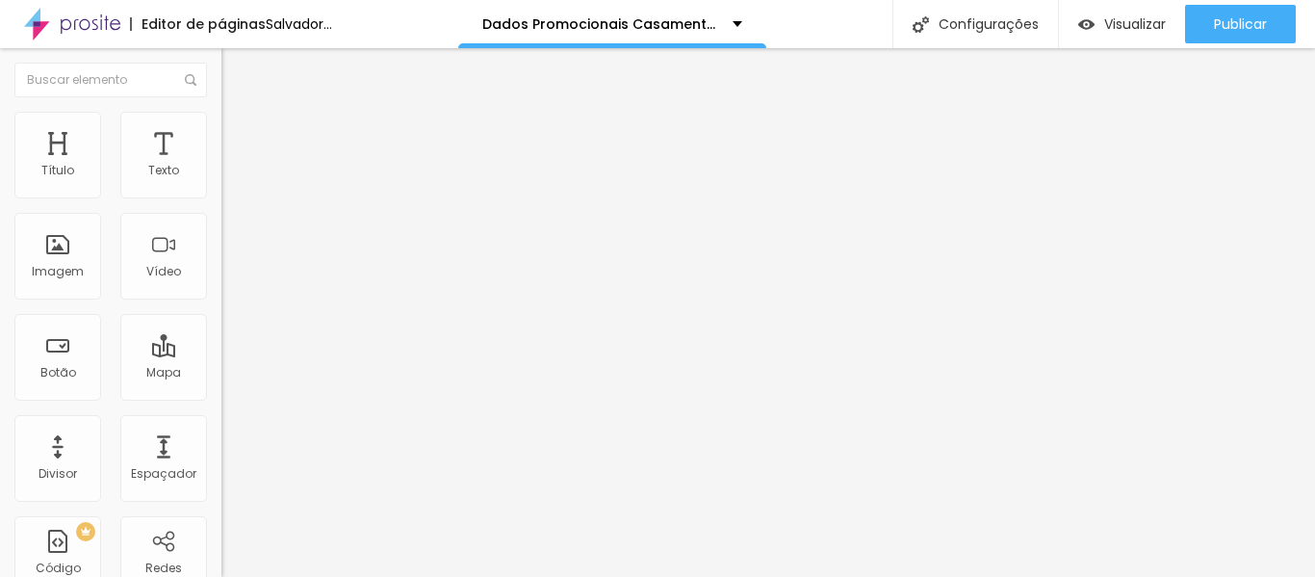
drag, startPoint x: 42, startPoint y: 225, endPoint x: 68, endPoint y: 224, distance: 26.0
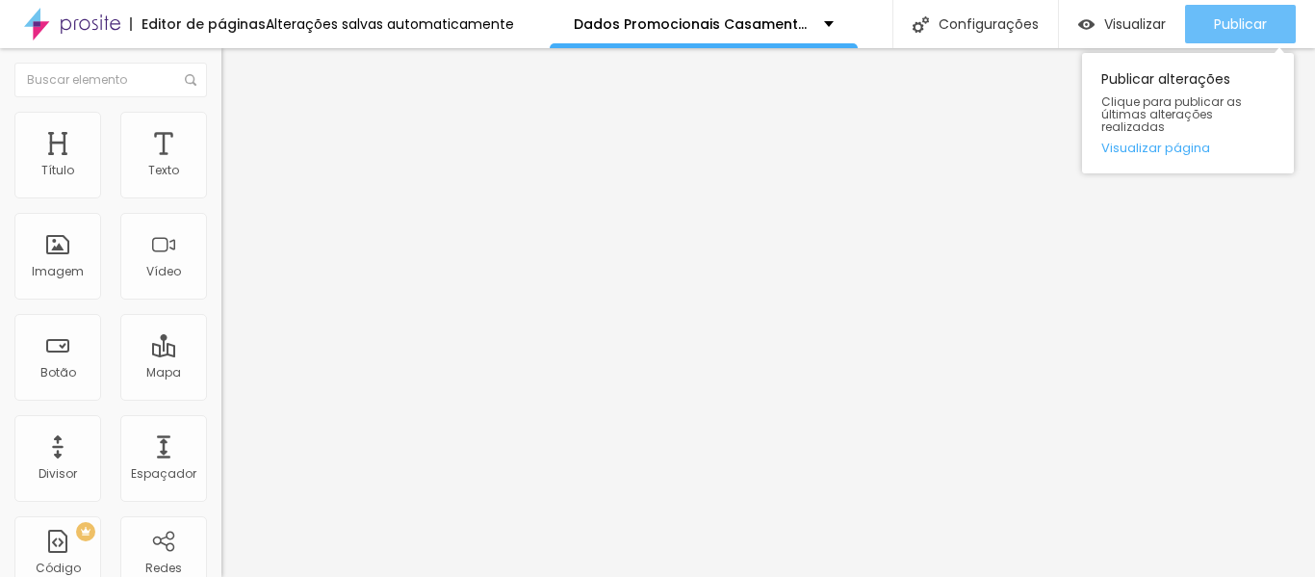
click at [1239, 22] on font "Publicar" at bounding box center [1240, 23] width 53 height 19
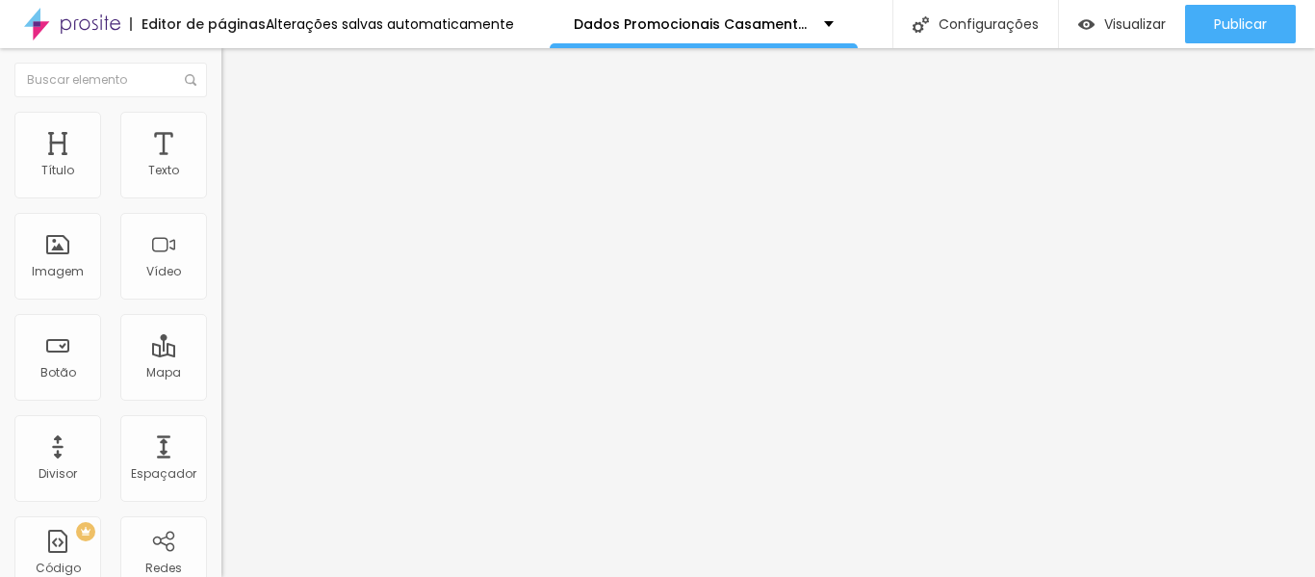
type input "162"
type input "137"
type input "130"
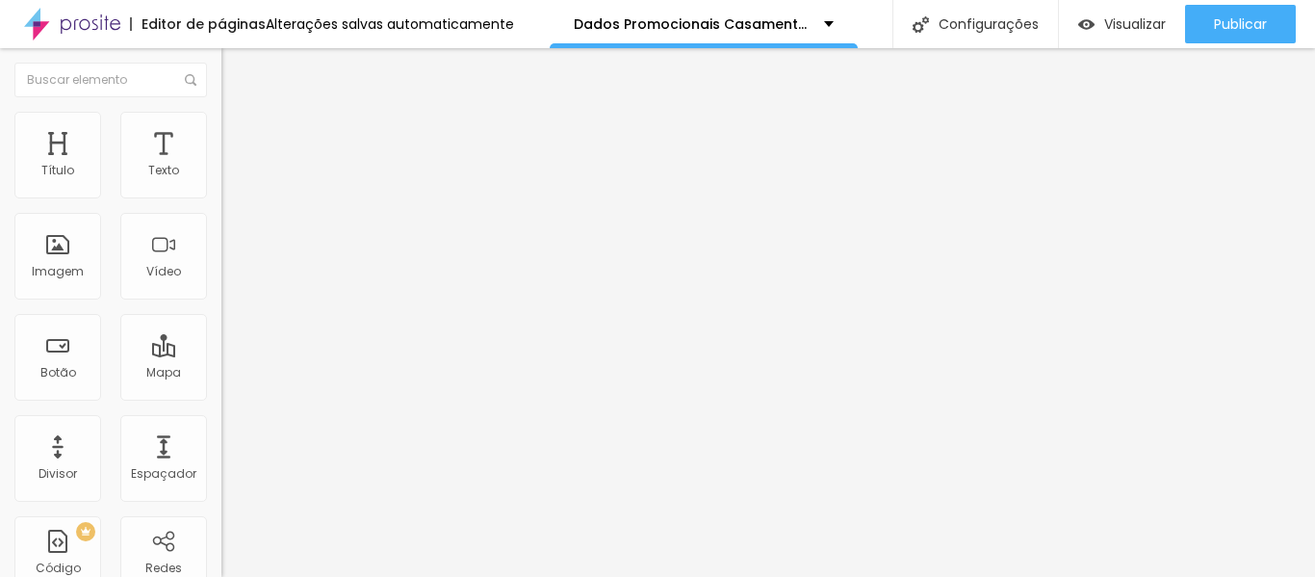
type input "130"
type input "124"
type input "118"
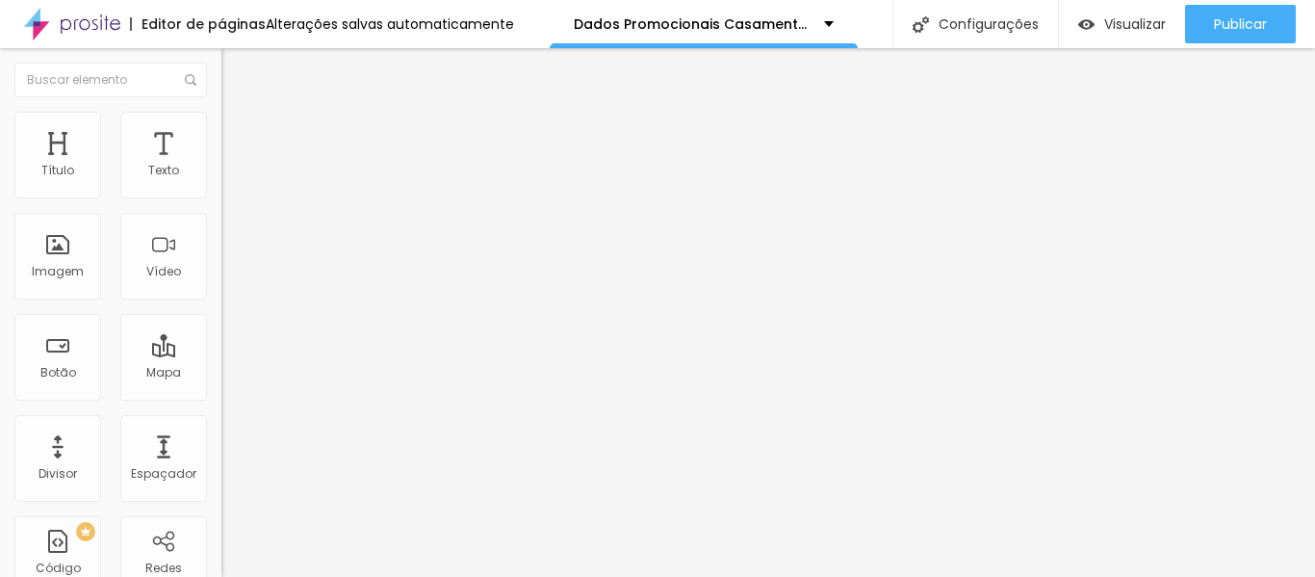
type input "112"
type input "106"
type input "99"
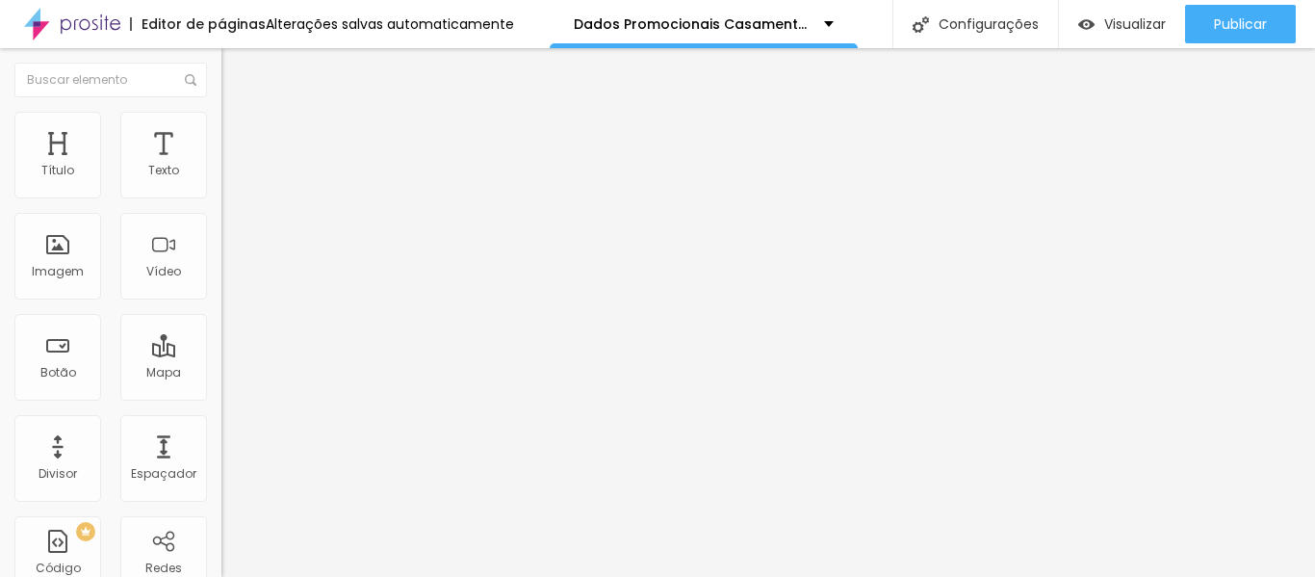
type input "99"
type input "93"
type input "87"
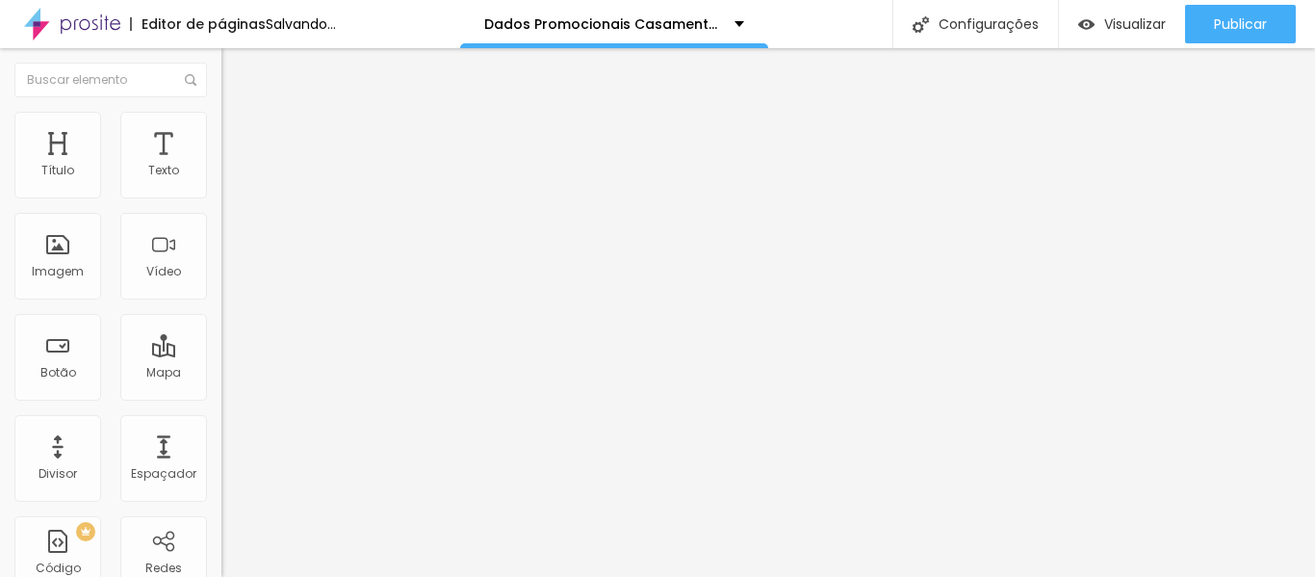
type input "93"
type input "106"
type input "124"
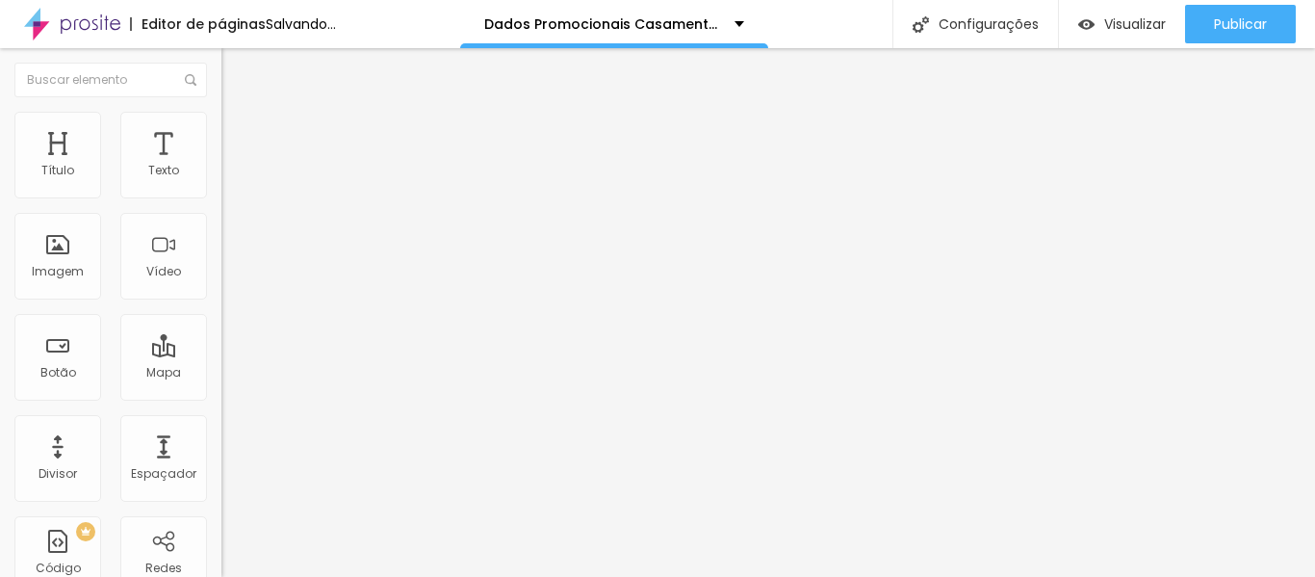
type input "124"
type input "130"
type input "137"
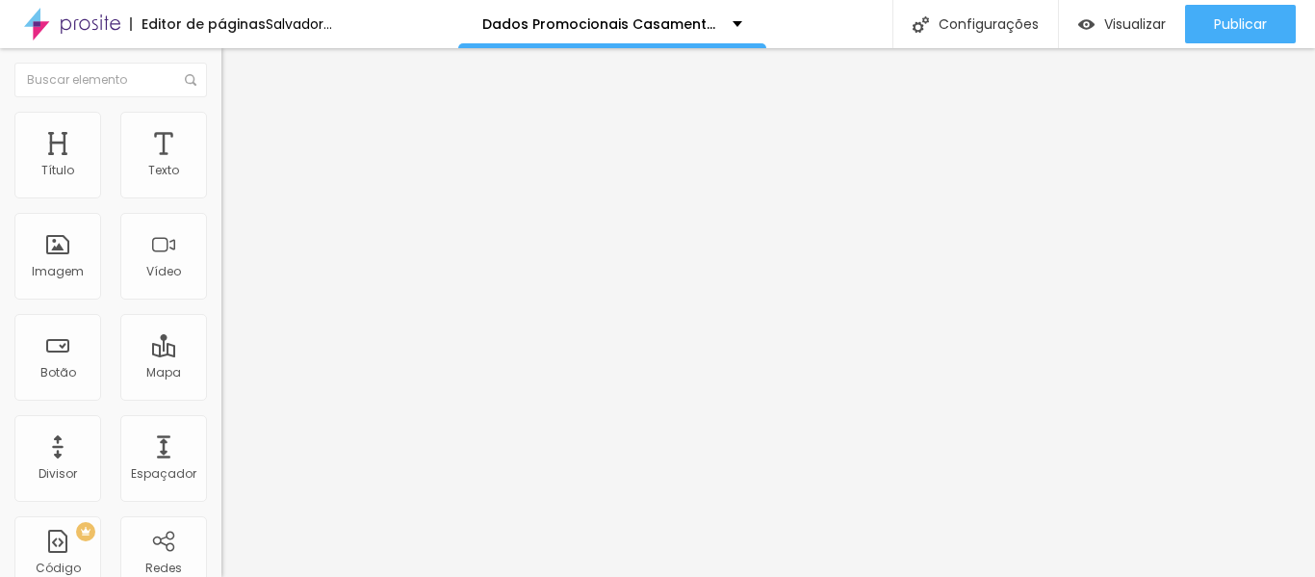
type input "143"
click at [239, 136] on font "Avançado" at bounding box center [271, 144] width 64 height 16
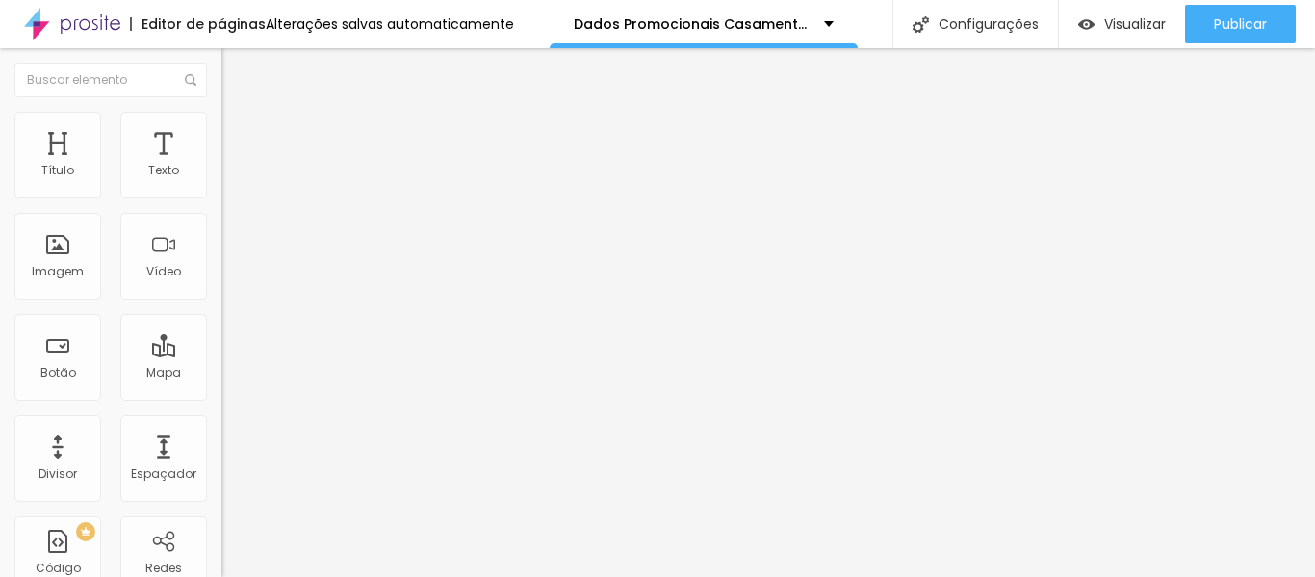
type input "168"
type input "205"
type input "217"
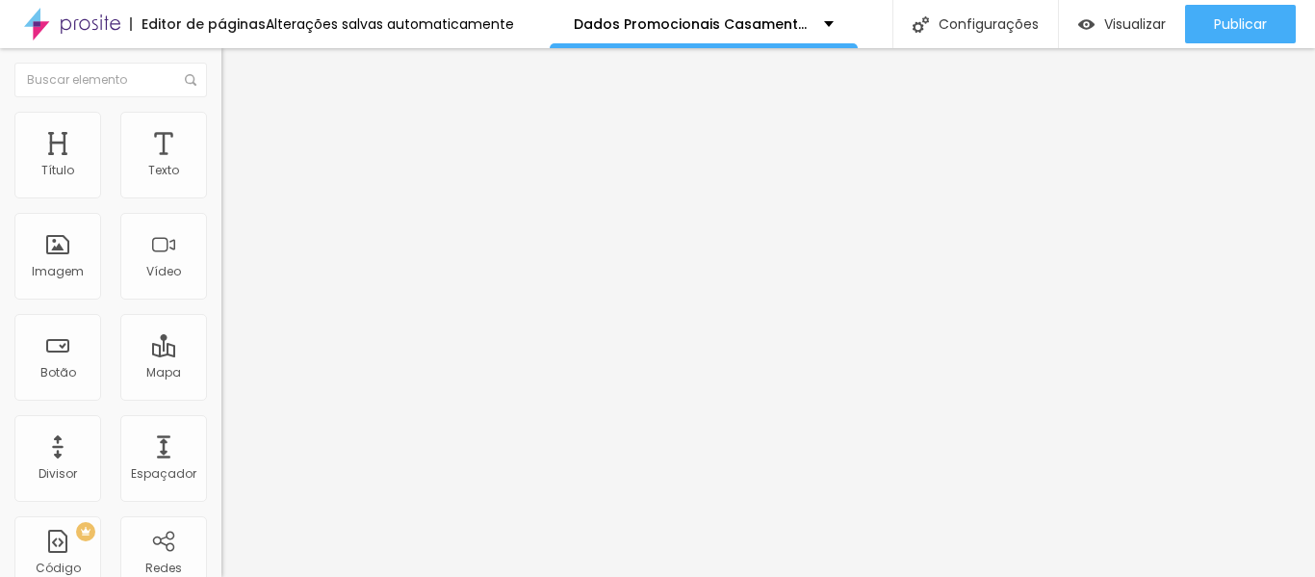
type input "217"
type input "224"
type input "230"
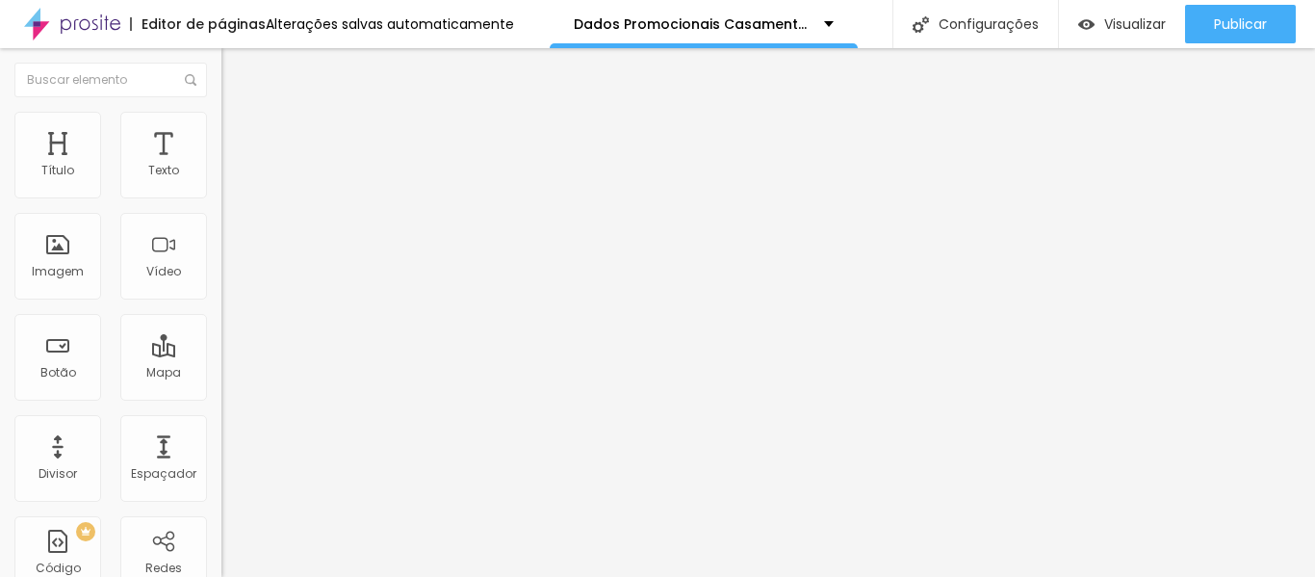
type input "224"
type input "211"
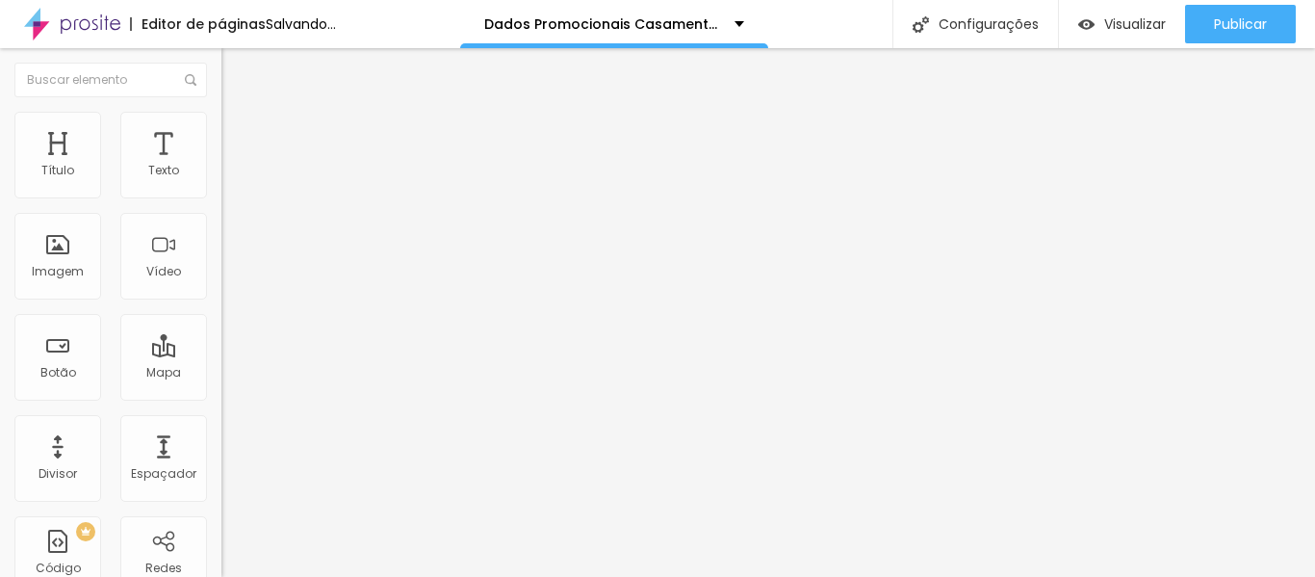
type input "205"
type input "199"
type input "193"
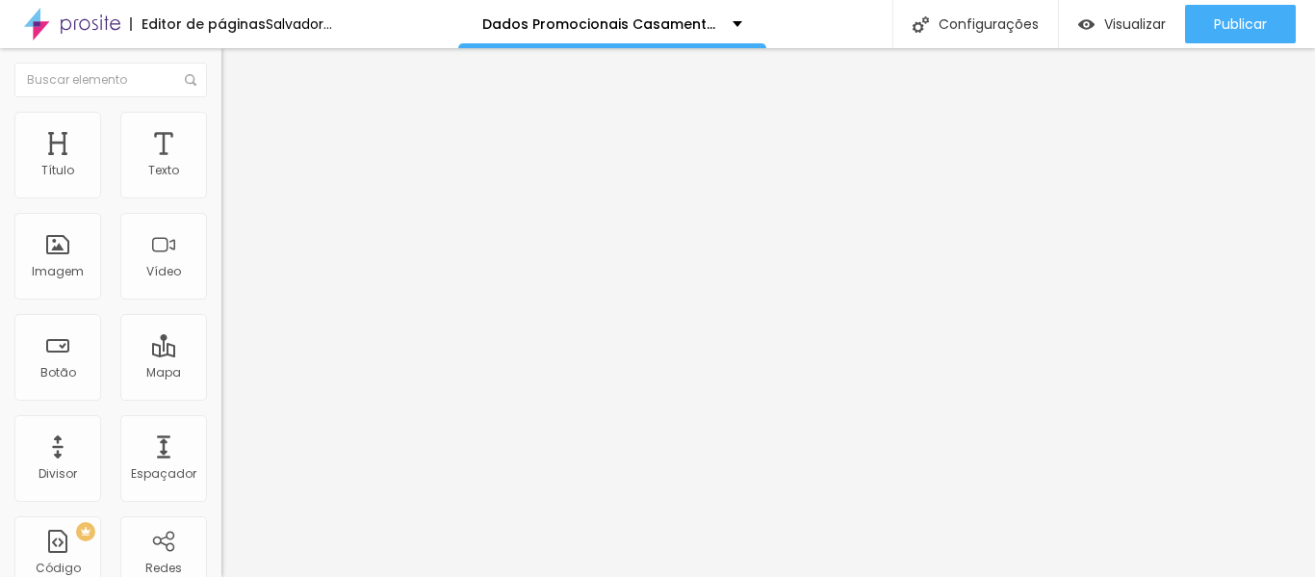
type input "193"
type input "186"
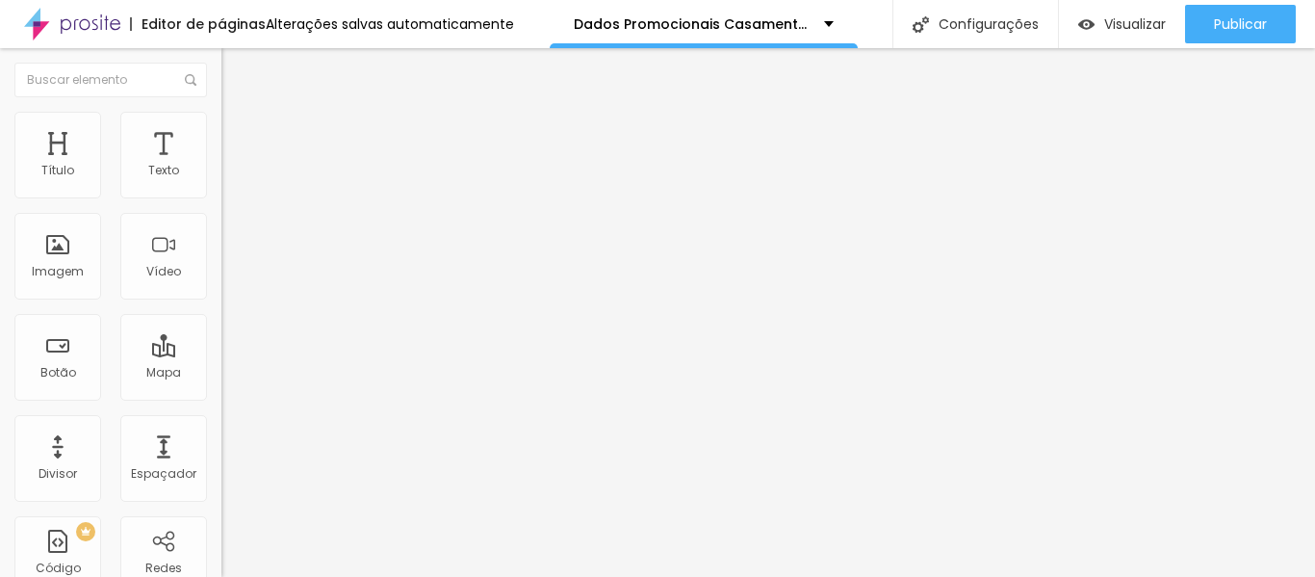
type input "174"
type input "168"
type input "162"
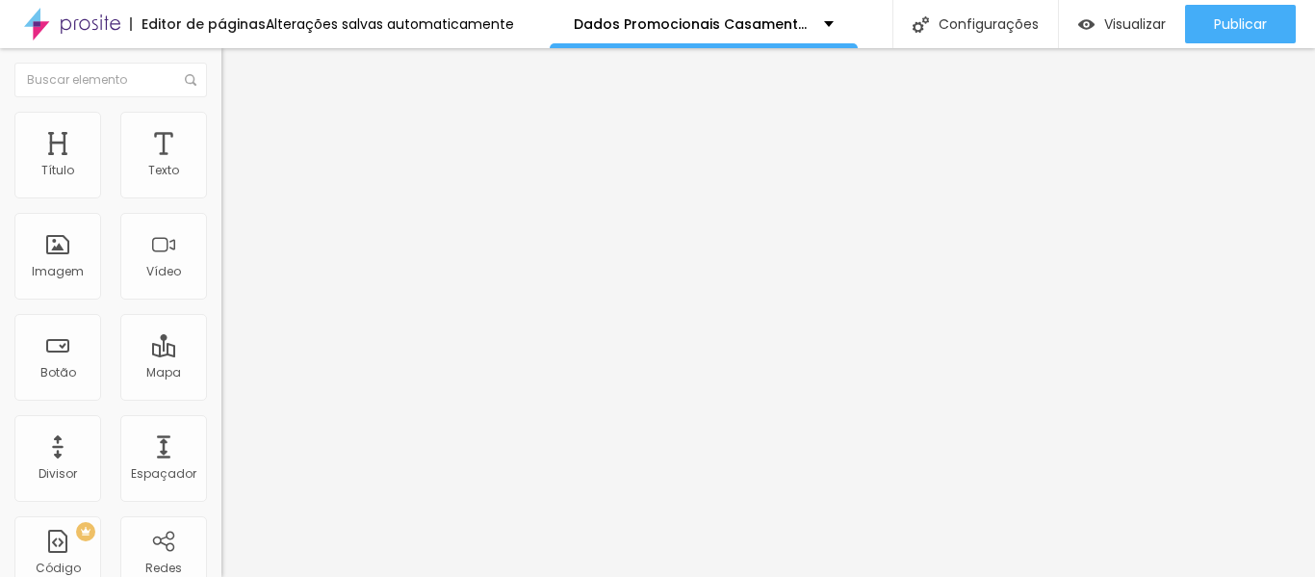
type input "162"
type input "155"
type input "149"
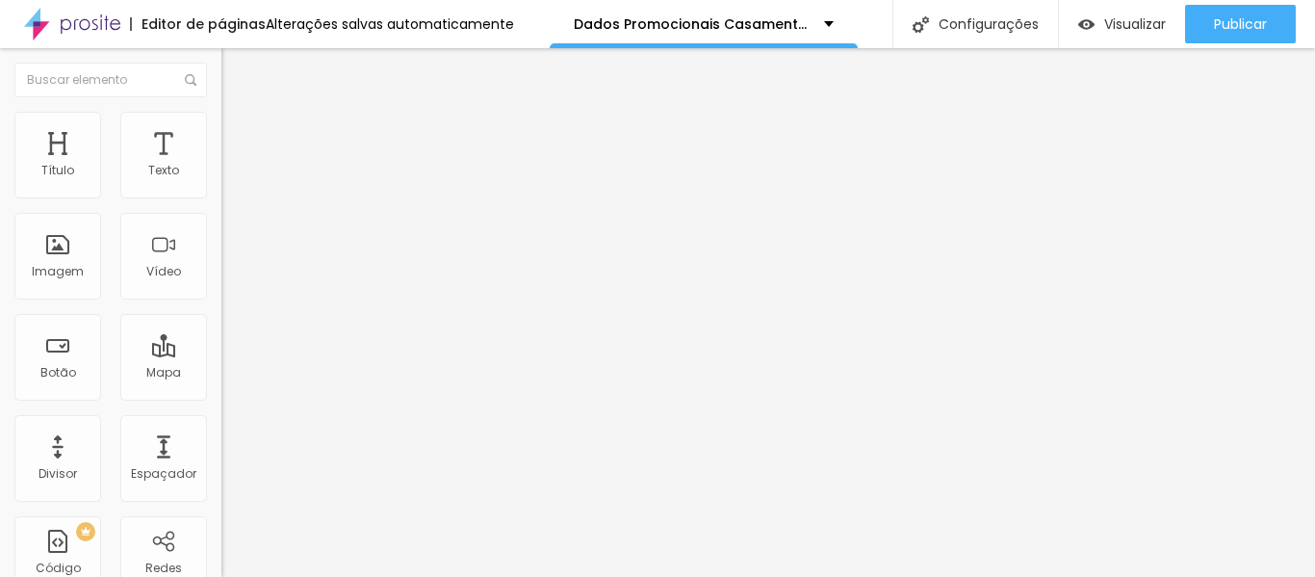
type input "155"
type input "168"
type input "174"
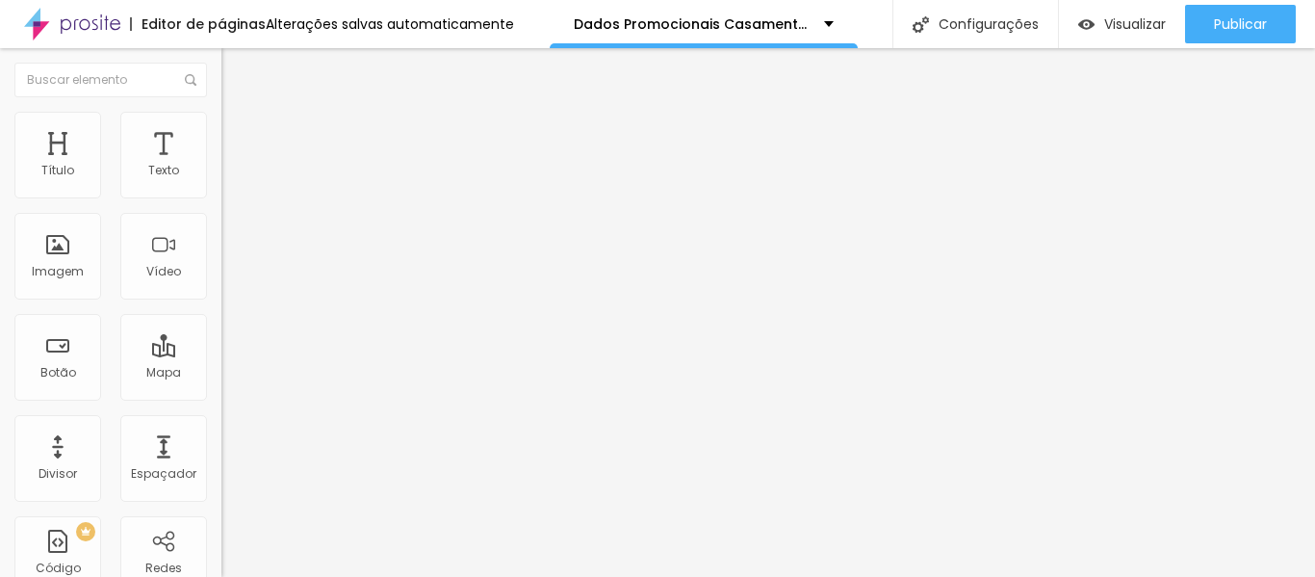
type input "174"
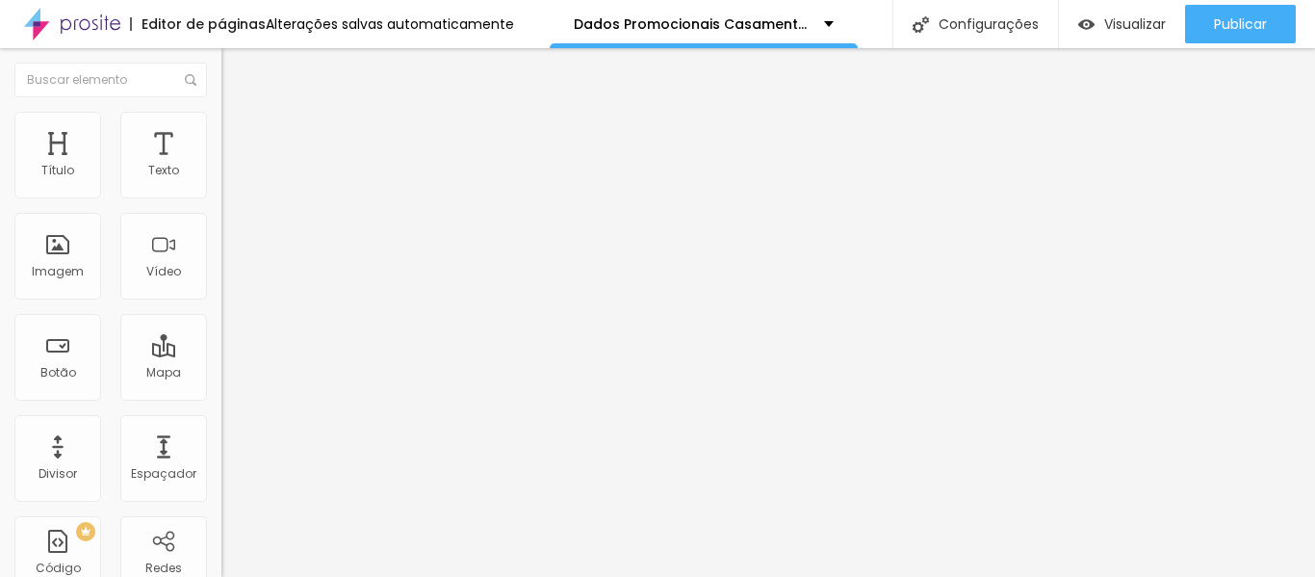
type input "1"
type input "18"
type input "180"
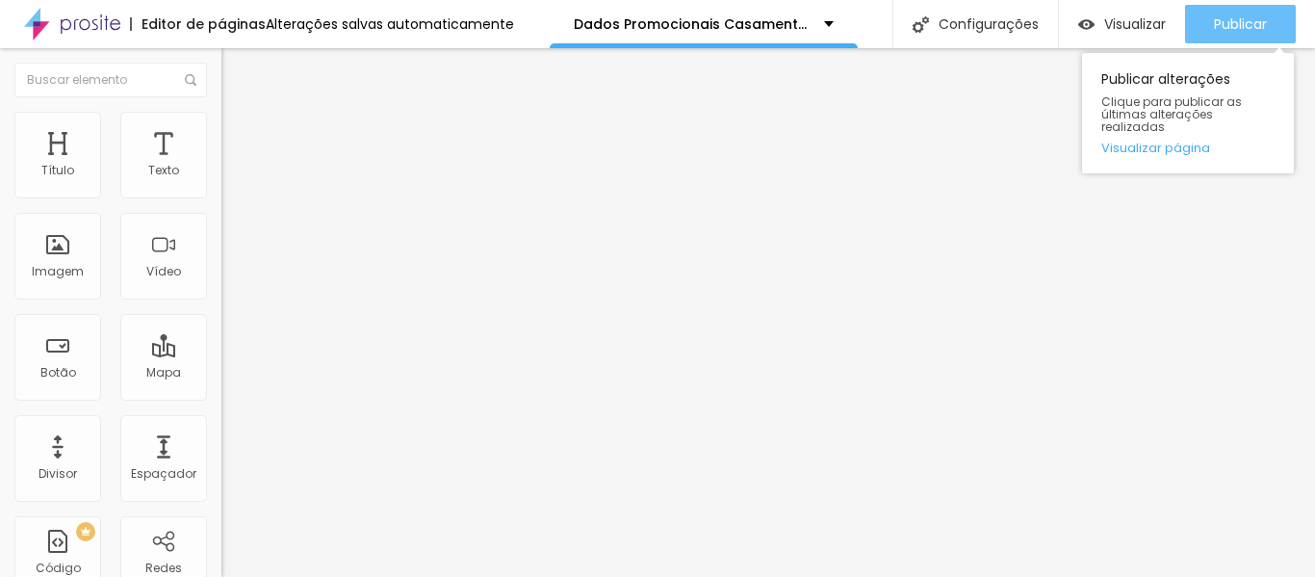
type input "180"
click at [1242, 19] on font "Publicar" at bounding box center [1240, 23] width 53 height 19
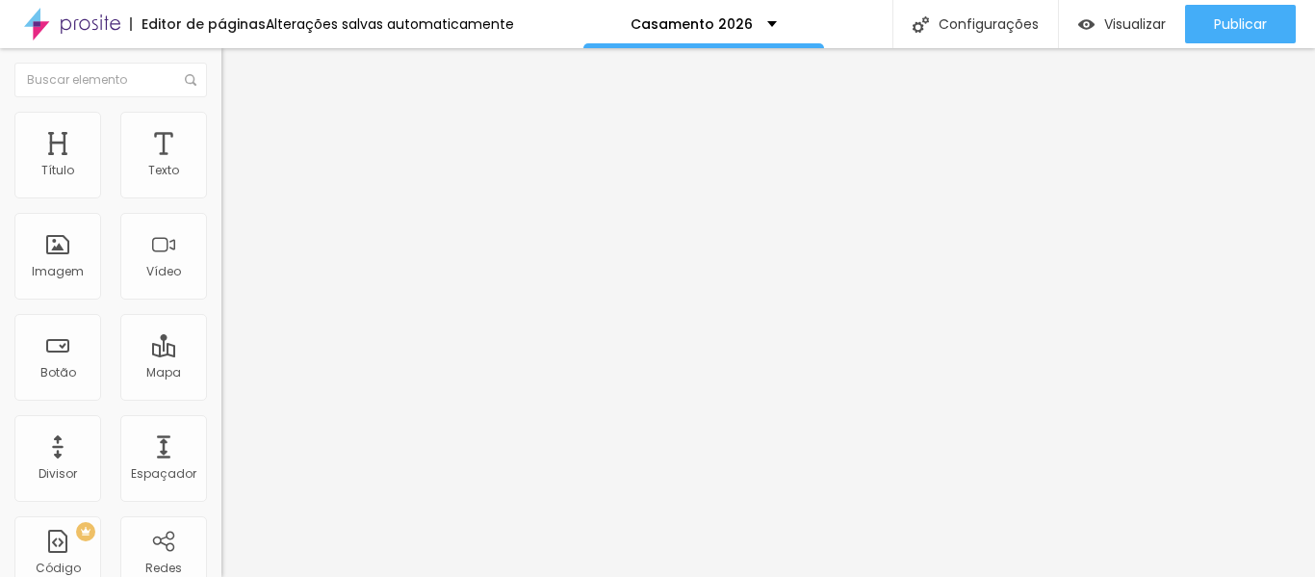
click at [221, 119] on img at bounding box center [229, 120] width 17 height 17
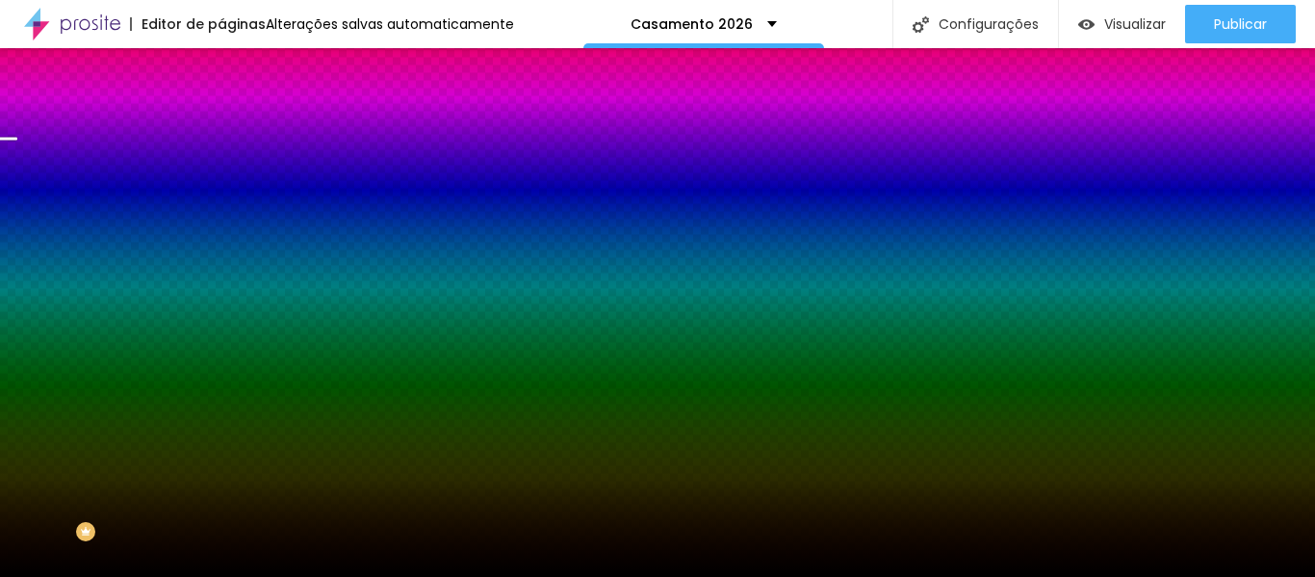
click at [221, 131] on li "Avançado" at bounding box center [331, 140] width 221 height 19
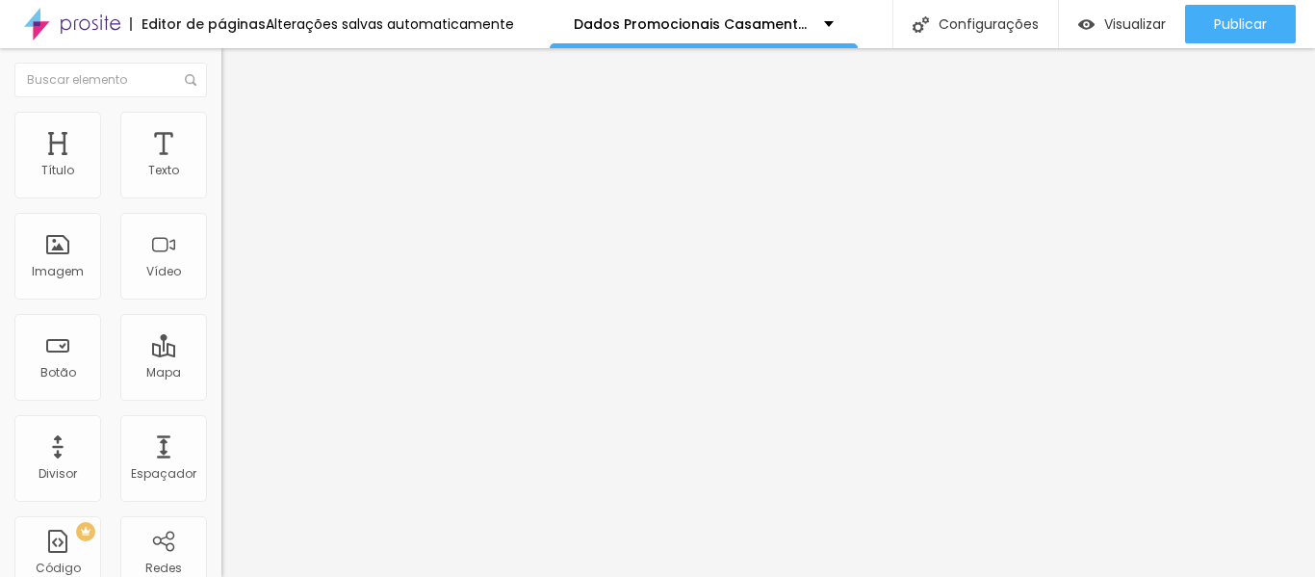
click at [239, 136] on font "Avançado" at bounding box center [271, 144] width 64 height 16
click at [221, 123] on img at bounding box center [229, 120] width 17 height 17
type input "95"
type input "90"
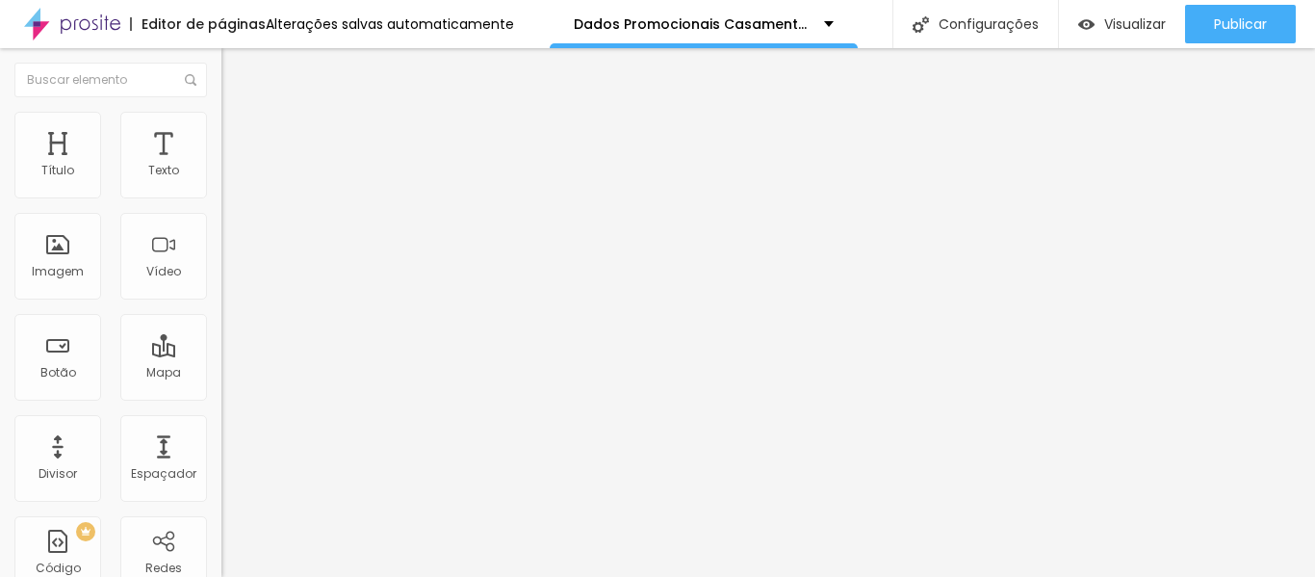
type input "90"
type input "85"
type input "80"
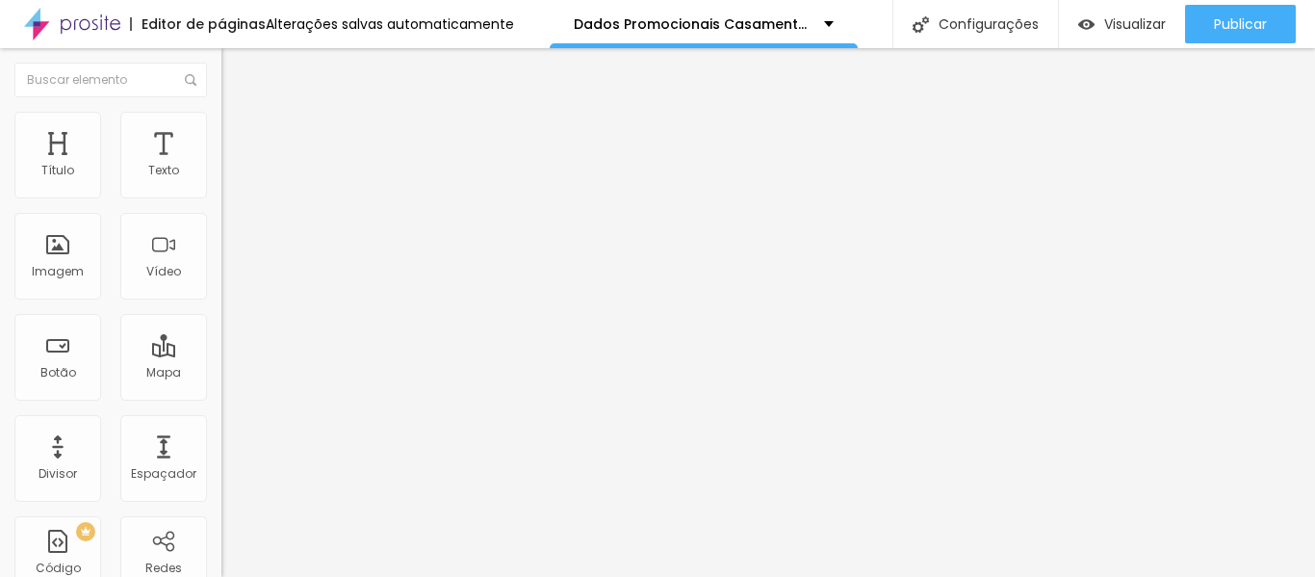
type input "75"
type input "70"
drag, startPoint x: 200, startPoint y: 206, endPoint x: 139, endPoint y: 206, distance: 61.6
type input "70"
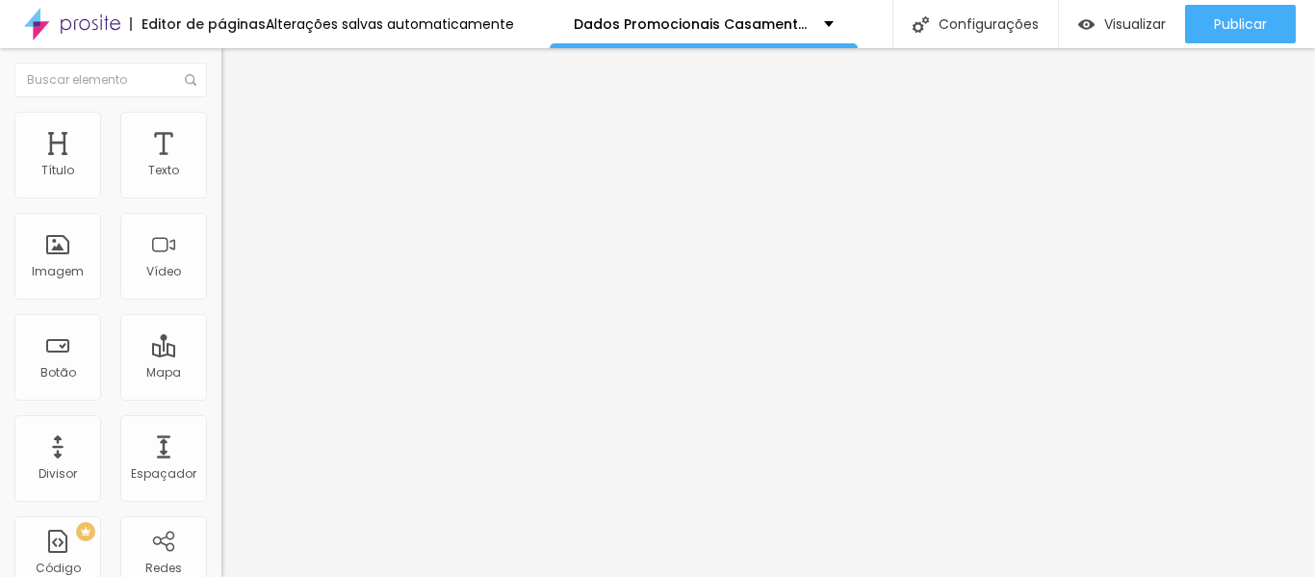
click at [221, 197] on input "range" at bounding box center [283, 189] width 124 height 15
click at [221, 122] on img at bounding box center [229, 120] width 17 height 17
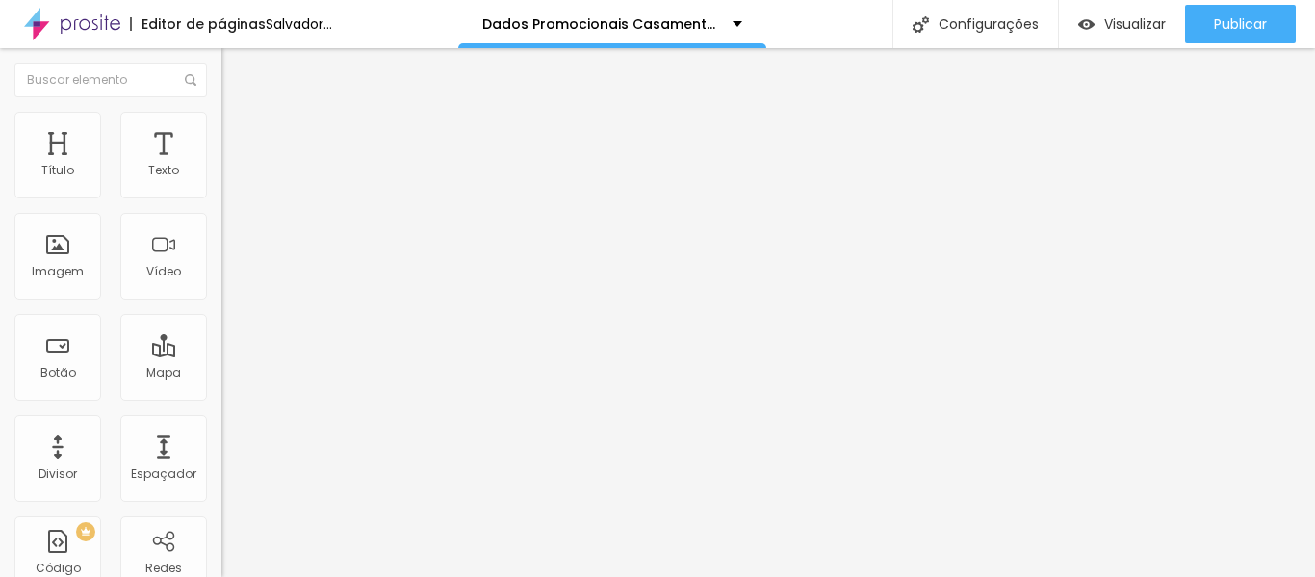
type input "90"
type input "85"
type input "80"
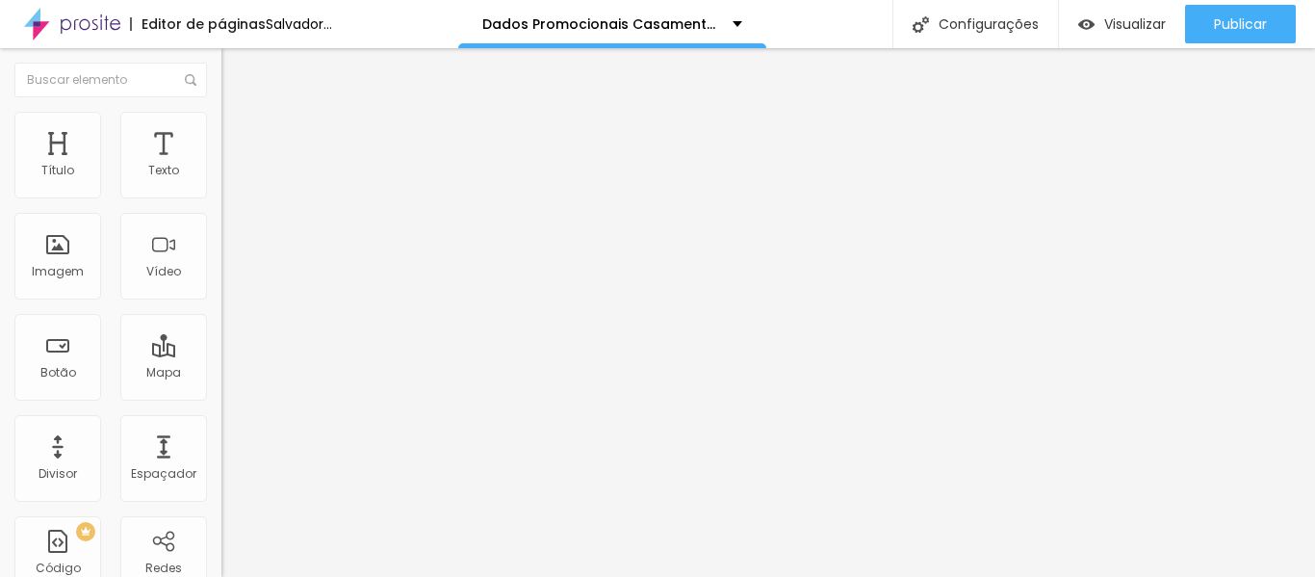
type input "80"
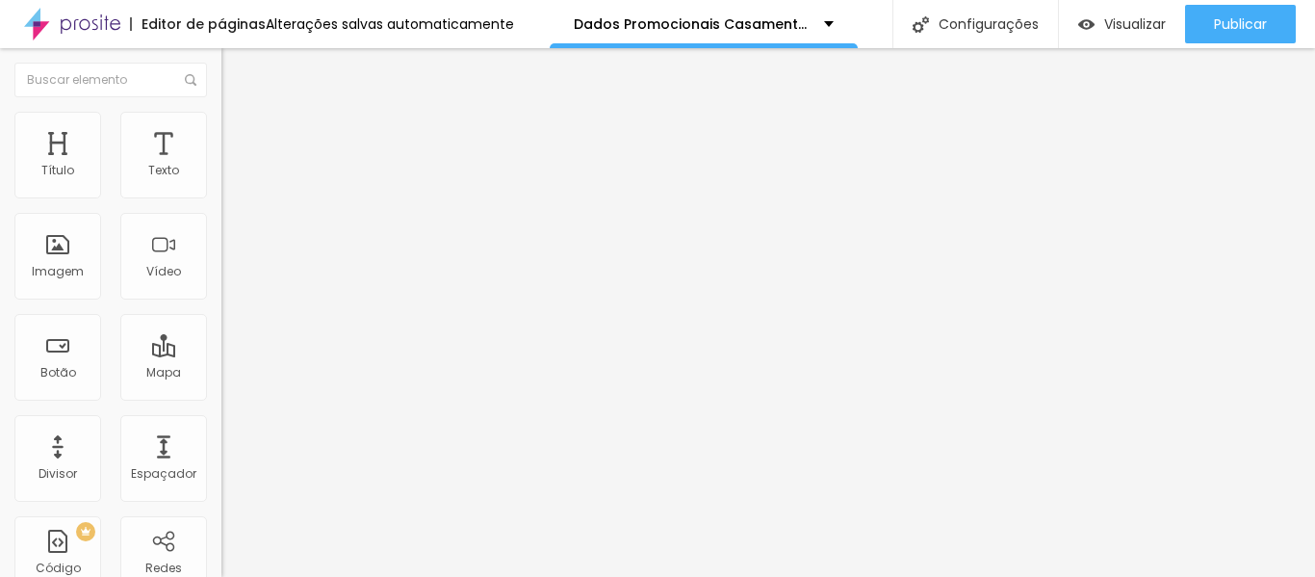
type input "75"
type input "70"
drag, startPoint x: 199, startPoint y: 208, endPoint x: 140, endPoint y: 204, distance: 59.8
type input "70"
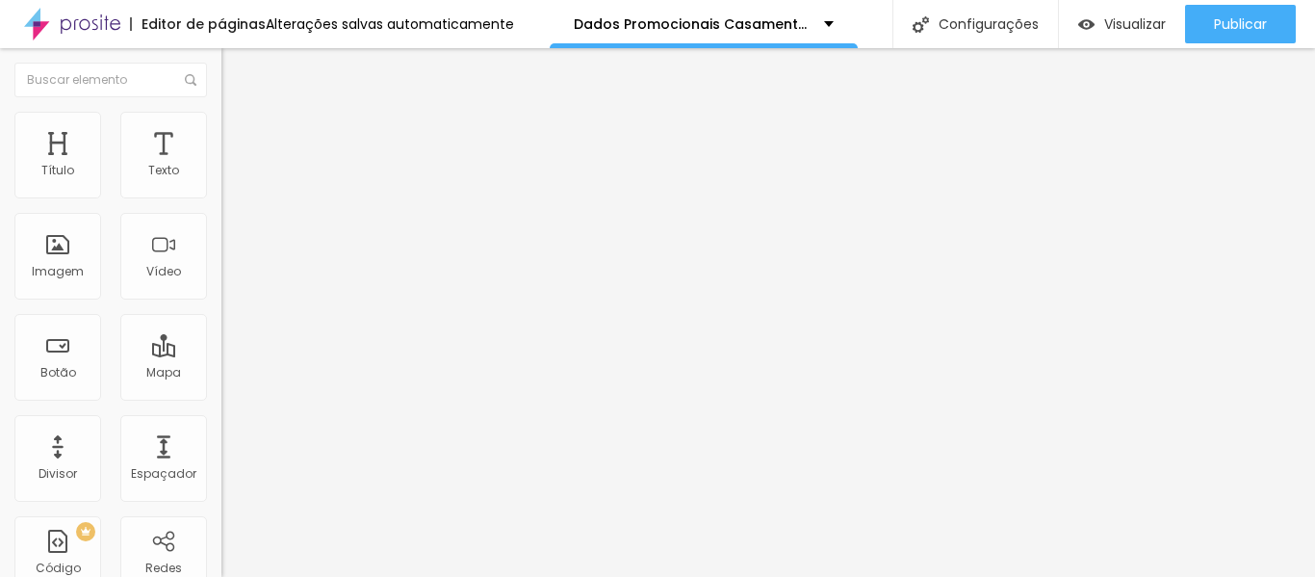
click at [221, 197] on input "range" at bounding box center [283, 189] width 124 height 15
type input "200"
type input "104"
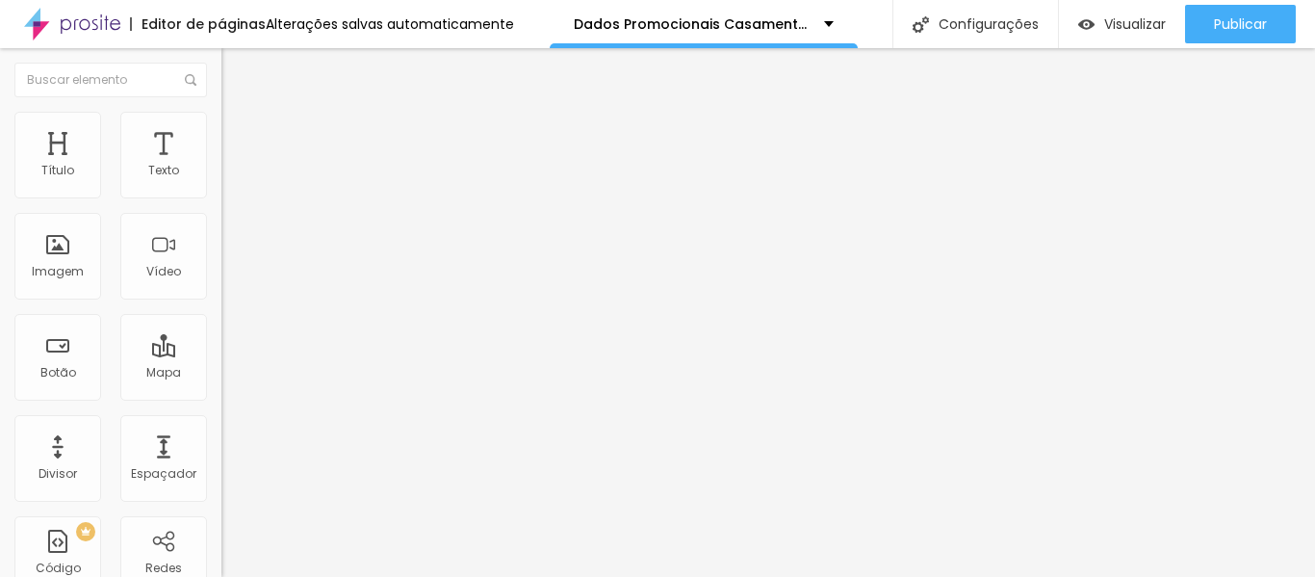
type input "48"
type input "28"
type input "15"
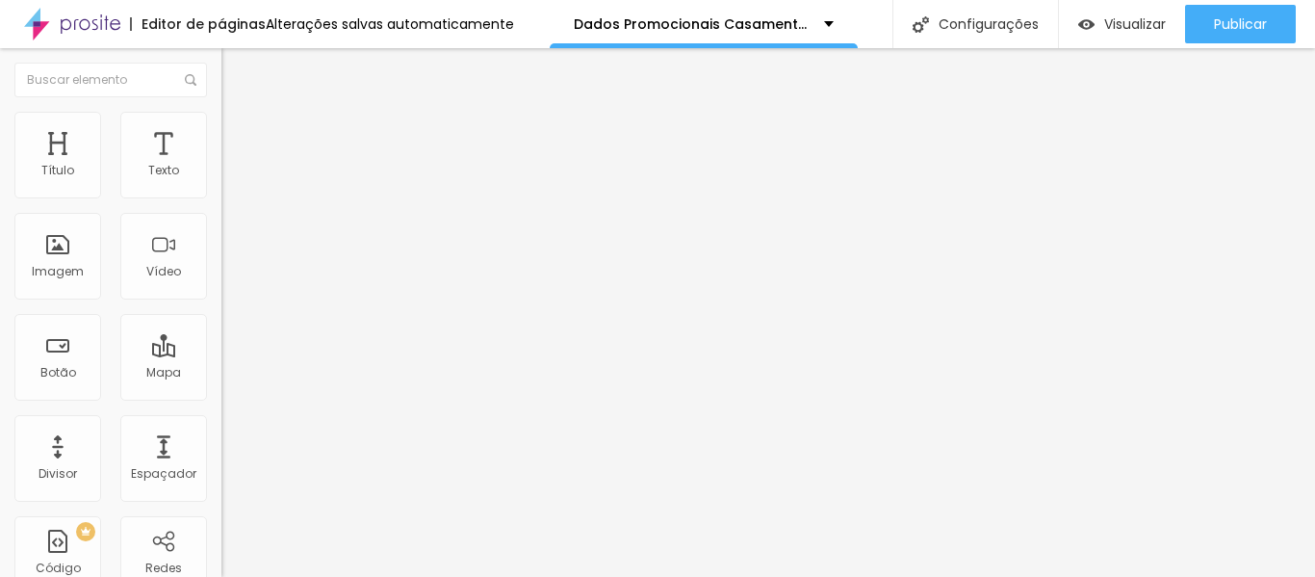
type input "15"
type input "10"
type input "5"
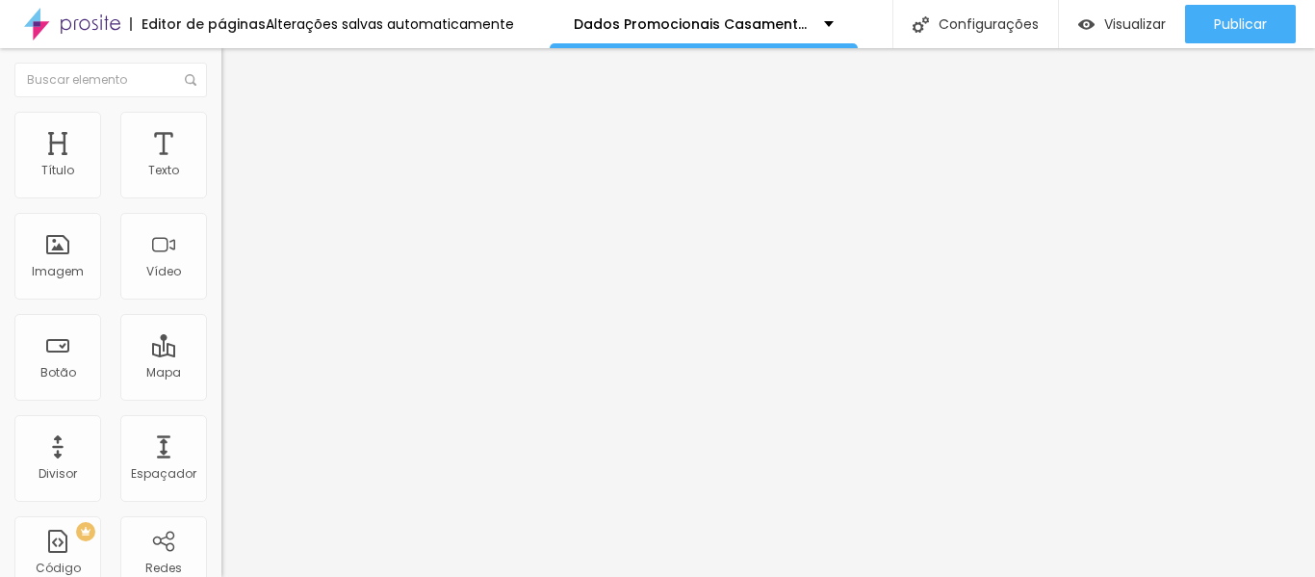
type input "2"
type input "0"
drag, startPoint x: 41, startPoint y: 244, endPoint x: 22, endPoint y: 238, distance: 20.1
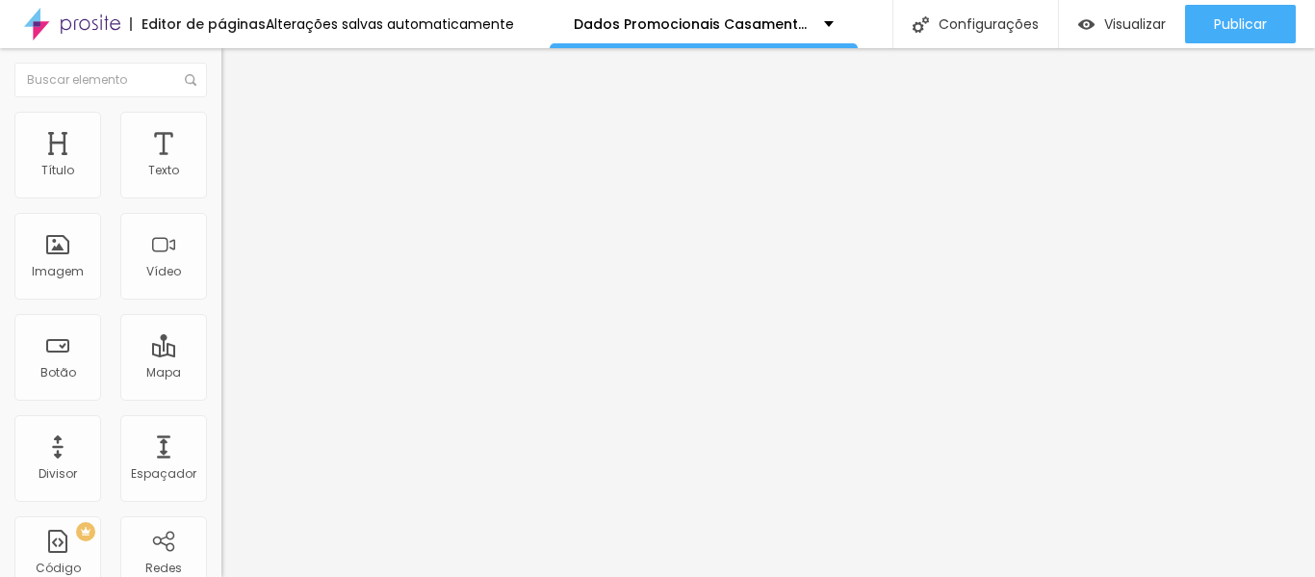
click at [221, 423] on input "range" at bounding box center [283, 430] width 124 height 15
click at [221, 131] on img at bounding box center [229, 139] width 17 height 17
type input "96"
type input "100"
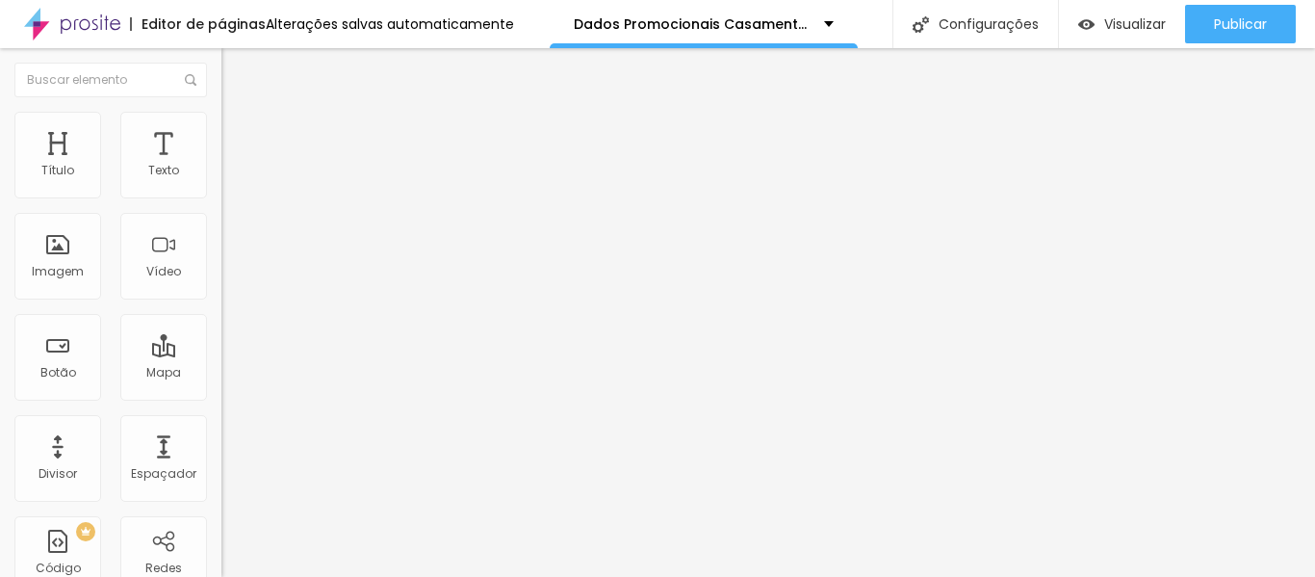
type input "100"
type input "84"
type input "42"
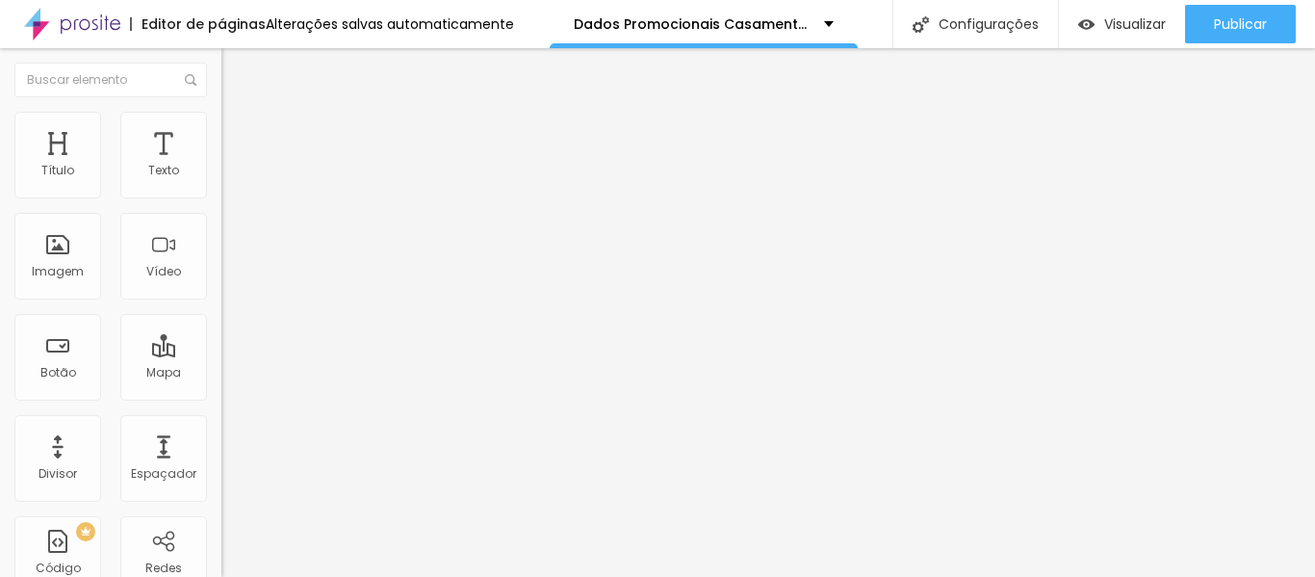
type input "13"
type input "7"
type input "2"
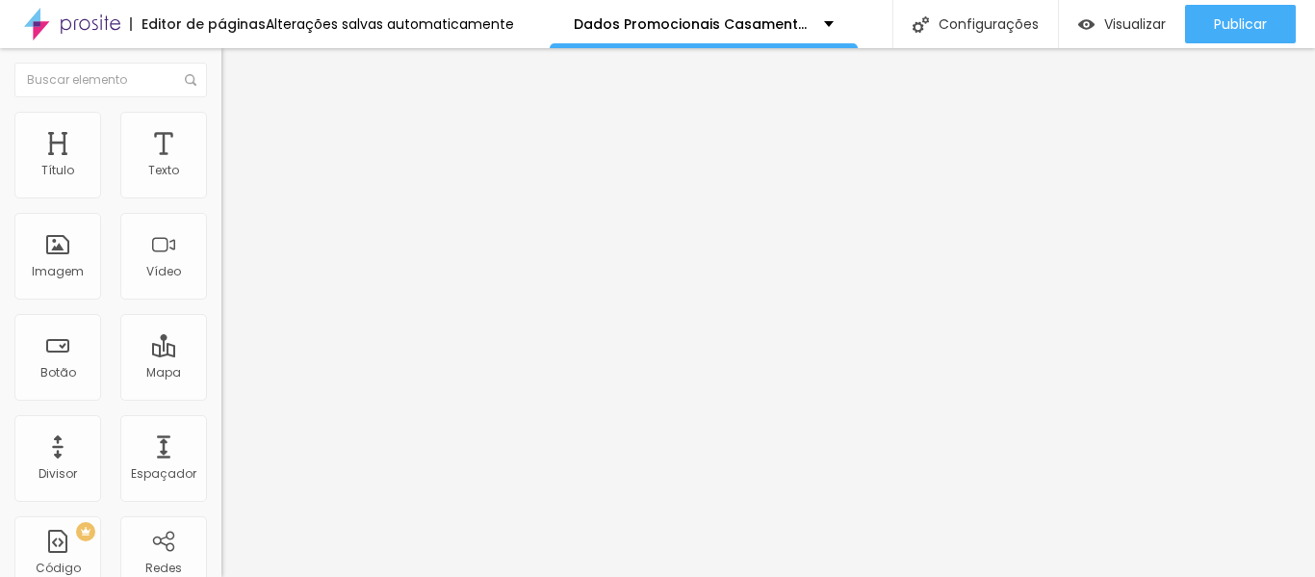
type input "2"
type input "0"
drag, startPoint x: 39, startPoint y: 227, endPoint x: 29, endPoint y: 211, distance: 19.5
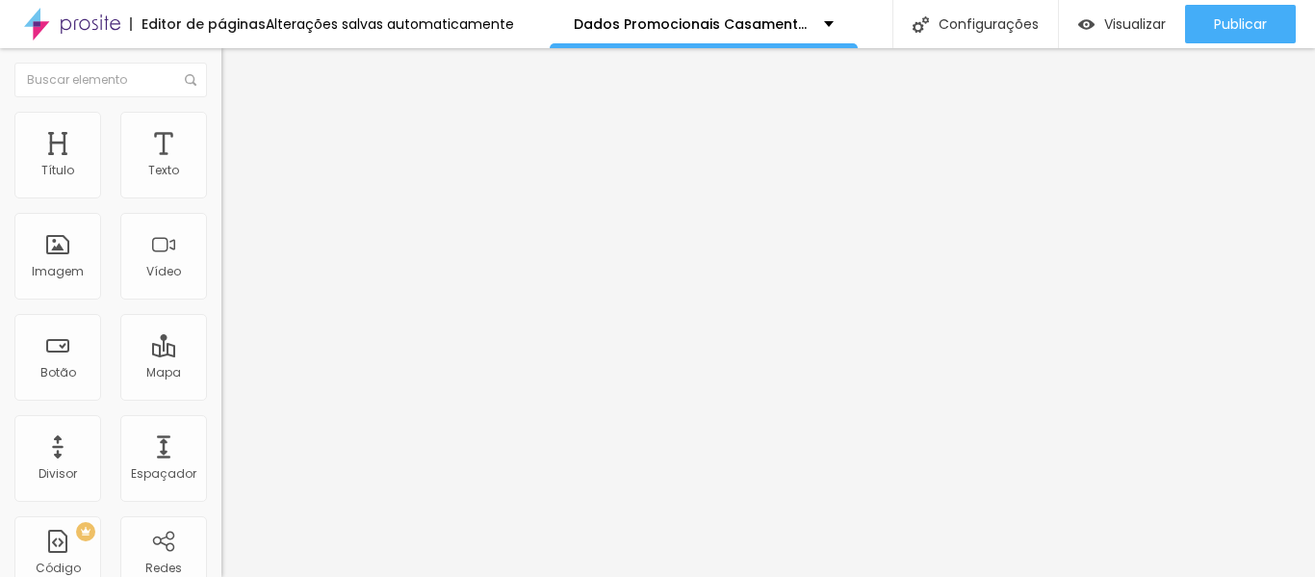
type input "13"
type input "100"
type input "29"
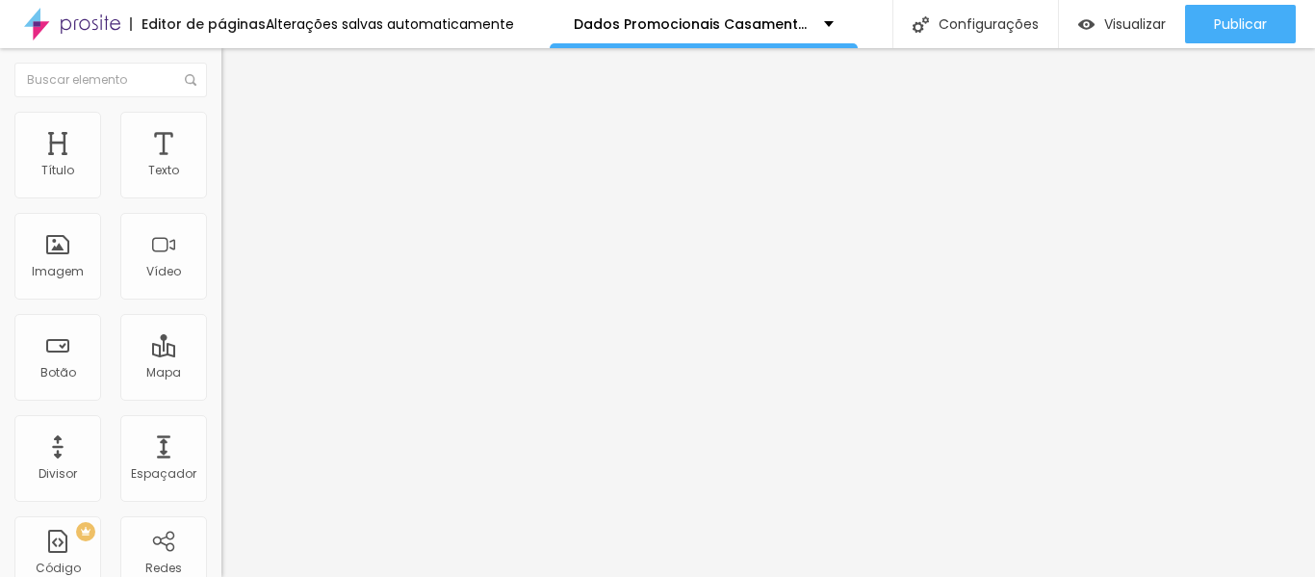
type input "29"
type input "0"
drag, startPoint x: 42, startPoint y: 189, endPoint x: 0, endPoint y: 167, distance: 47.8
click at [221, 373] on input "range" at bounding box center [283, 380] width 124 height 15
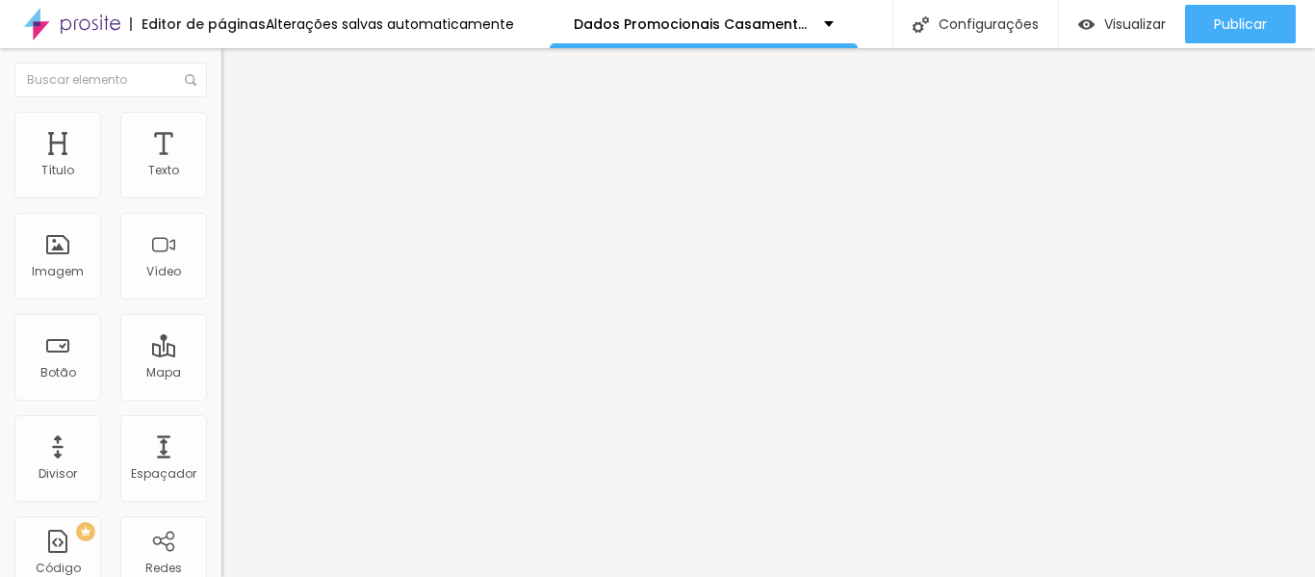
click at [221, 126] on li "Estilo" at bounding box center [331, 121] width 221 height 19
click at [221, 110] on img at bounding box center [229, 100] width 17 height 17
click at [221, 259] on img at bounding box center [227, 251] width 13 height 13
click at [221, 244] on img at bounding box center [227, 236] width 13 height 13
click at [221, 276] on div at bounding box center [331, 253] width 221 height 46
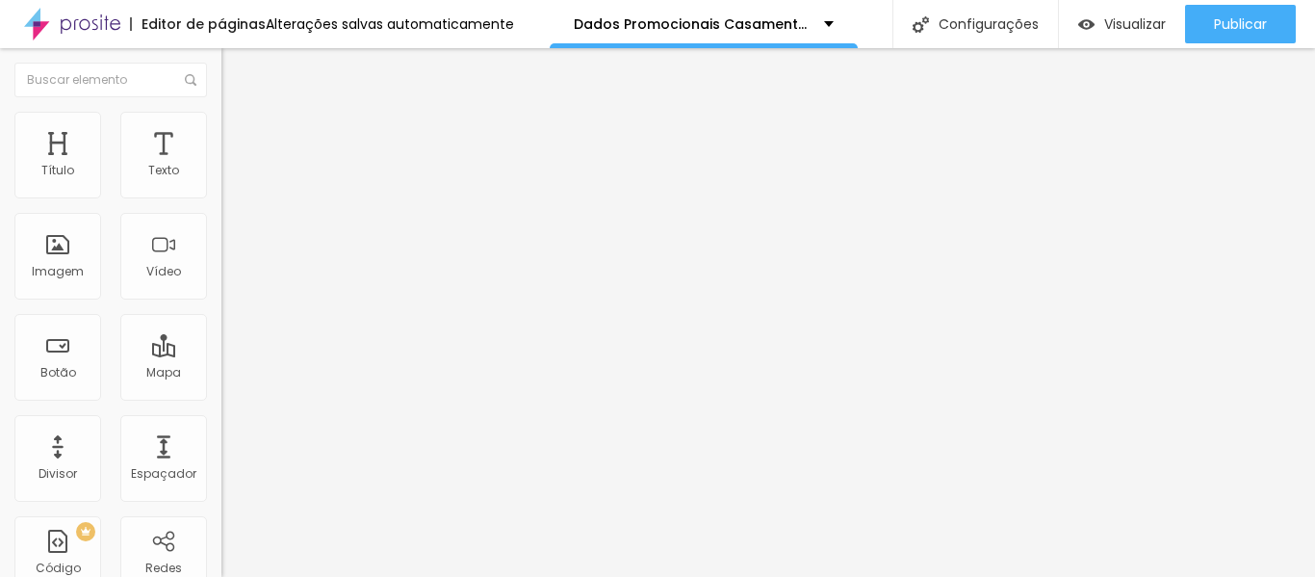
click at [221, 274] on img at bounding box center [227, 267] width 13 height 13
click at [221, 259] on img at bounding box center [227, 251] width 13 height 13
click at [239, 132] on font "Estilo" at bounding box center [254, 124] width 30 height 16
type input "95"
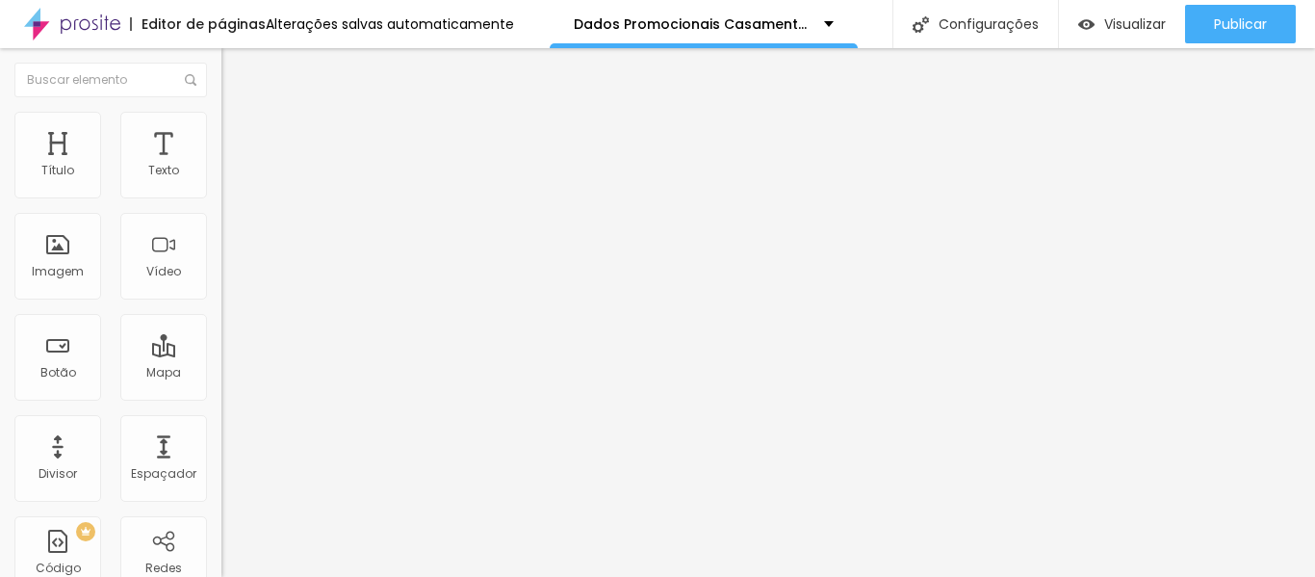
type input "95"
type input "90"
type input "85"
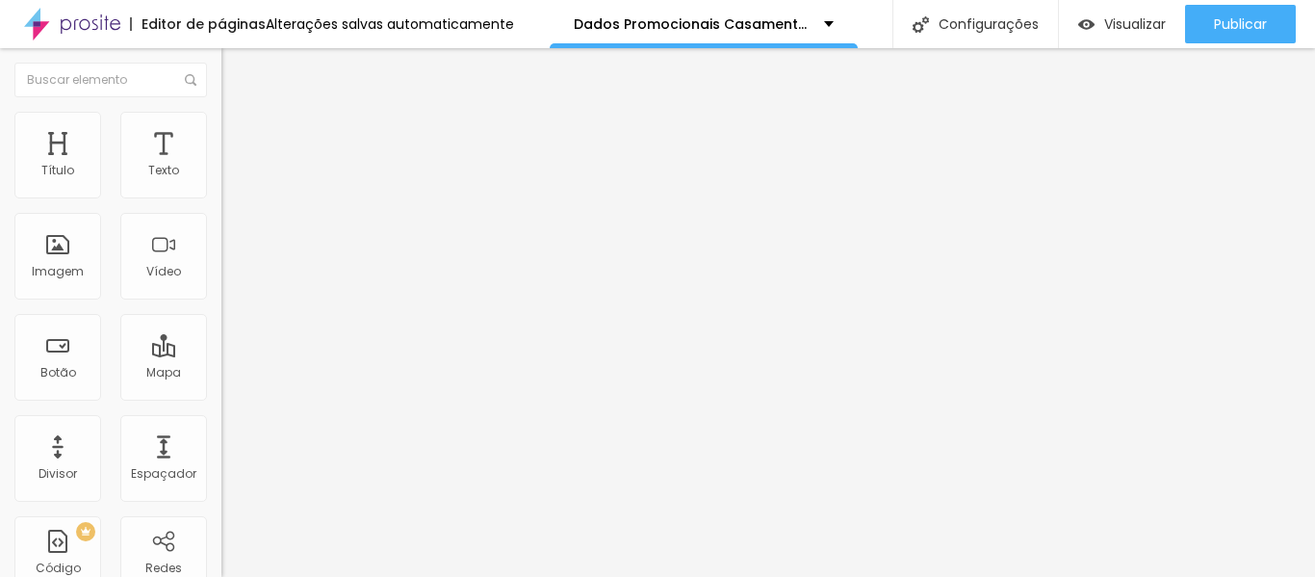
type input "80"
type input "75"
type input "70"
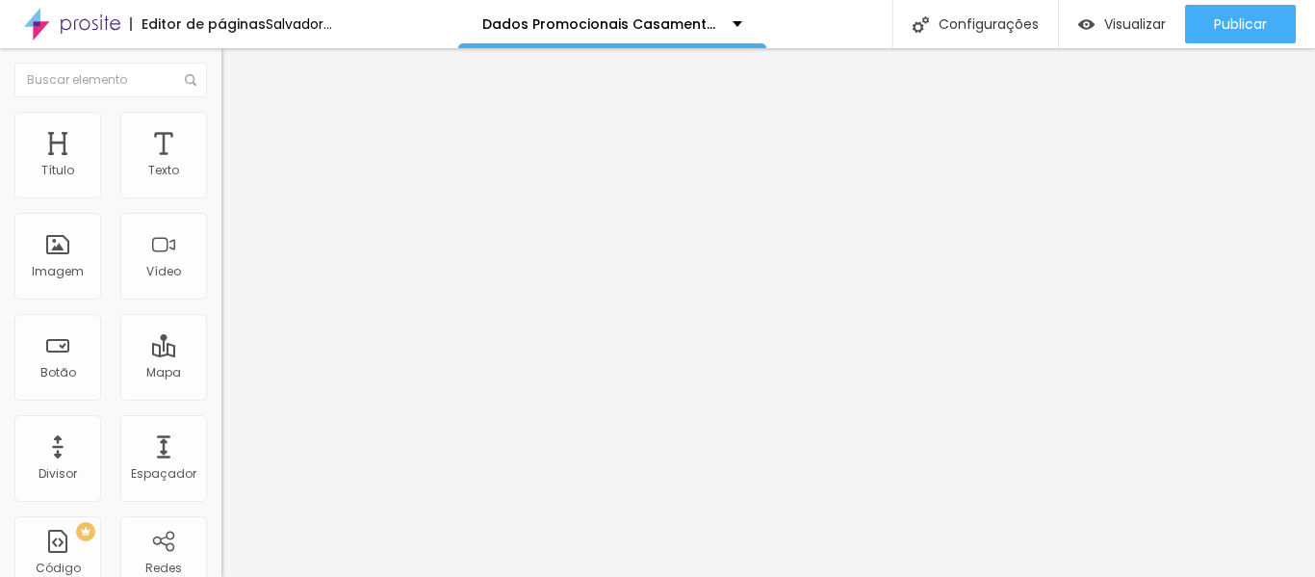
drag, startPoint x: 202, startPoint y: 209, endPoint x: 142, endPoint y: 205, distance: 59.8
type input "70"
click at [221, 197] on input "range" at bounding box center [283, 189] width 124 height 15
click at [221, 131] on img at bounding box center [229, 139] width 17 height 17
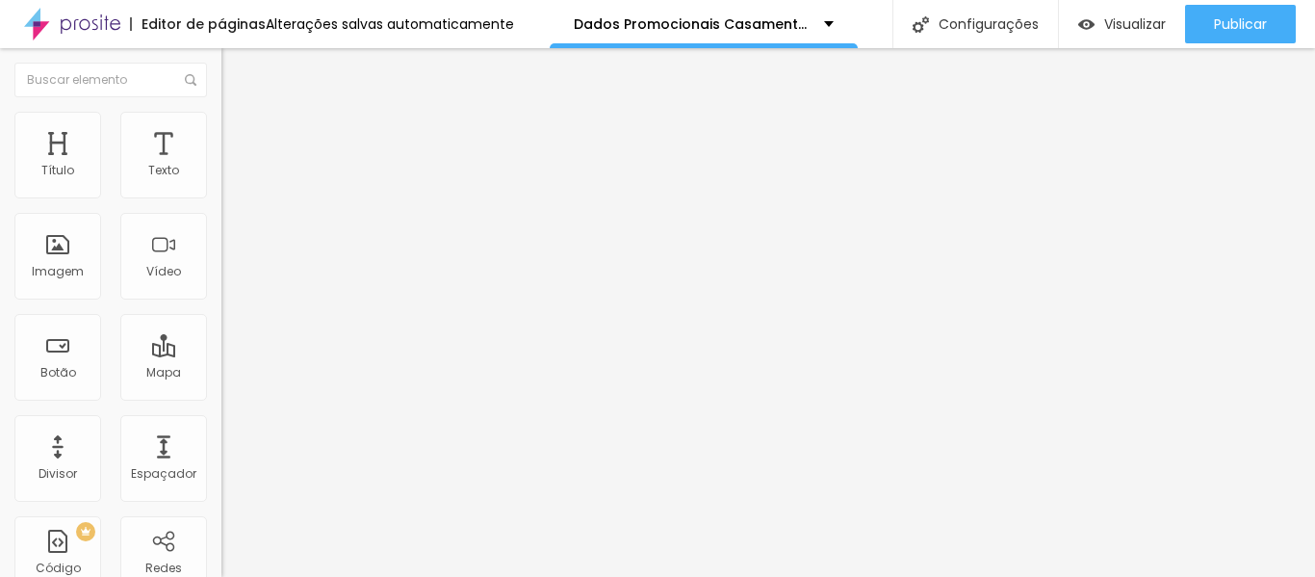
click at [221, 110] on img at bounding box center [229, 100] width 17 height 17
click at [221, 261] on div at bounding box center [331, 252] width 221 height 15
click at [1134, 24] on font "Visualizar" at bounding box center [1135, 23] width 62 height 19
click at [221, 124] on img at bounding box center [229, 120] width 17 height 17
type input "75"
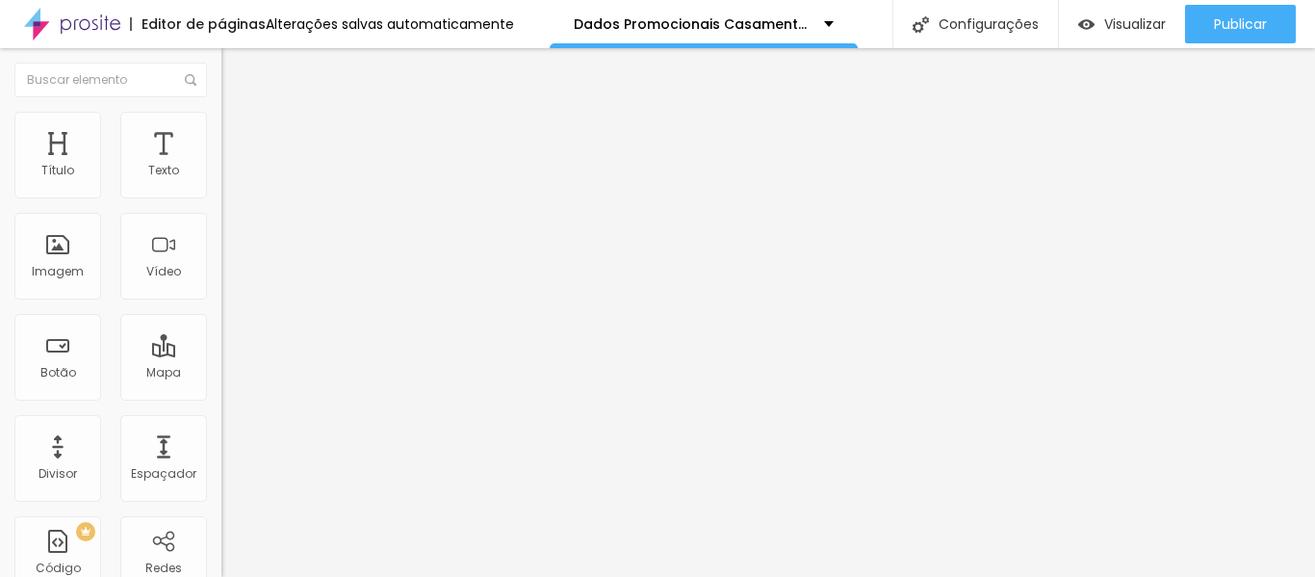
type input "75"
type input "80"
type input "85"
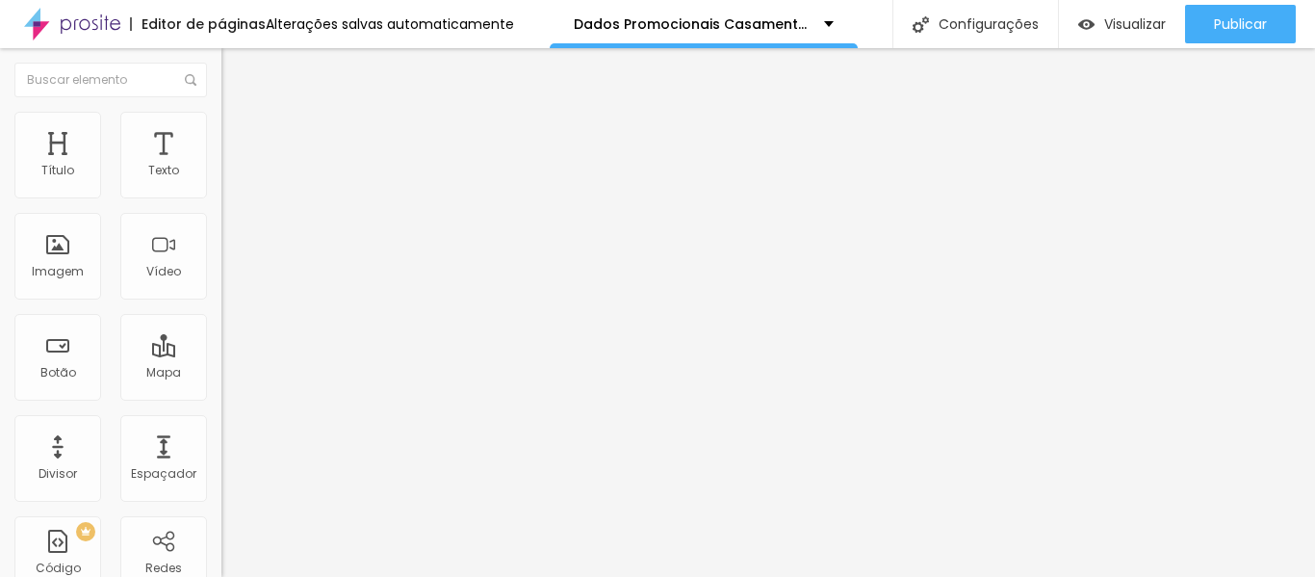
type input "90"
type input "95"
type input "100"
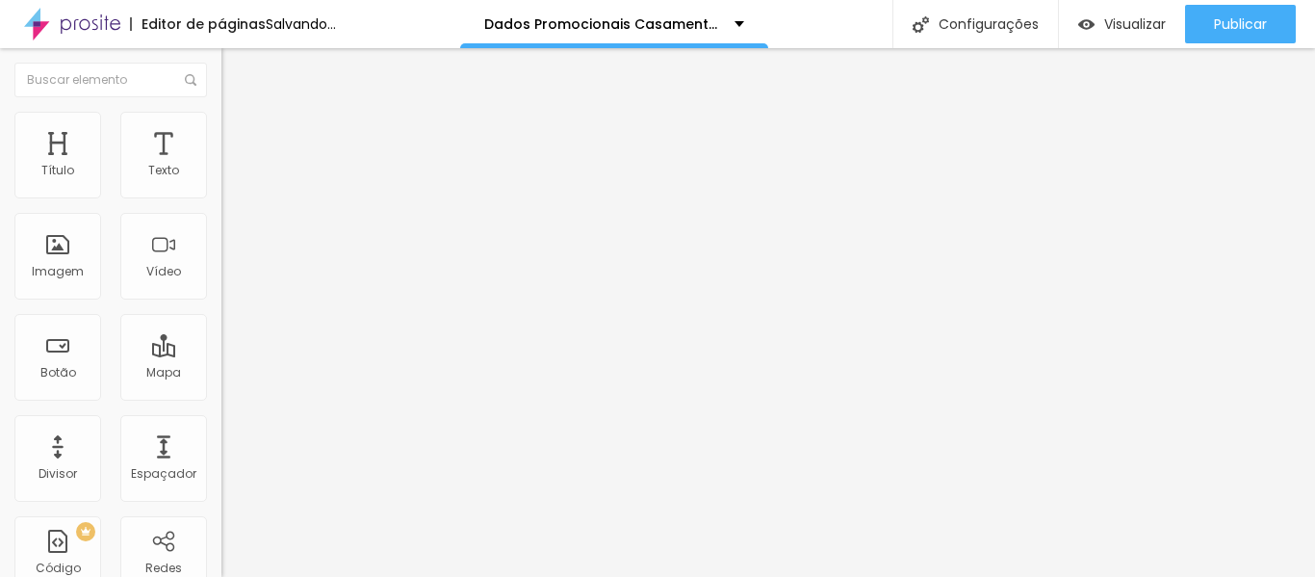
drag, startPoint x: 142, startPoint y: 205, endPoint x: 195, endPoint y: 207, distance: 53.0
type input "100"
click at [221, 197] on input "range" at bounding box center [283, 189] width 124 height 15
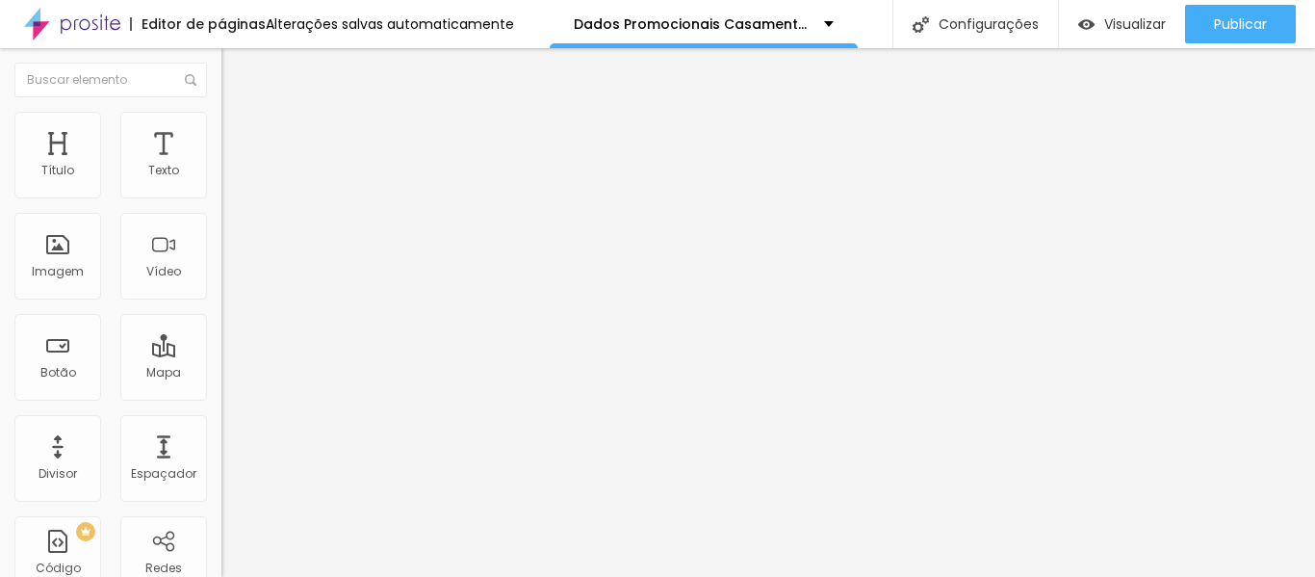
click at [221, 116] on li "Estilo" at bounding box center [331, 121] width 221 height 19
type input "100"
drag, startPoint x: 138, startPoint y: 207, endPoint x: 298, endPoint y: 203, distance: 160.8
type input "100"
click at [298, 197] on input "range" at bounding box center [283, 189] width 124 height 15
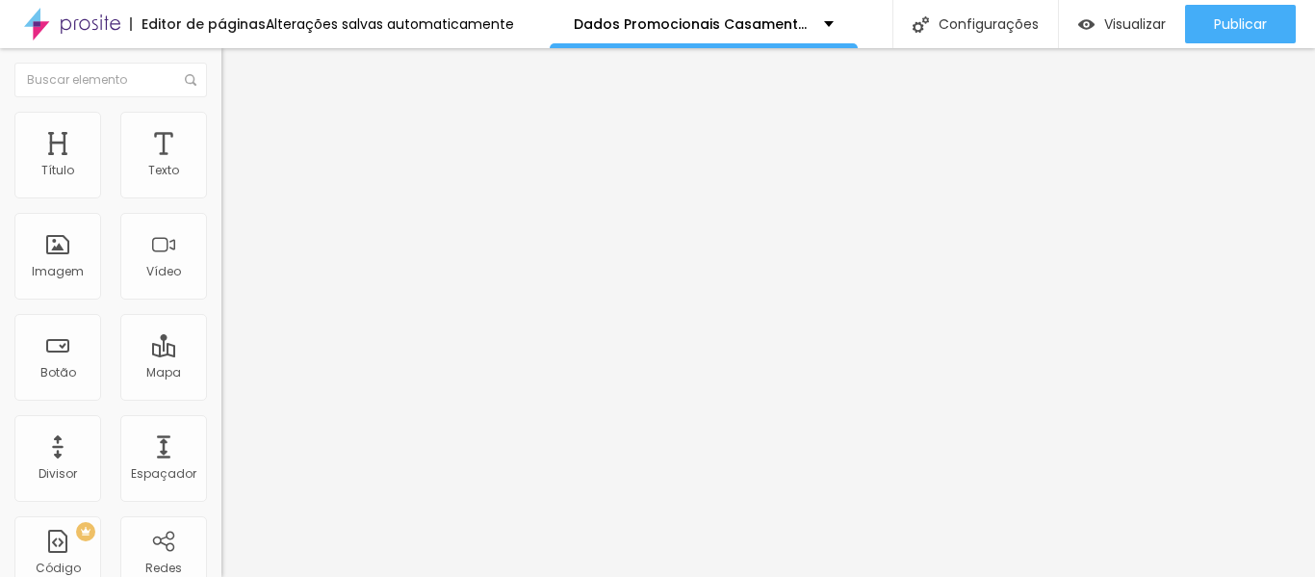
click at [221, 119] on img at bounding box center [229, 120] width 17 height 17
type input "100"
drag, startPoint x: 141, startPoint y: 208, endPoint x: 282, endPoint y: 202, distance: 140.6
type input "100"
click at [282, 197] on input "range" at bounding box center [283, 189] width 124 height 15
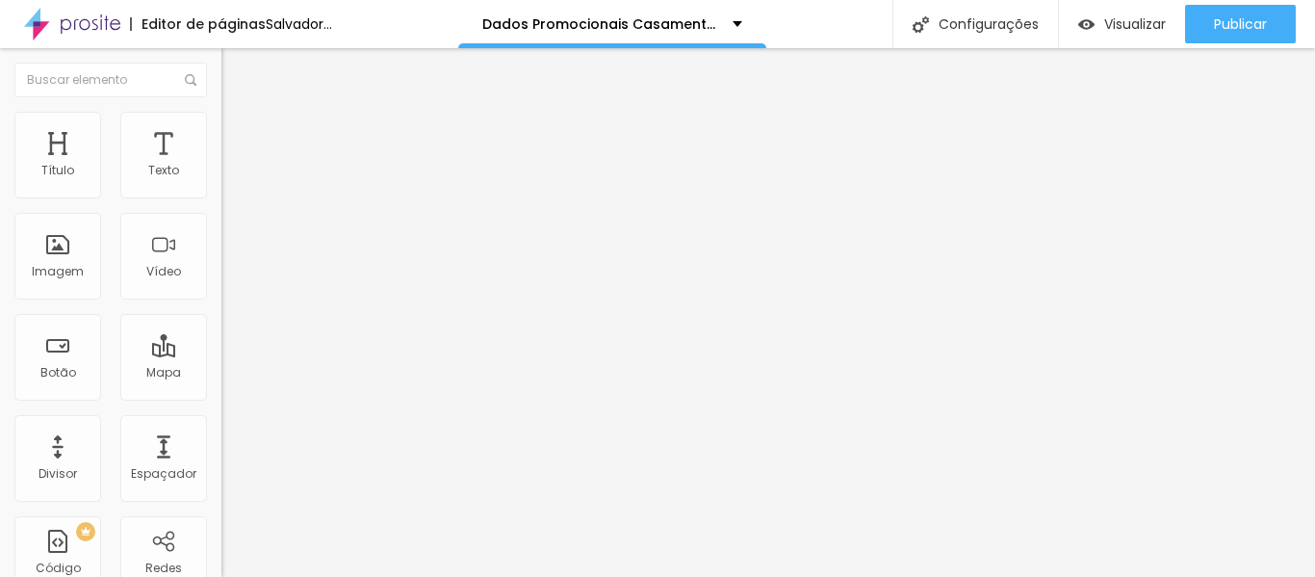
type input "95"
type input "90"
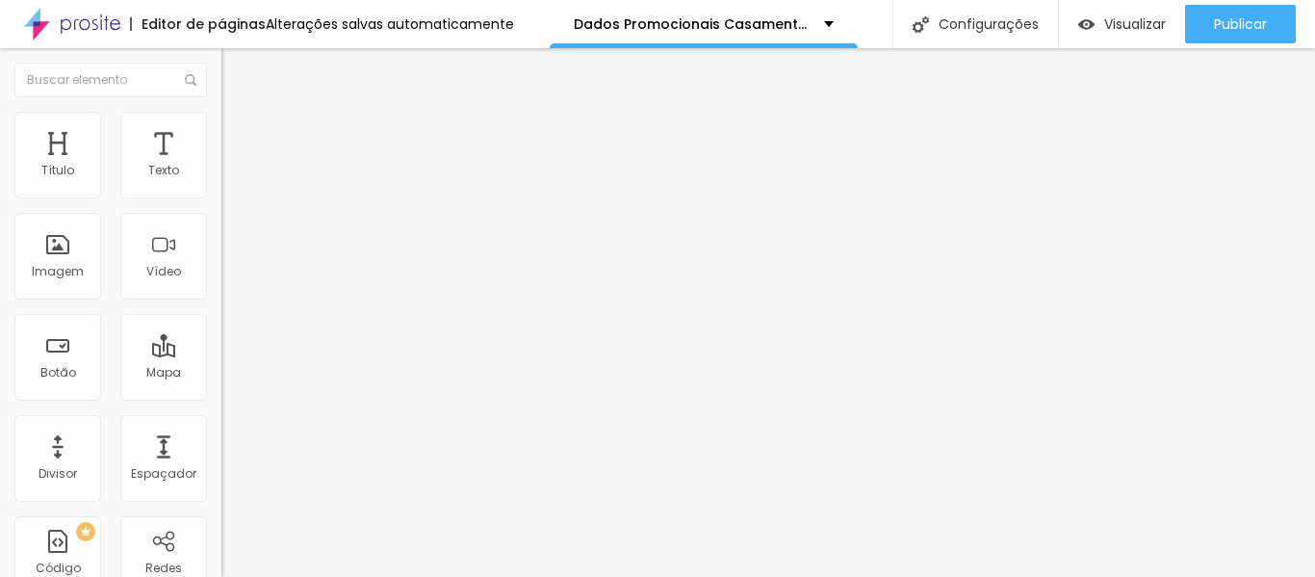
drag, startPoint x: 201, startPoint y: 206, endPoint x: 183, endPoint y: 201, distance: 18.9
type input "90"
click at [221, 197] on input "range" at bounding box center [283, 189] width 124 height 15
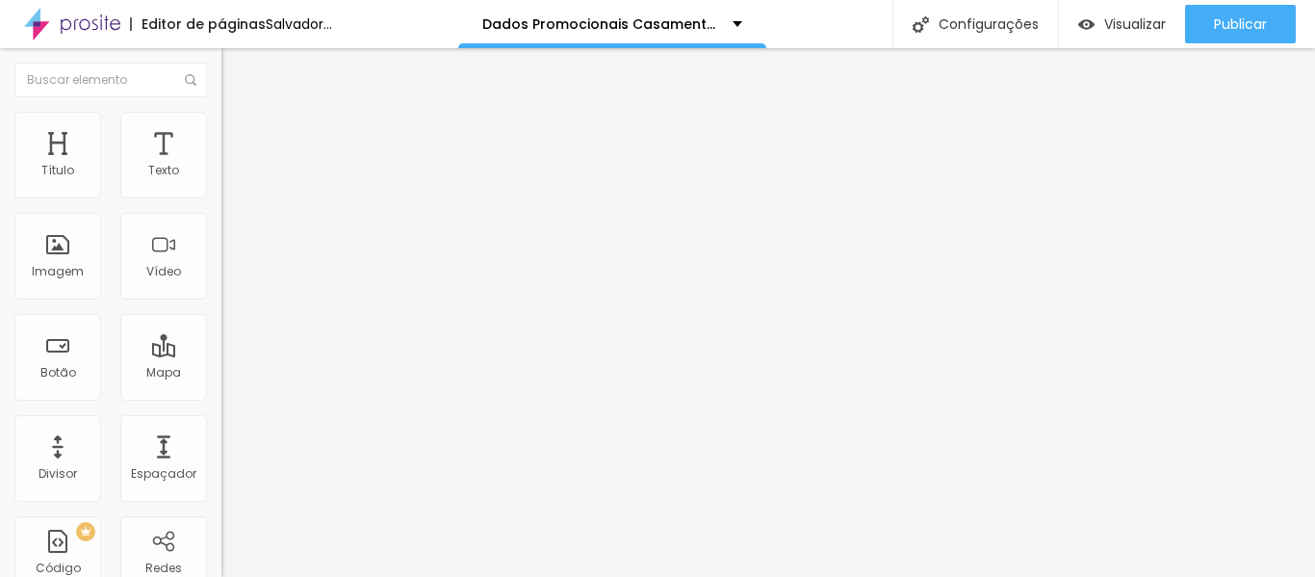
type input "100"
drag, startPoint x: 183, startPoint y: 201, endPoint x: 294, endPoint y: 175, distance: 113.7
type input "100"
click at [294, 182] on input "range" at bounding box center [283, 189] width 124 height 15
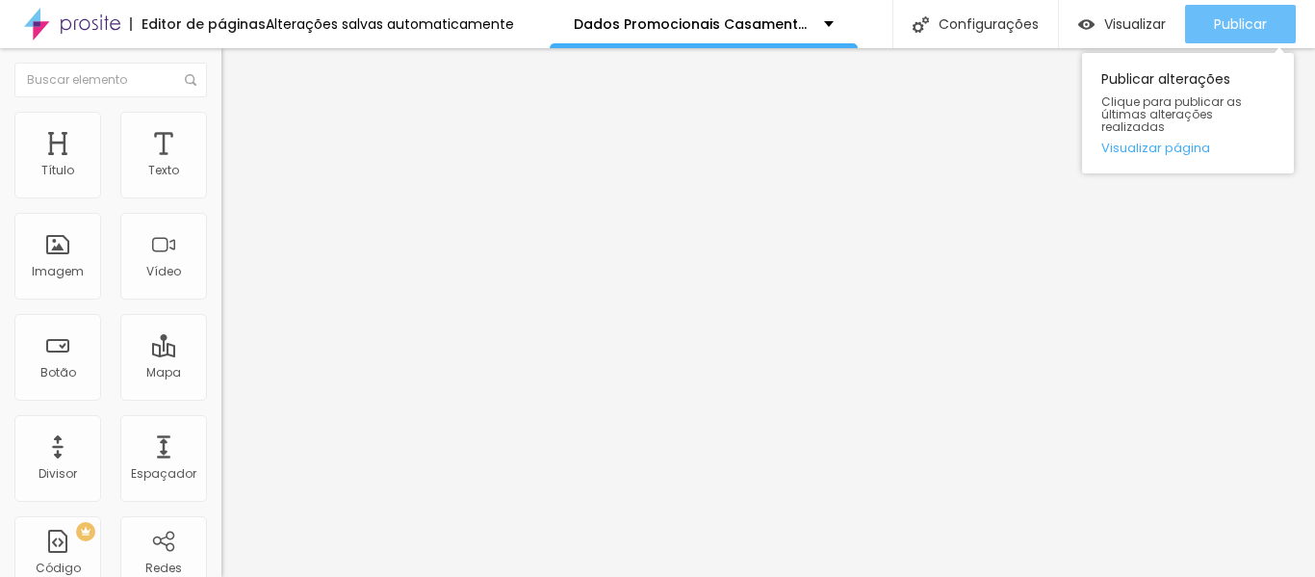
click at [1222, 19] on font "Publicar" at bounding box center [1240, 23] width 53 height 19
